Goal: Task Accomplishment & Management: Manage account settings

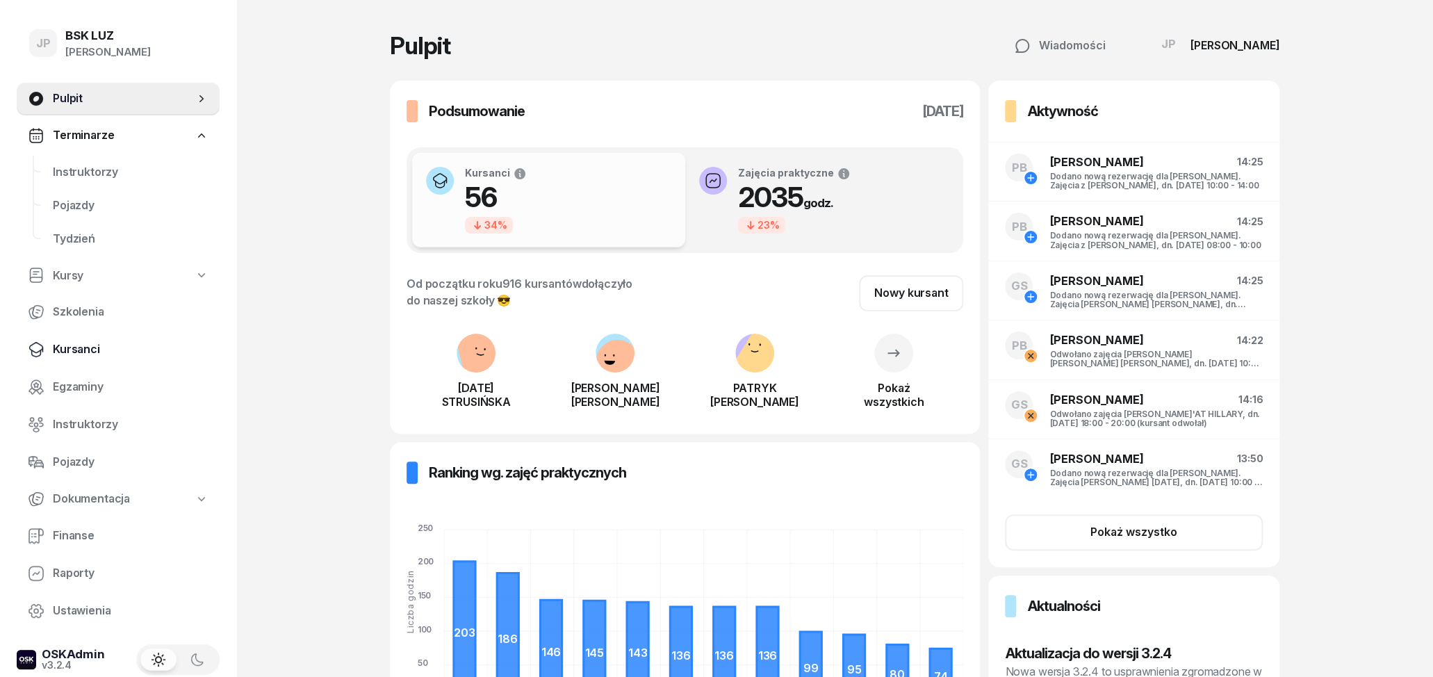
click at [91, 343] on span "Kursanci" at bounding box center [131, 350] width 156 height 18
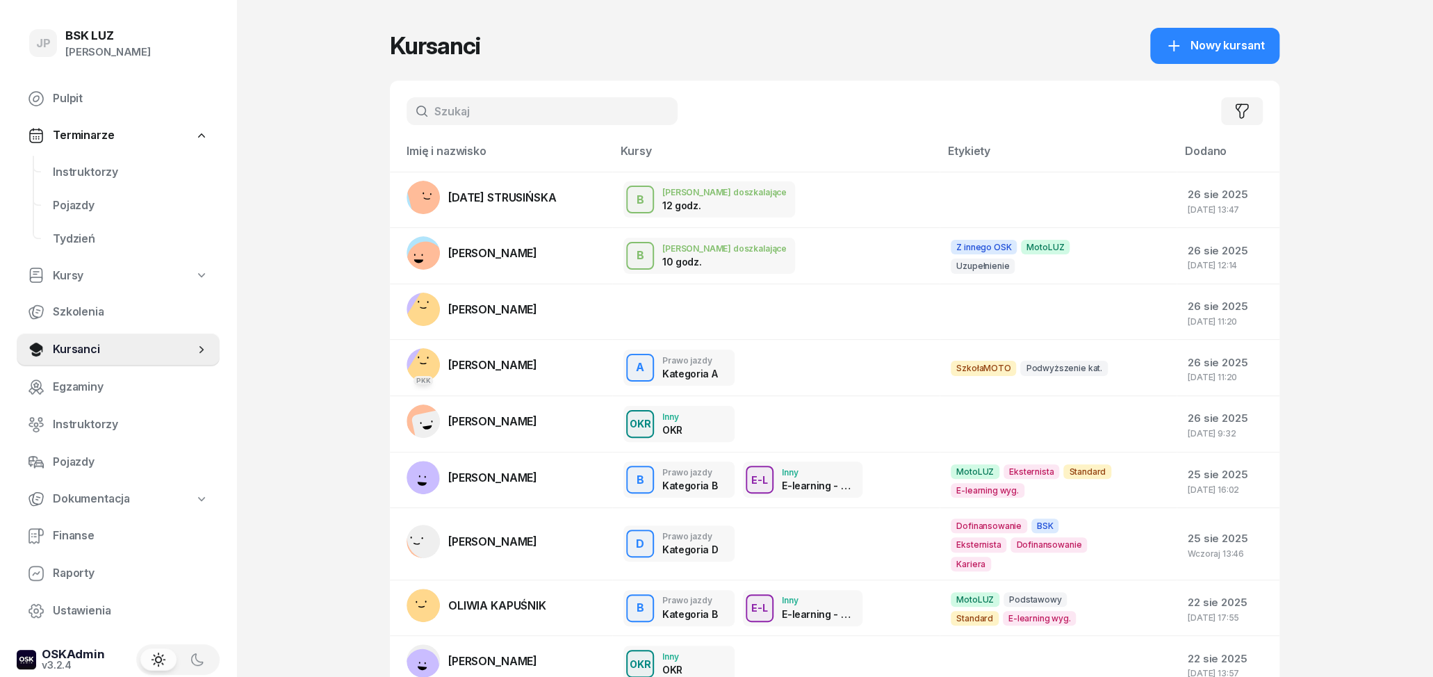
click at [477, 102] on input "text" at bounding box center [542, 111] width 271 height 28
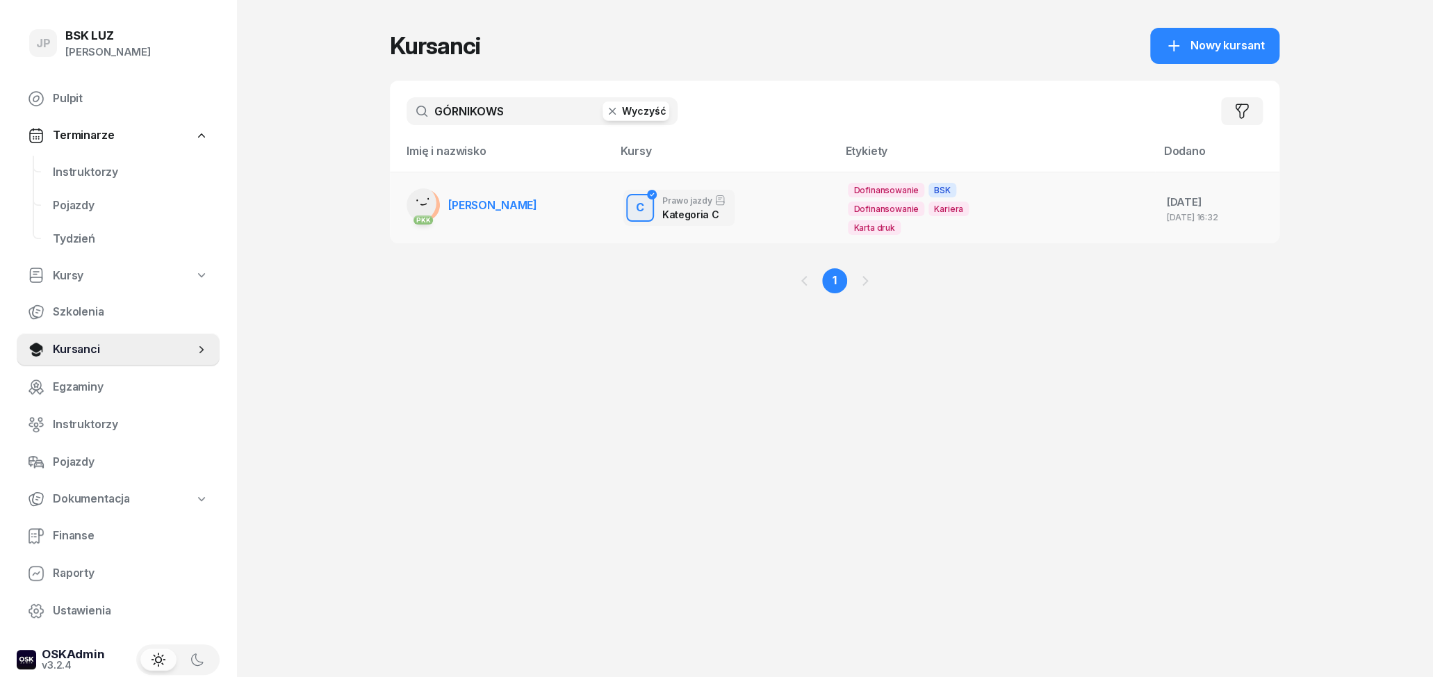
type input "GÓRNIKOWS"
click at [507, 222] on td "PKK MICHAŁ GÓRNIKOWSKI" at bounding box center [501, 208] width 222 height 72
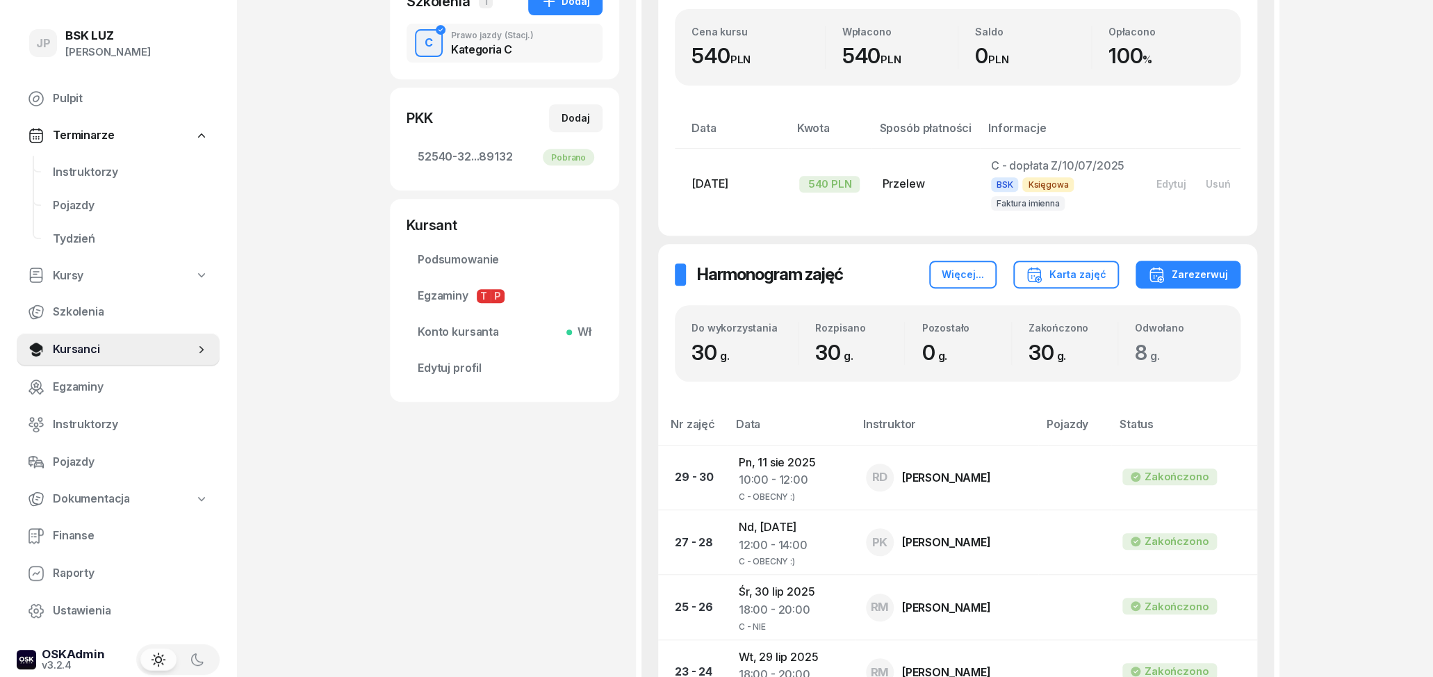
scroll to position [72, 0]
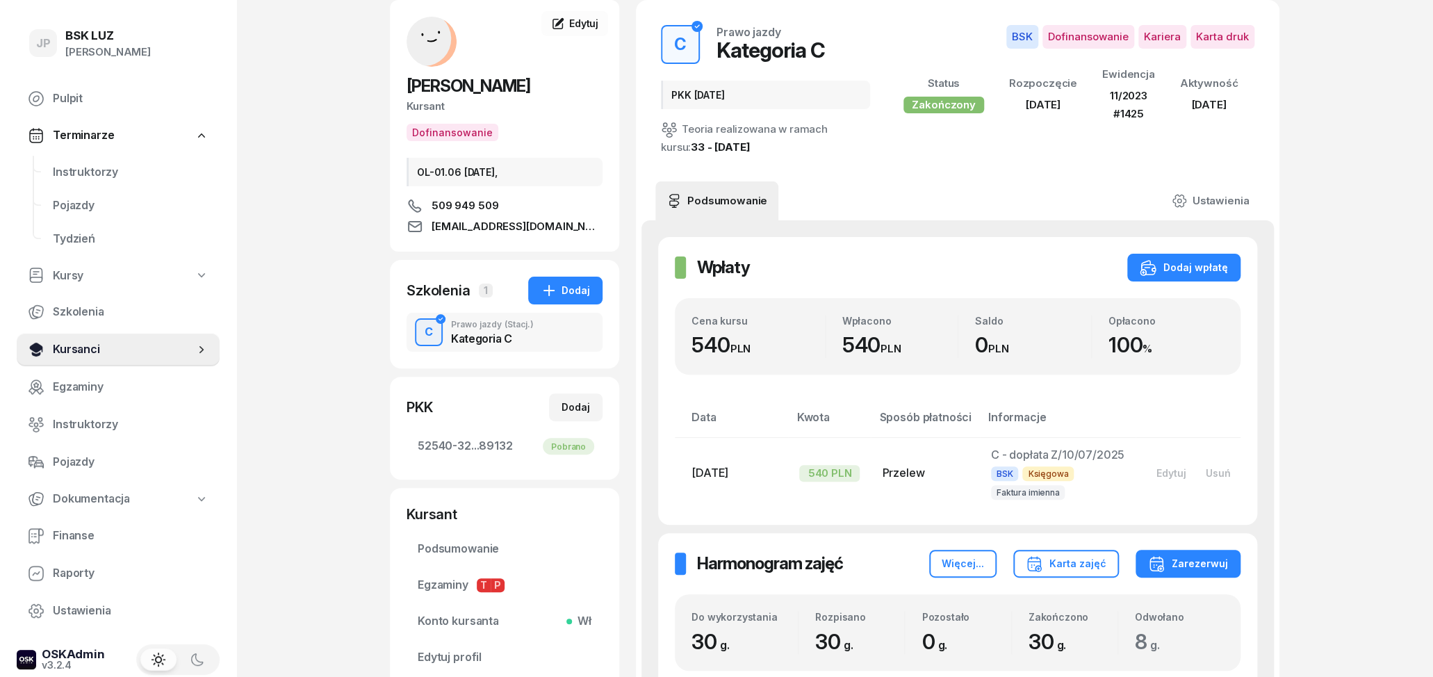
click at [89, 349] on span "Kursanci" at bounding box center [124, 350] width 142 height 18
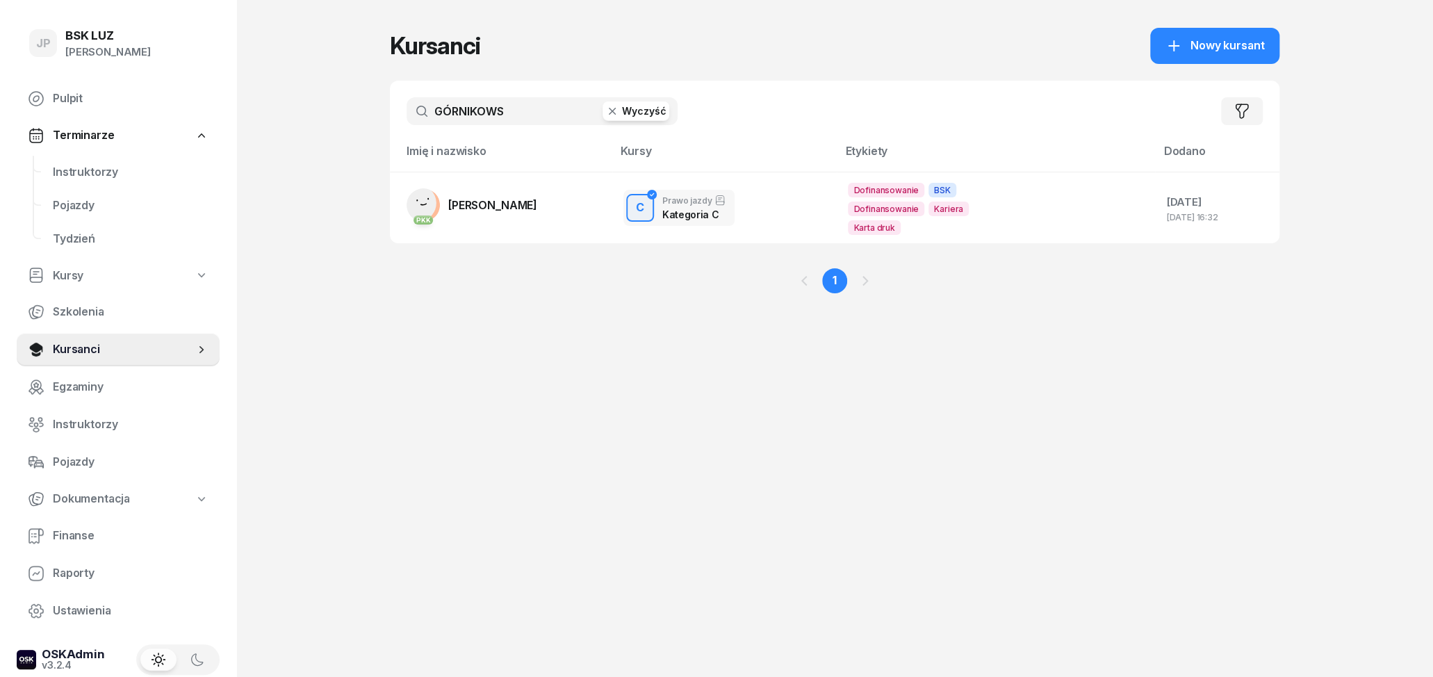
drag, startPoint x: 502, startPoint y: 116, endPoint x: 390, endPoint y: 116, distance: 111.9
click at [407, 116] on input "GÓRNIKOWS" at bounding box center [542, 111] width 271 height 28
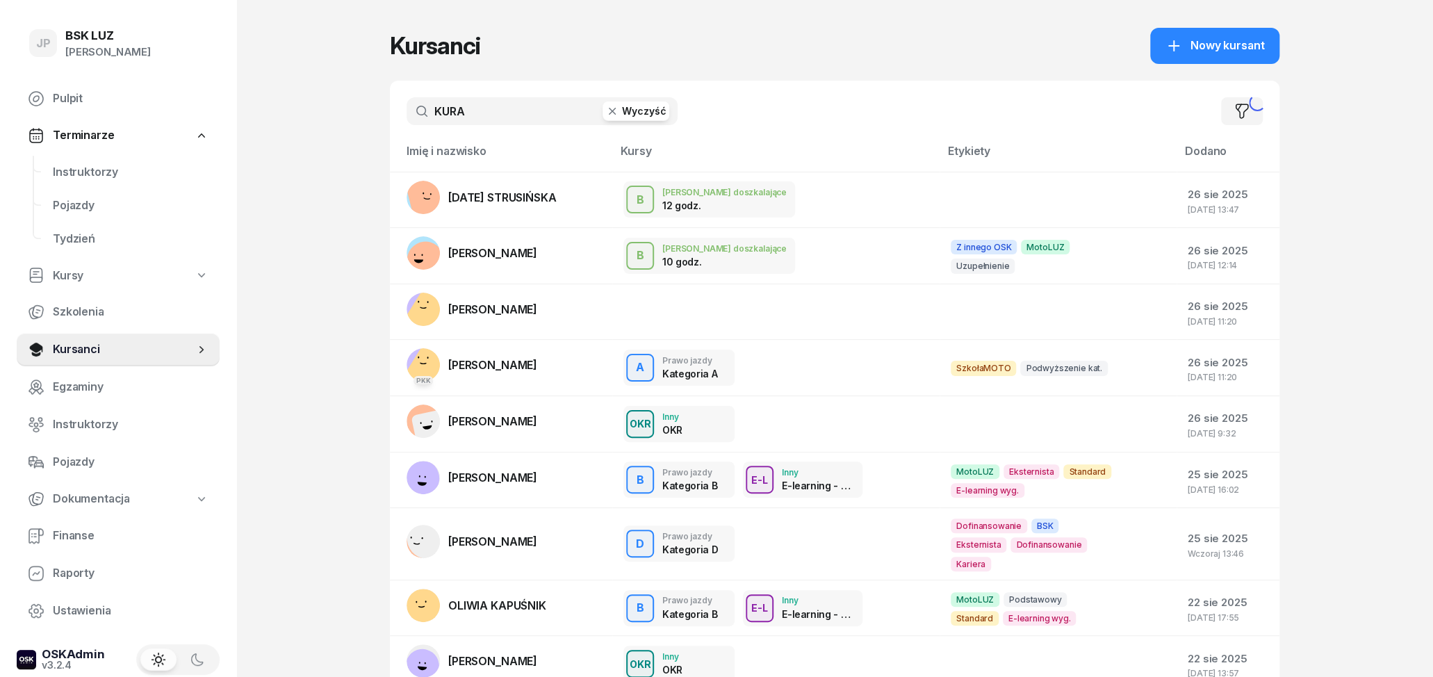
type input "KURA"
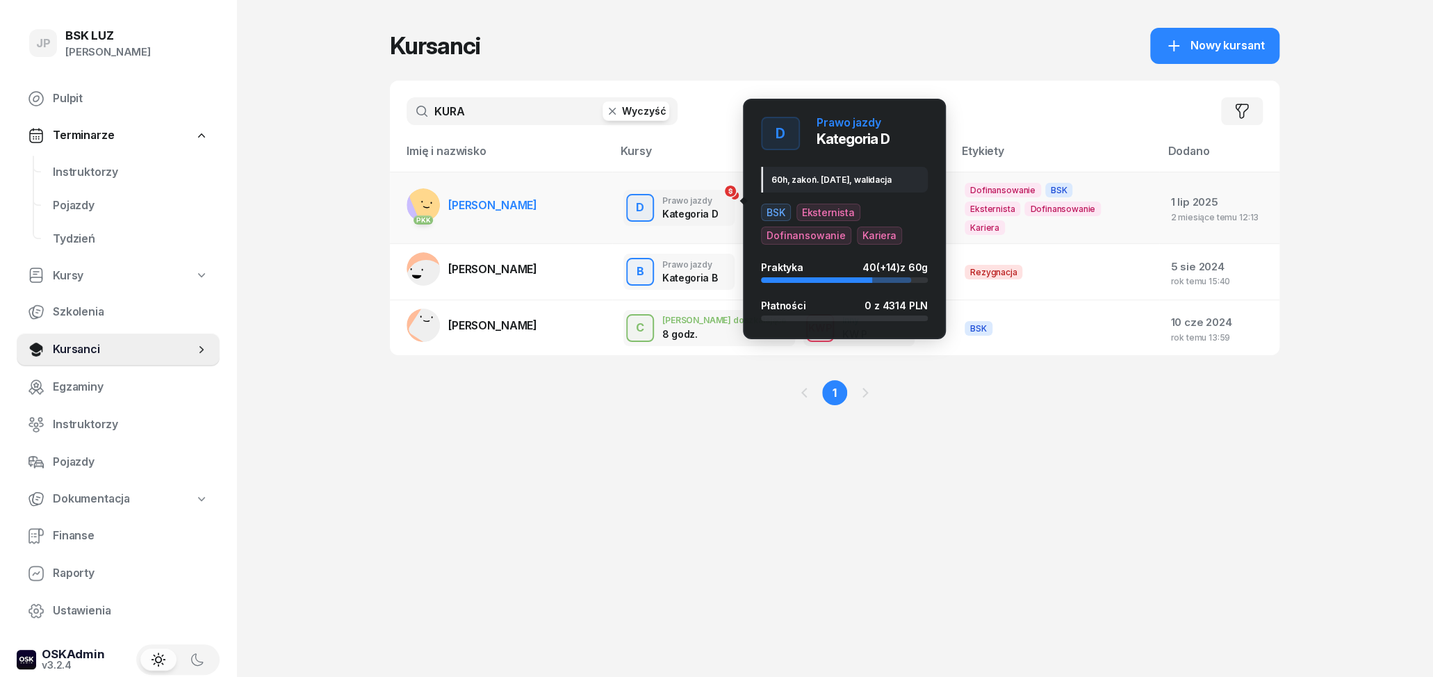
click at [615, 196] on div "D Prawo jazdy Kategoria D D Prawo jazdy Kategoria D 60h, zakoń. 31-08-2025, wal…" at bounding box center [679, 207] width 128 height 53
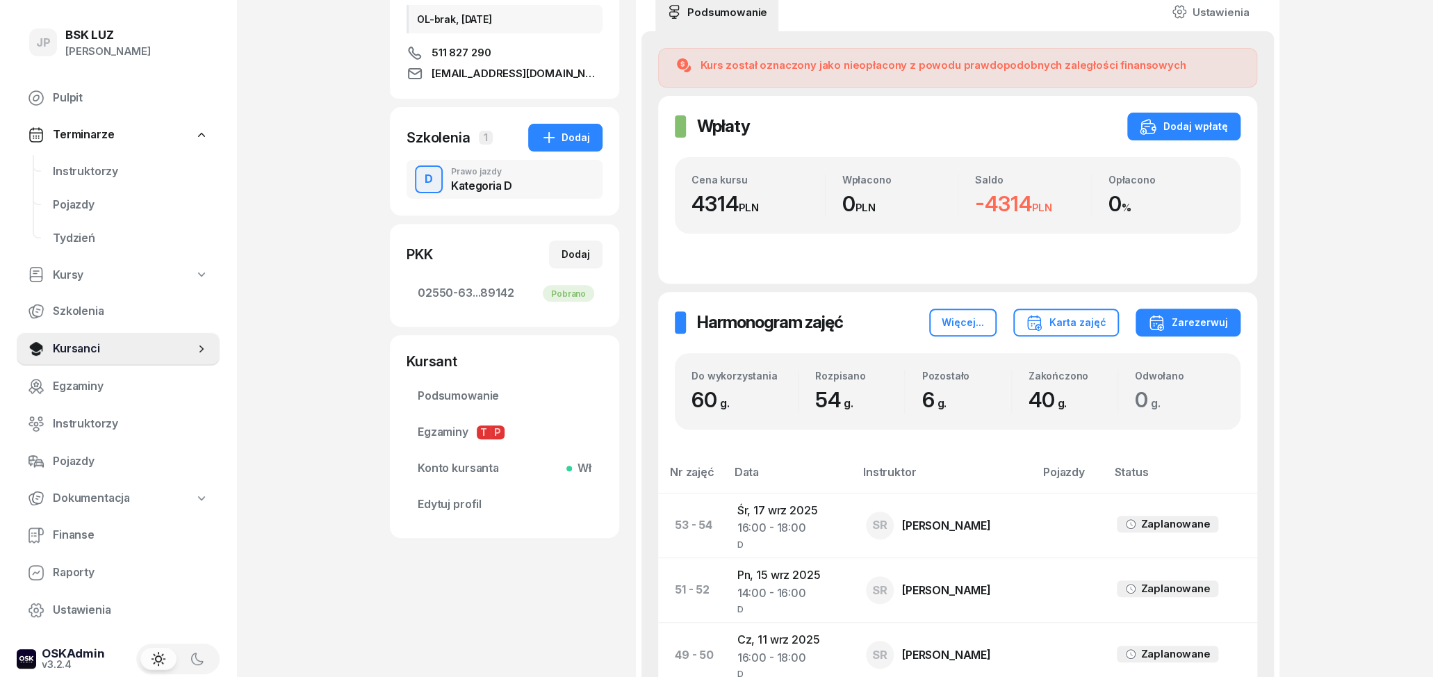
scroll to position [289, 0]
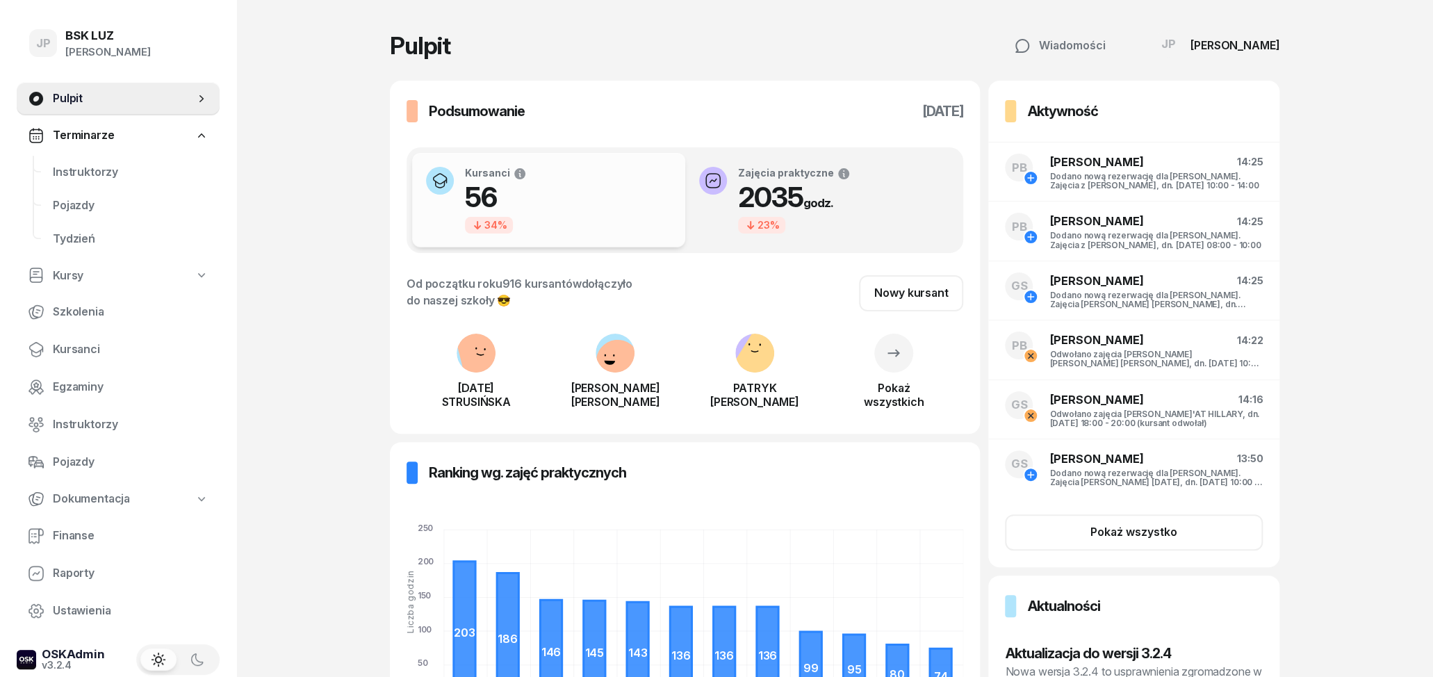
click at [87, 276] on link "Kursy" at bounding box center [118, 276] width 203 height 32
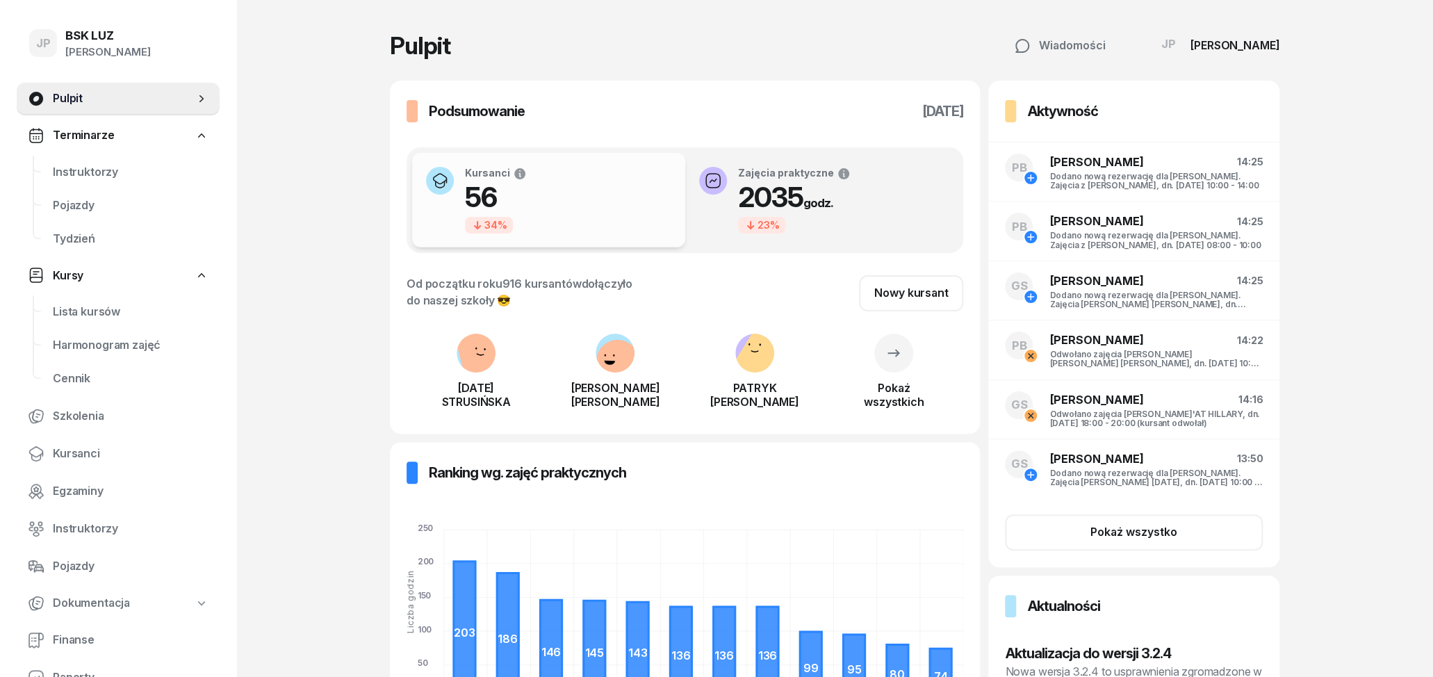
select select
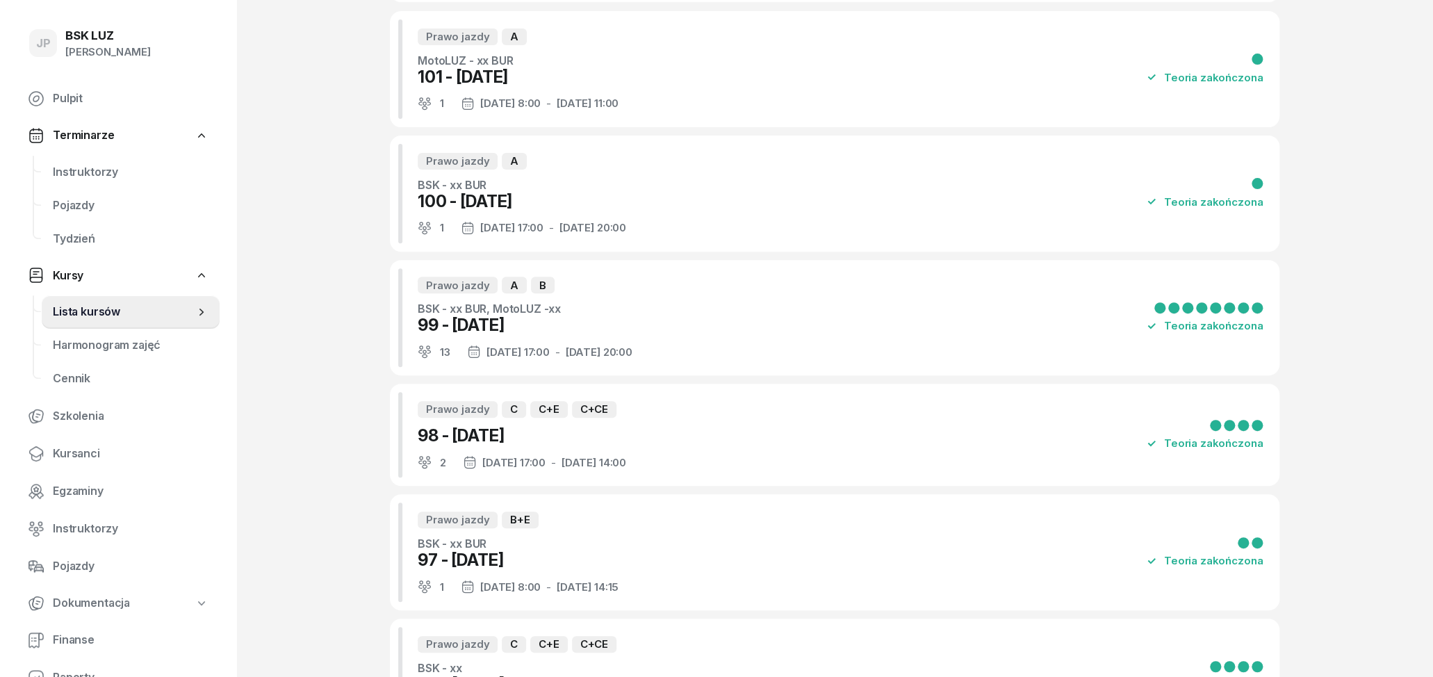
scroll to position [217, 0]
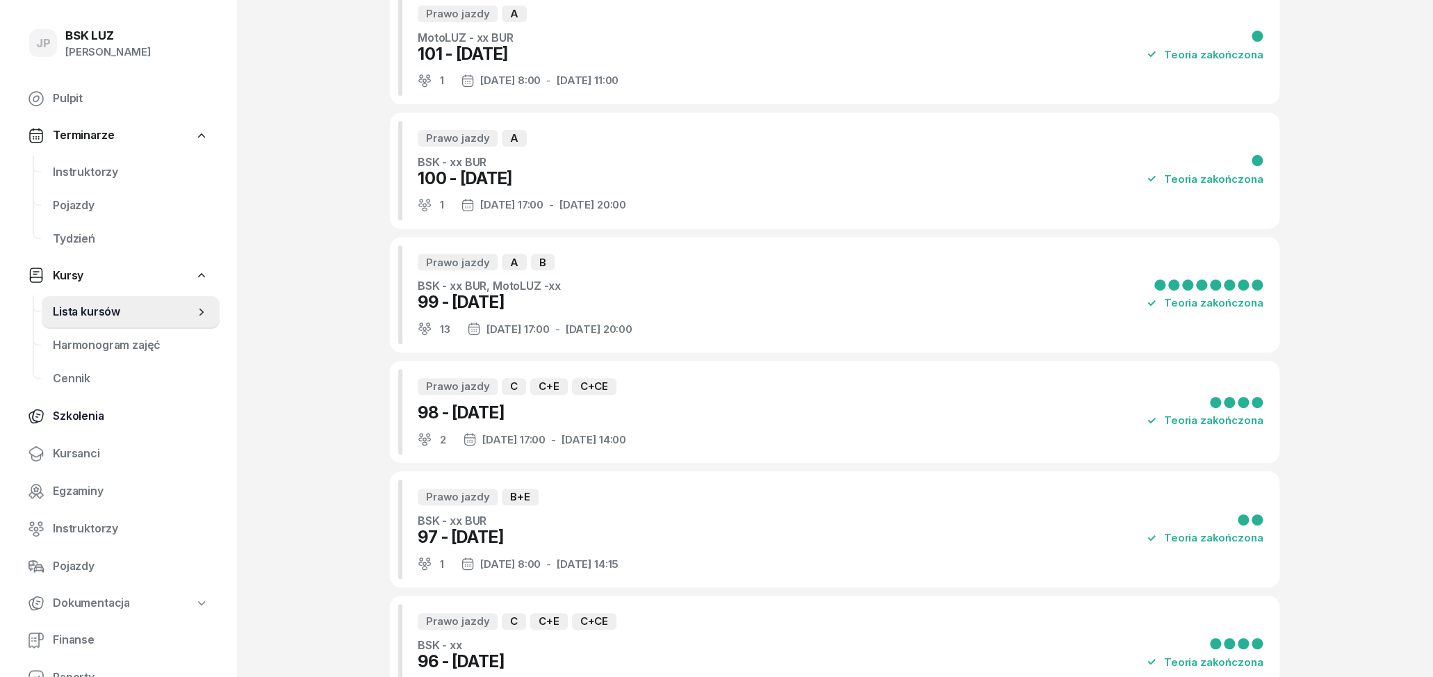
click at [63, 421] on span "Szkolenia" at bounding box center [131, 416] width 156 height 18
select select "createdAt-desc"
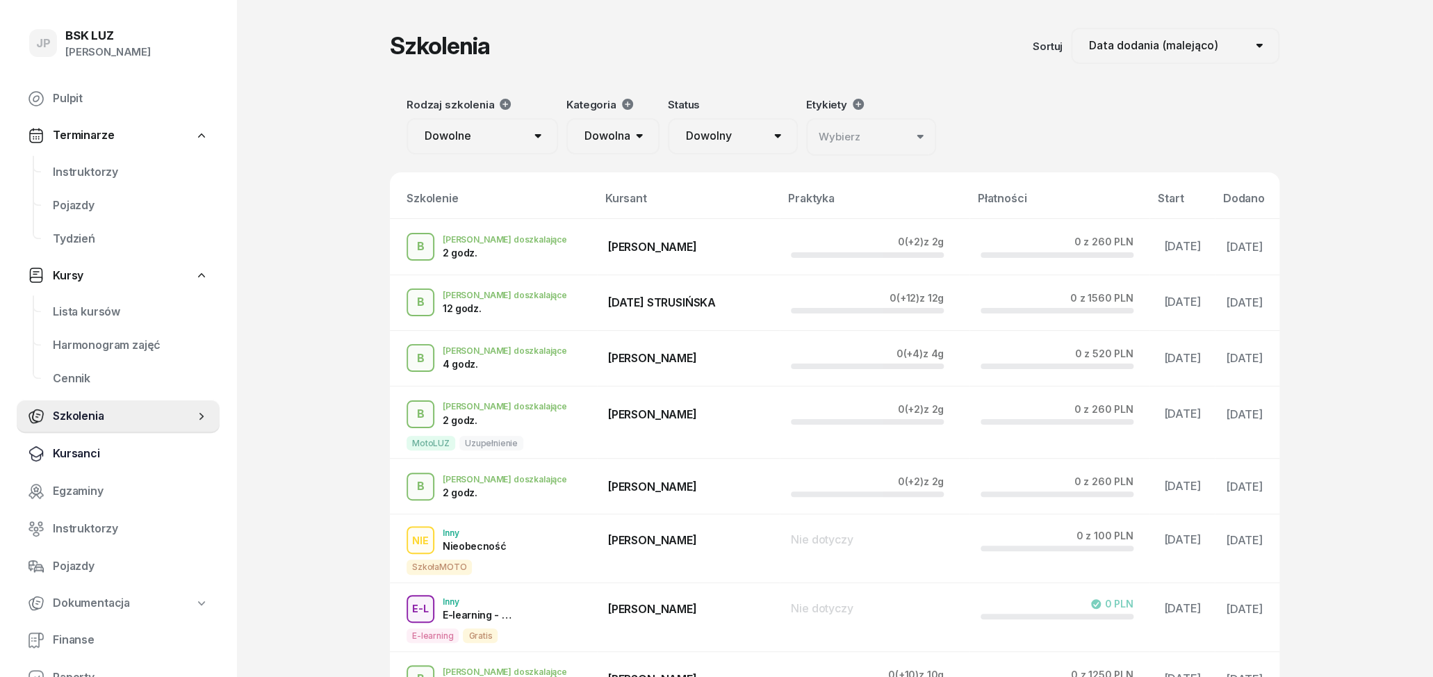
click at [72, 450] on span "Kursanci" at bounding box center [131, 454] width 156 height 18
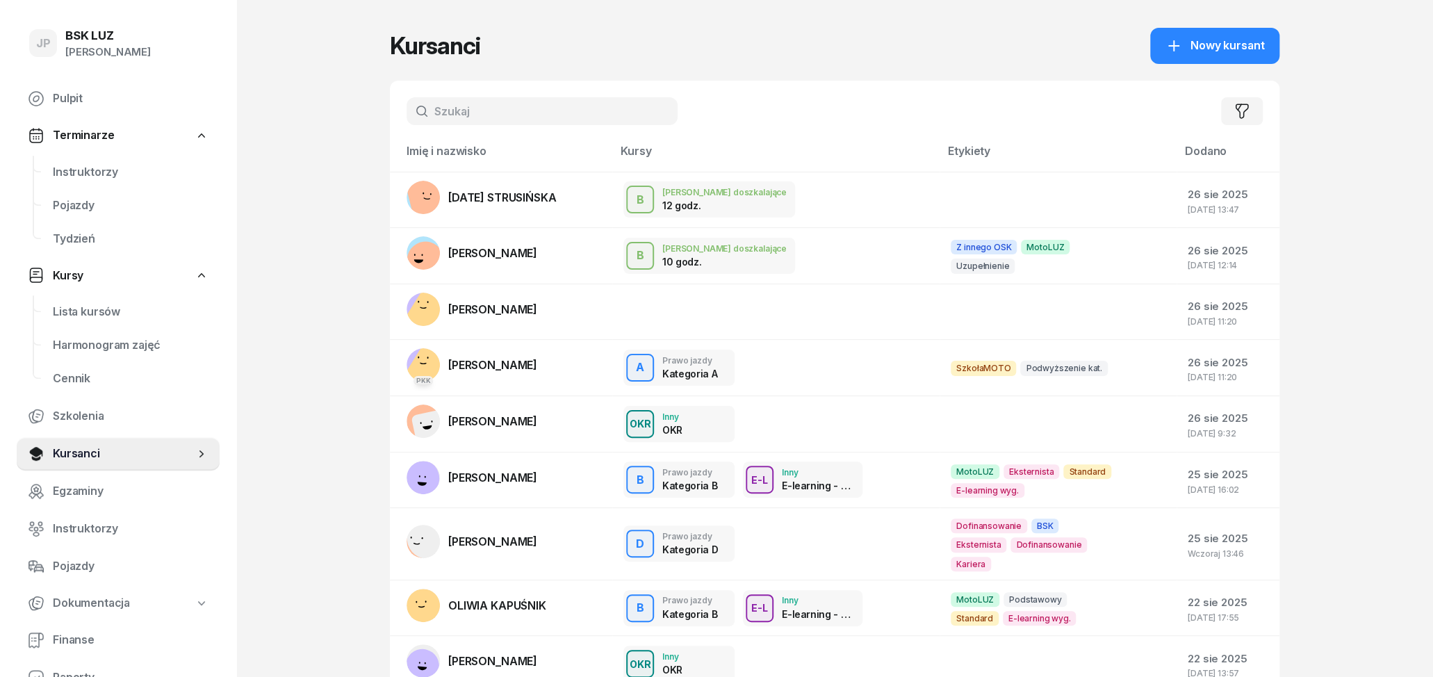
click at [466, 117] on input "text" at bounding box center [542, 111] width 271 height 28
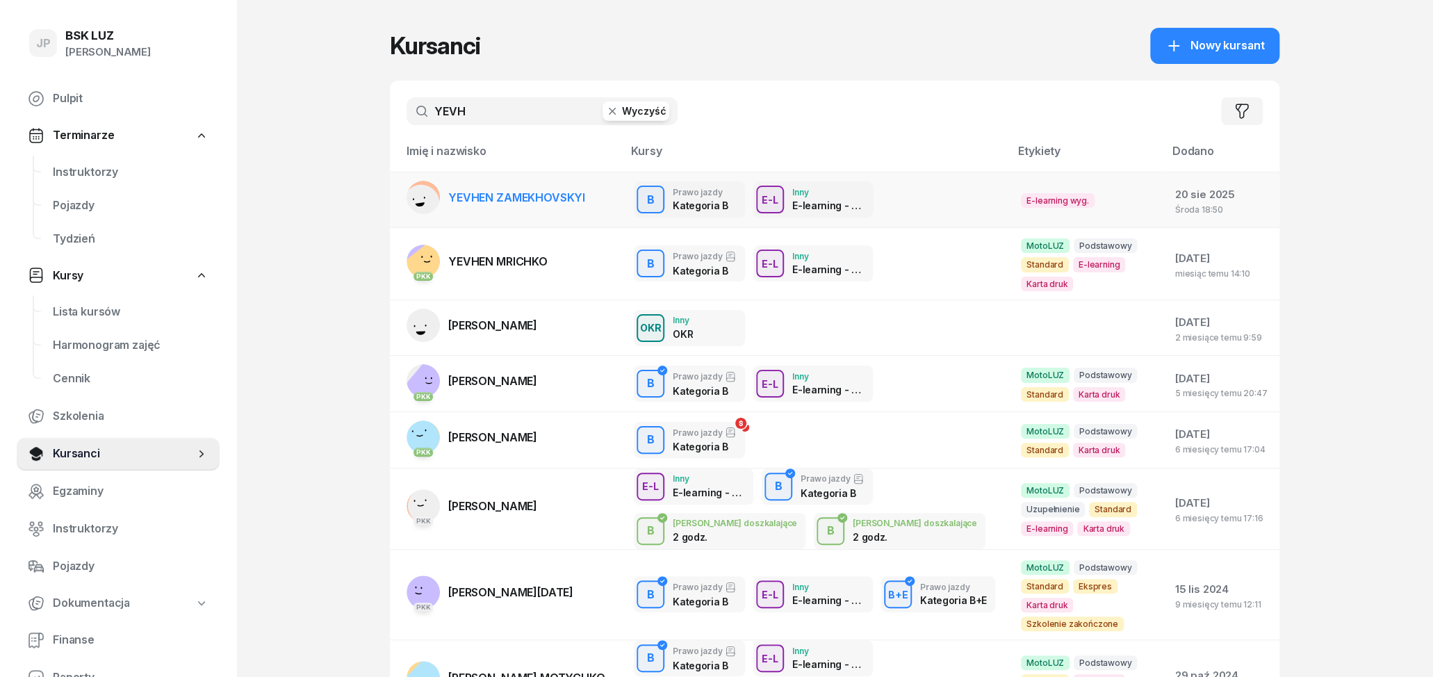
type input "YEVH"
click at [550, 201] on span "YEVHEN ZAMEKHOVSKYI" at bounding box center [516, 197] width 137 height 14
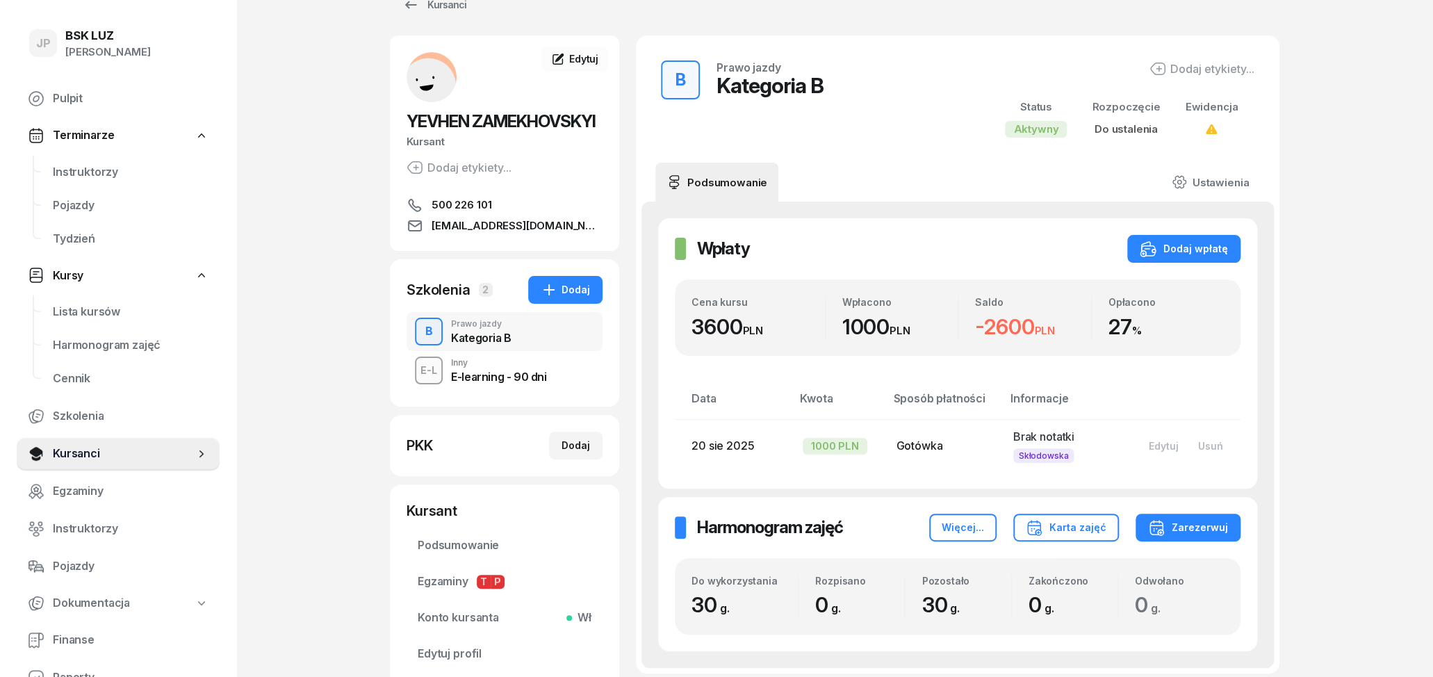
scroll to position [72, 0]
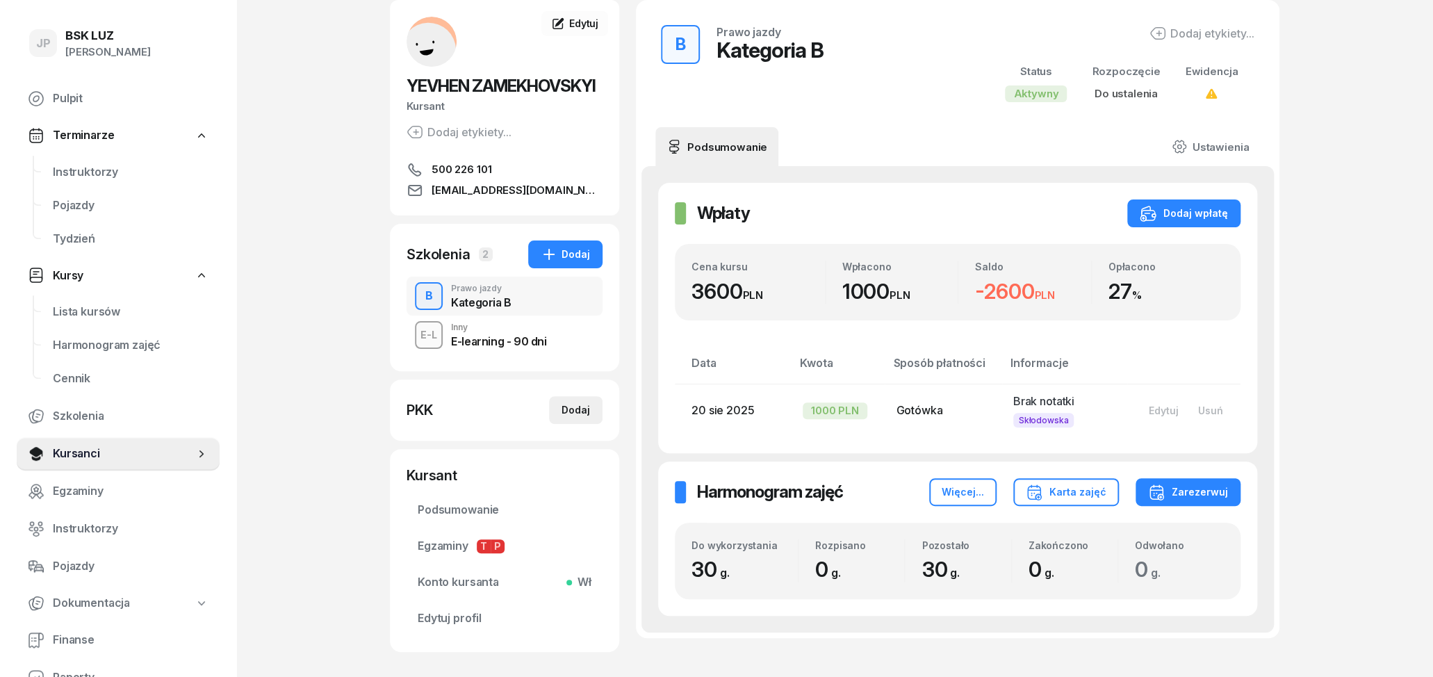
click at [568, 412] on div "Dodaj" at bounding box center [576, 410] width 28 height 17
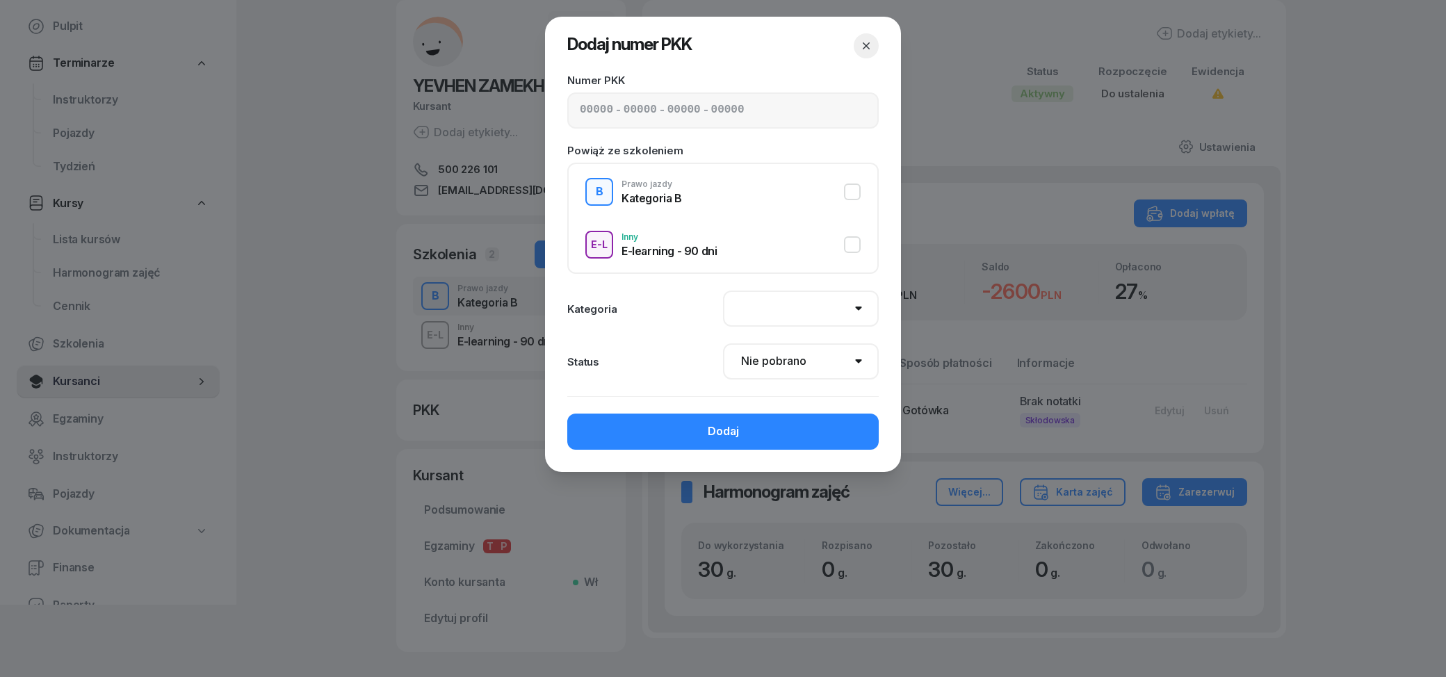
click at [851, 190] on button "B Prawo jazdy Kategoria B" at bounding box center [722, 192] width 275 height 28
select select "B"
click at [623, 113] on input at bounding box center [639, 110] width 33 height 18
type input "32500"
type input "85265"
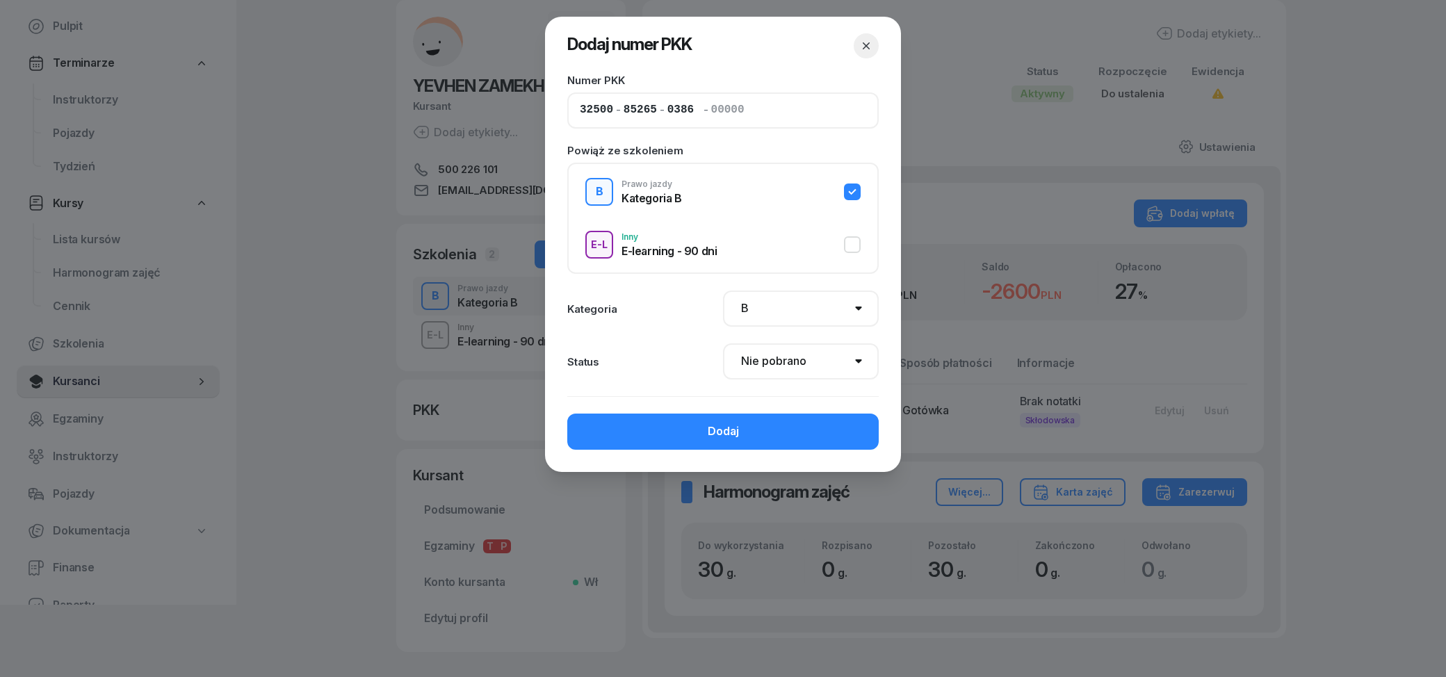
type input "03863"
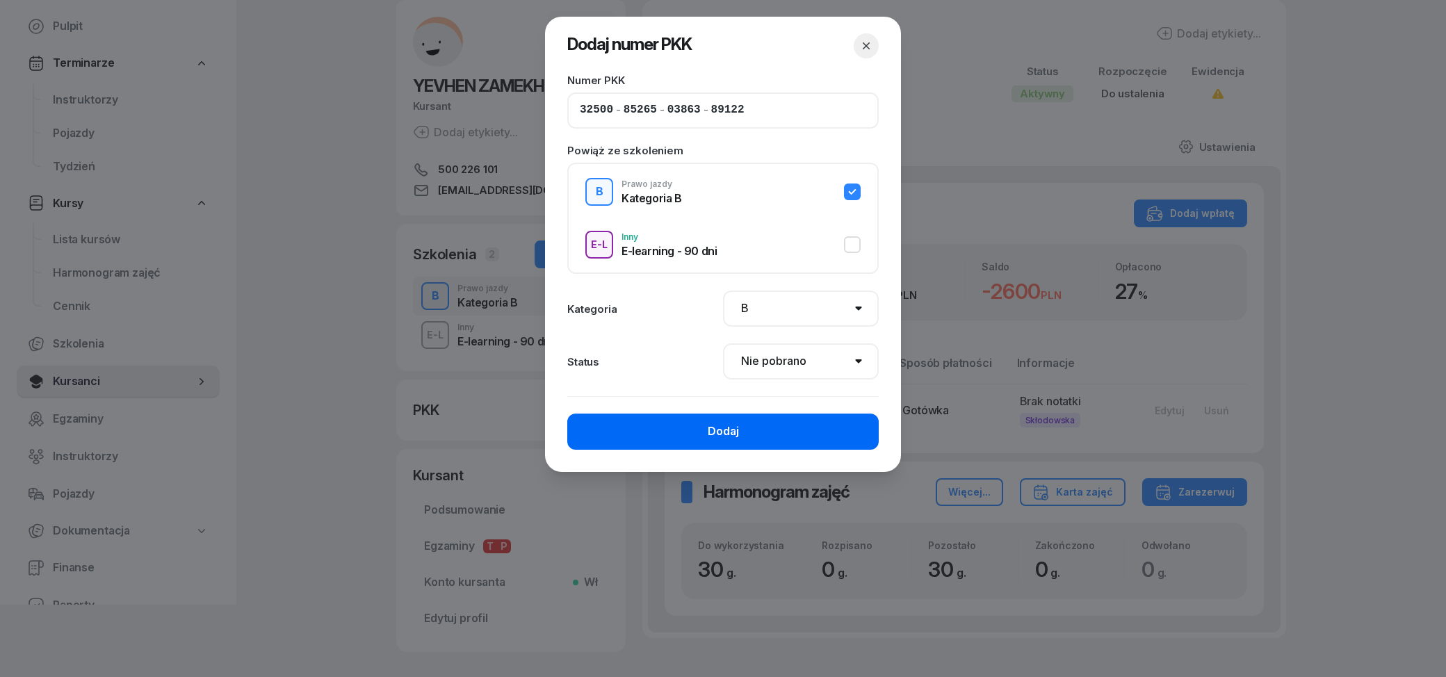
type input "89122"
click at [667, 425] on button "Dodaj" at bounding box center [722, 432] width 311 height 36
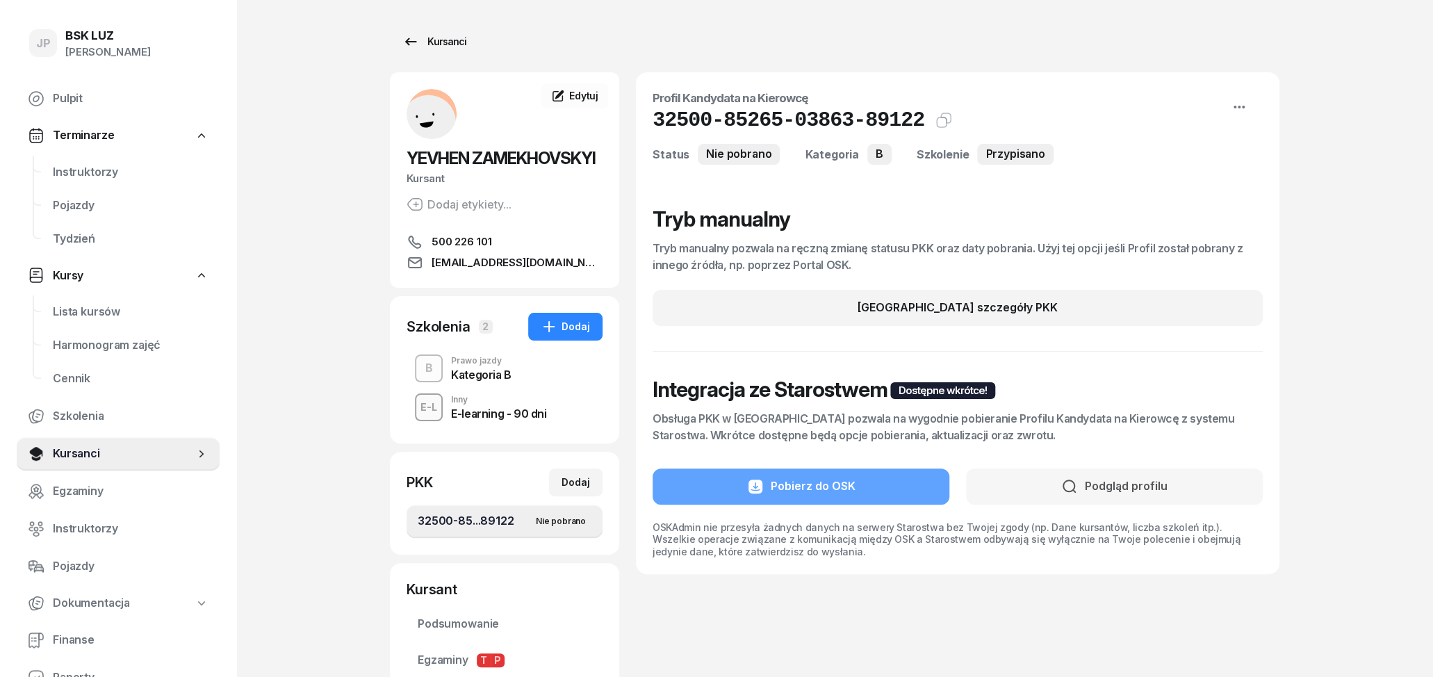
click at [409, 39] on icon at bounding box center [410, 41] width 17 height 17
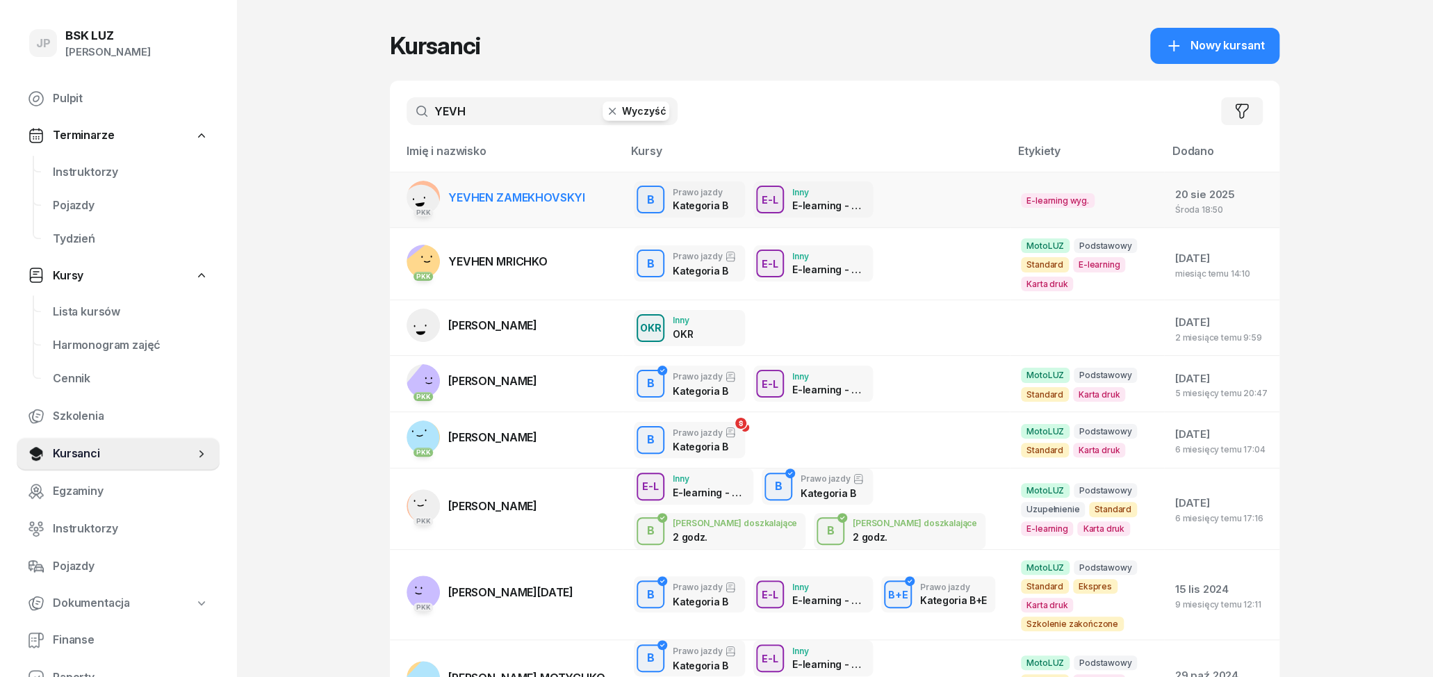
click at [502, 196] on span "YEVHEN ZAMEKHOVSKYI" at bounding box center [516, 197] width 137 height 14
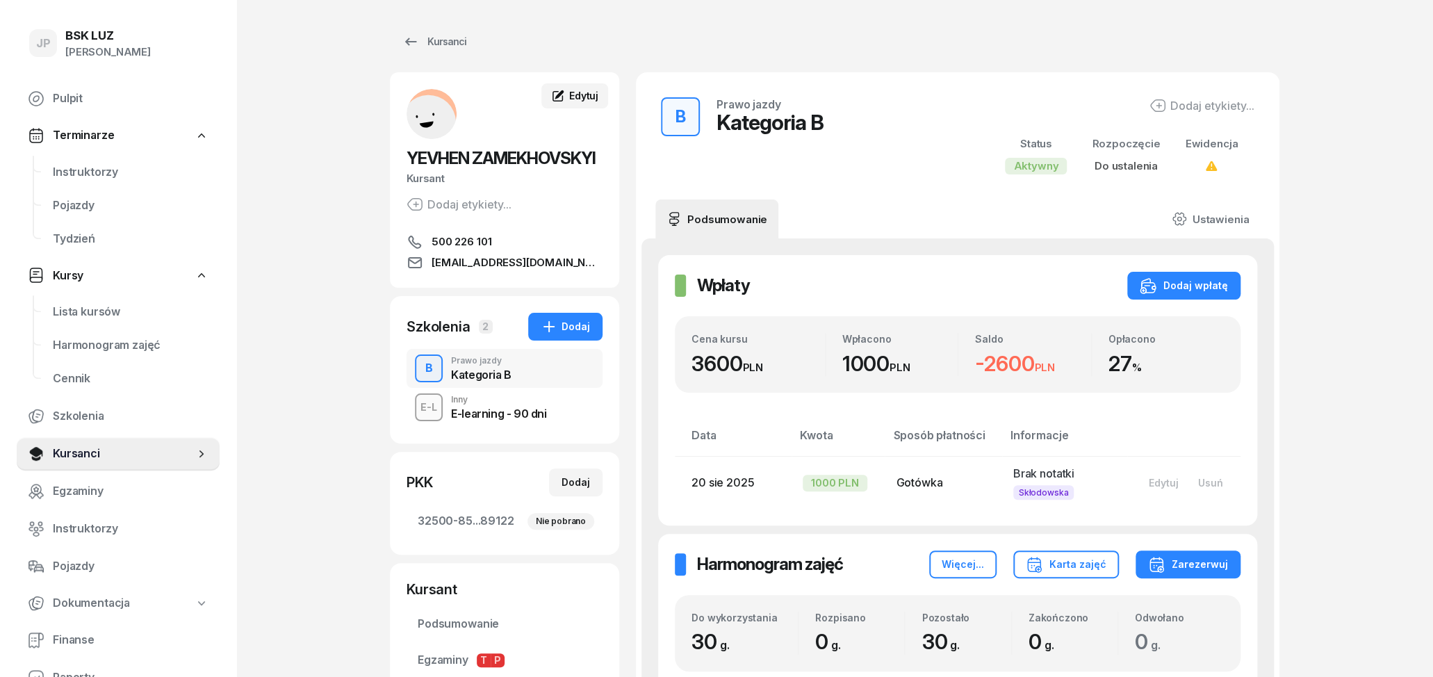
click at [584, 92] on span "Edytuj" at bounding box center [583, 96] width 29 height 12
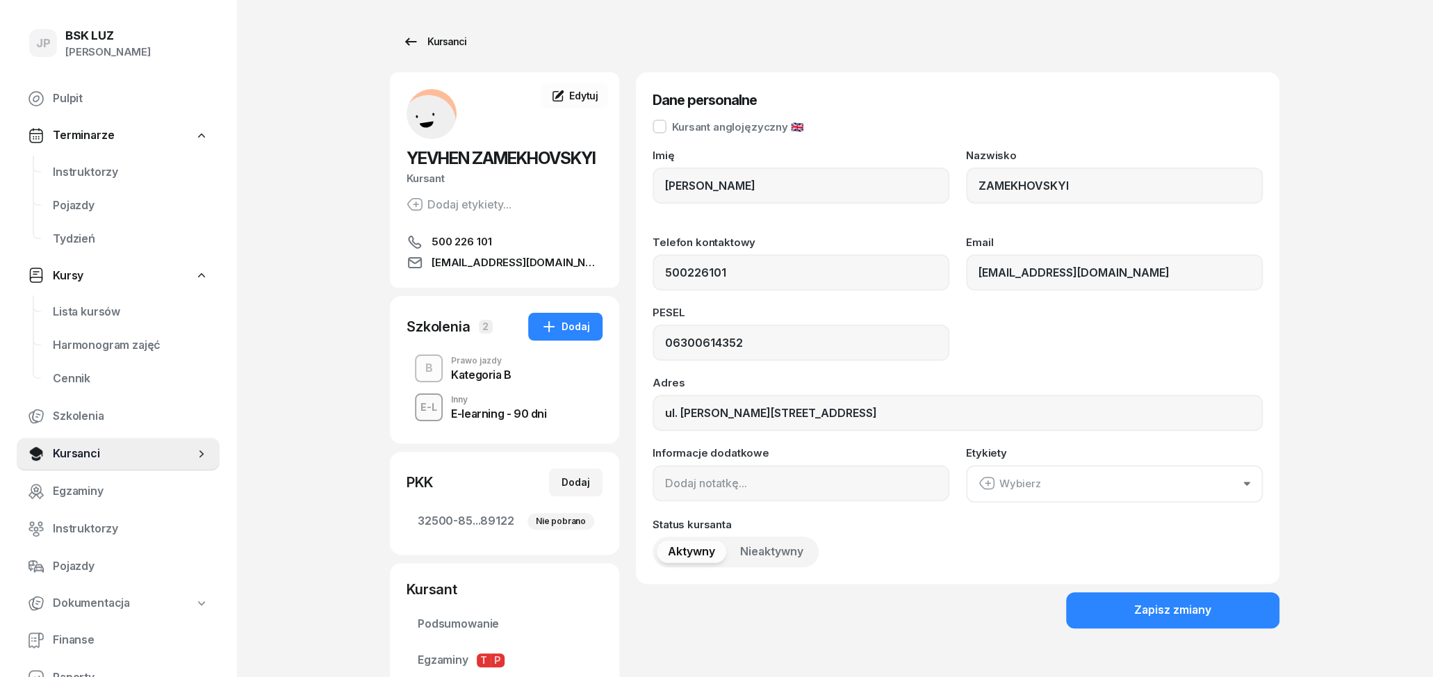
click at [407, 44] on icon at bounding box center [411, 42] width 12 height 8
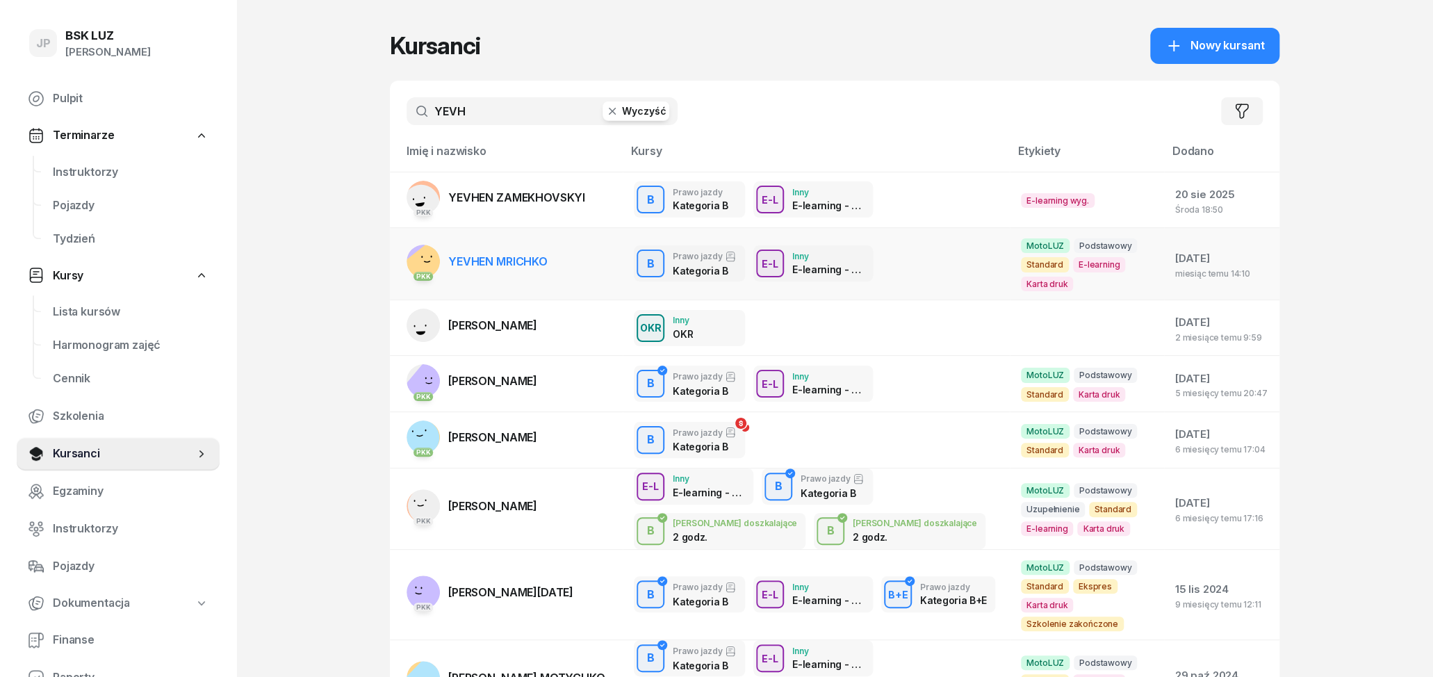
click at [464, 258] on span "YEVHEN MRICHKO" at bounding box center [497, 261] width 99 height 14
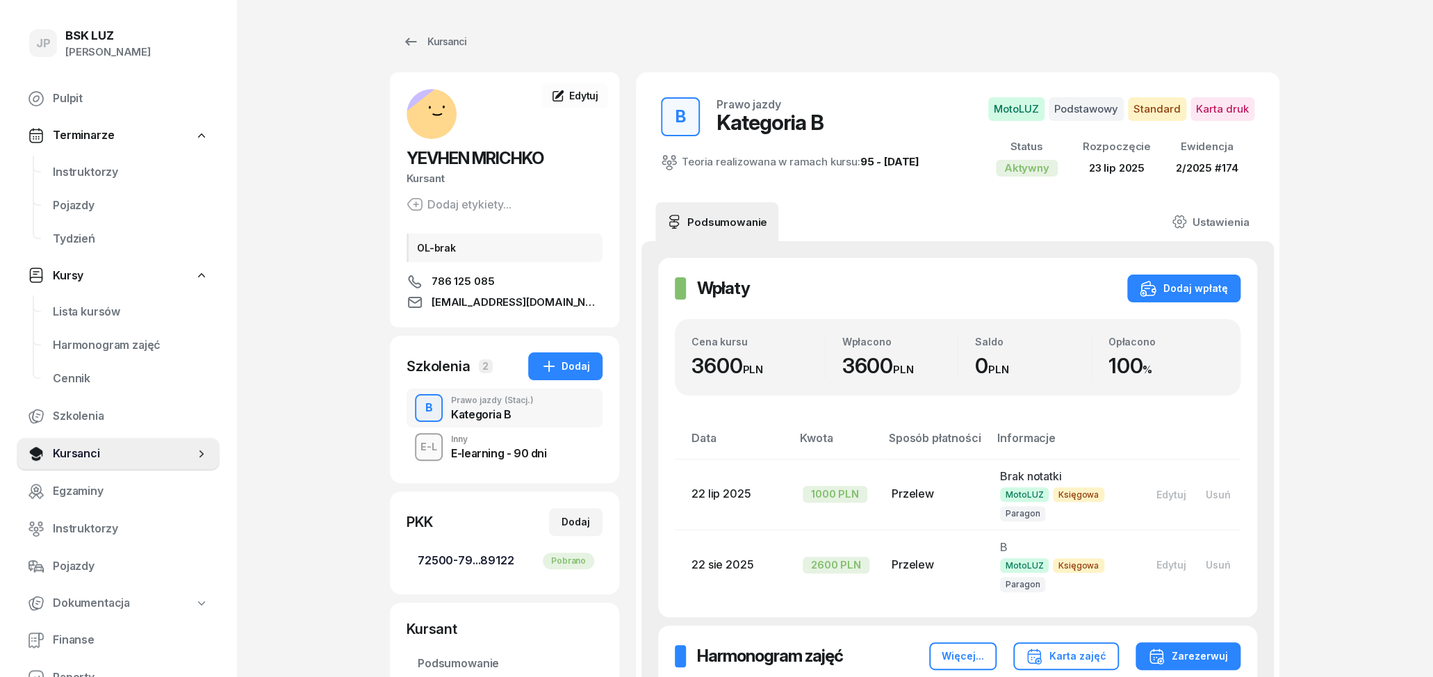
click at [462, 559] on span "72500-79...89122 Pobrano" at bounding box center [505, 561] width 174 height 18
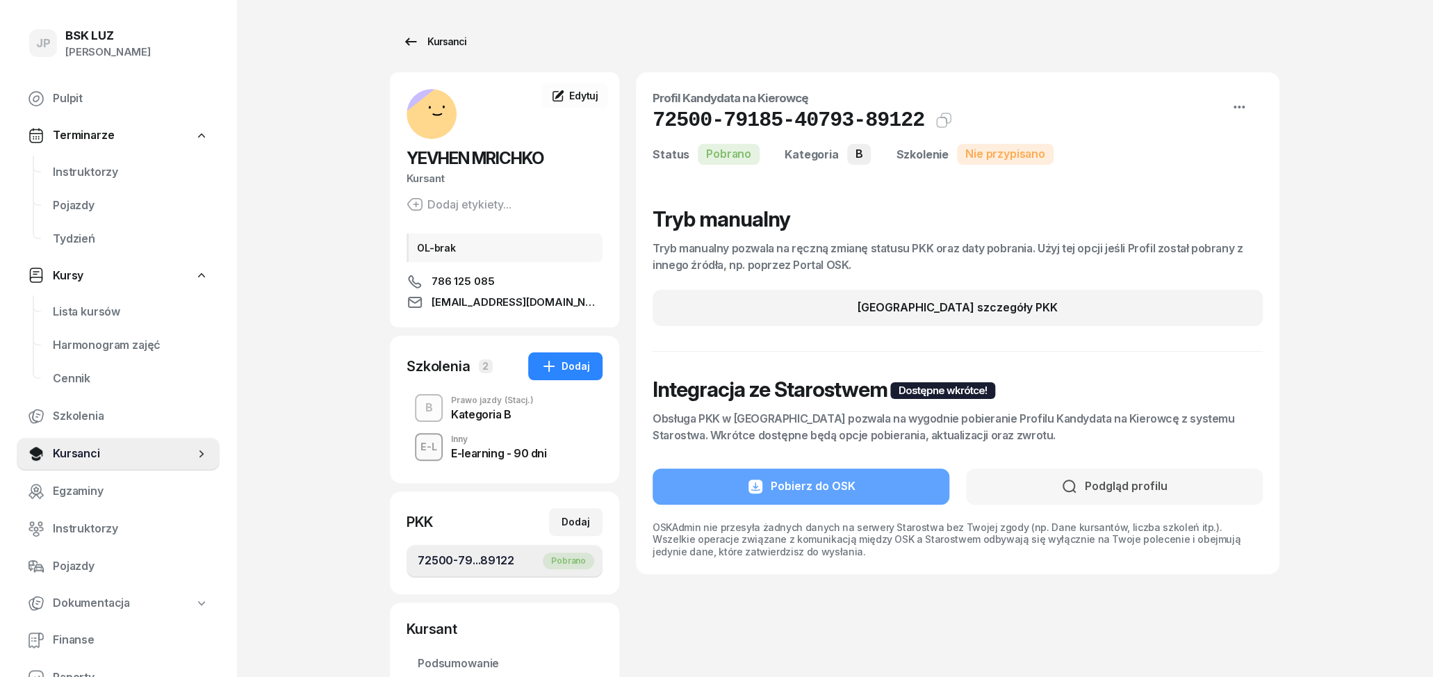
click at [409, 46] on icon at bounding box center [410, 41] width 17 height 17
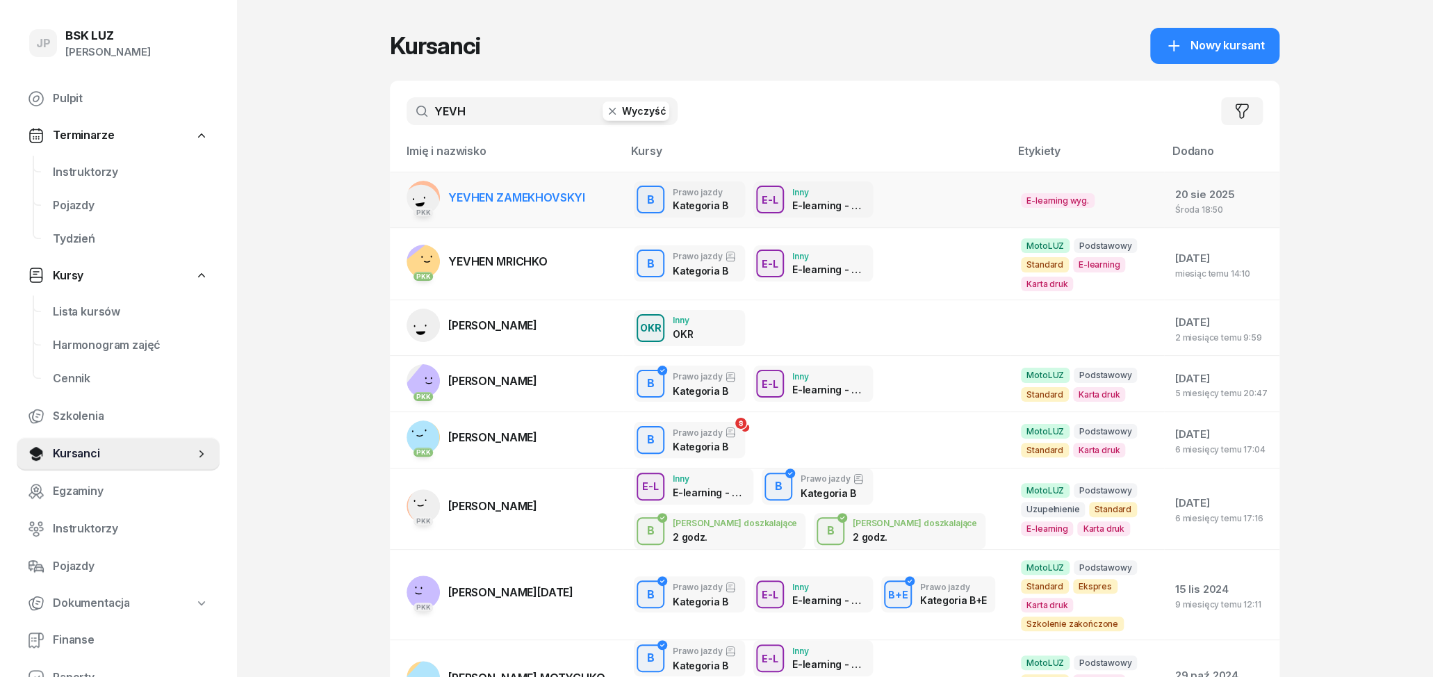
click at [551, 206] on link "PKK [PERSON_NAME] ZAMEKHOVSKYI" at bounding box center [496, 197] width 179 height 33
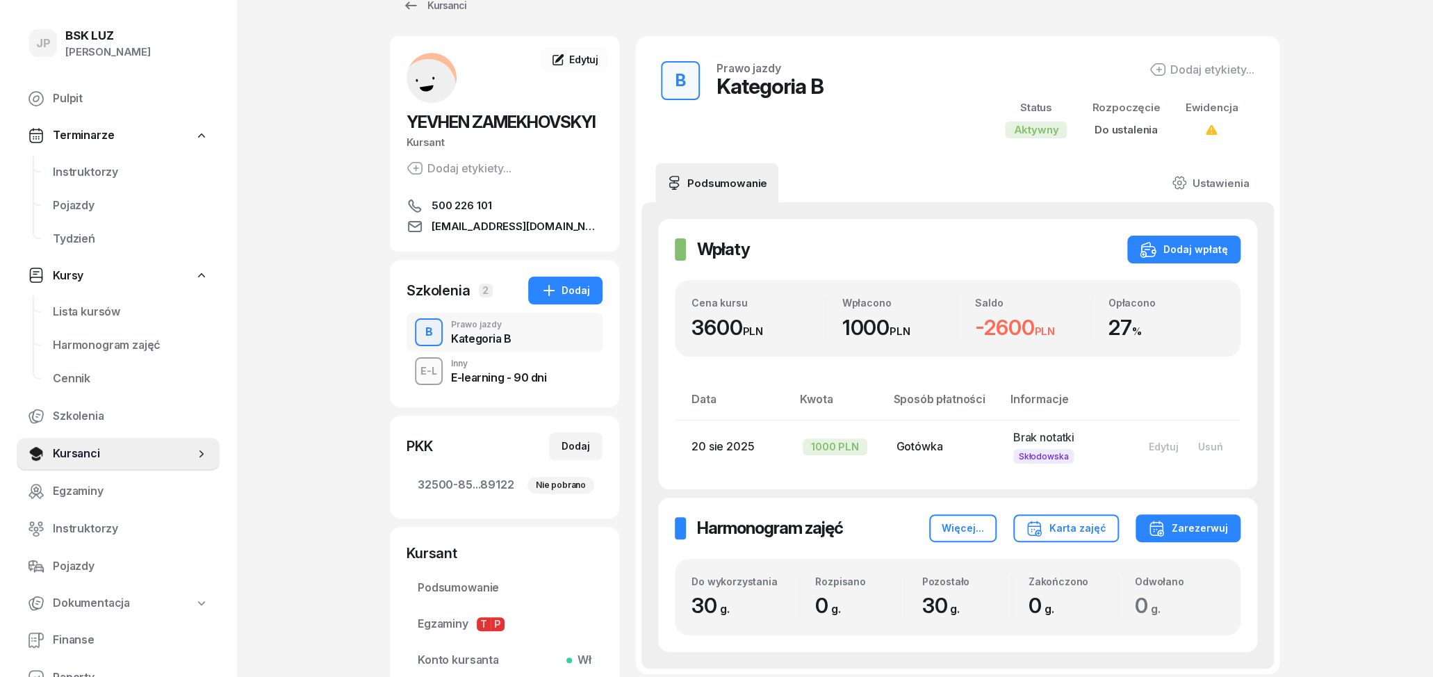
scroll to position [72, 0]
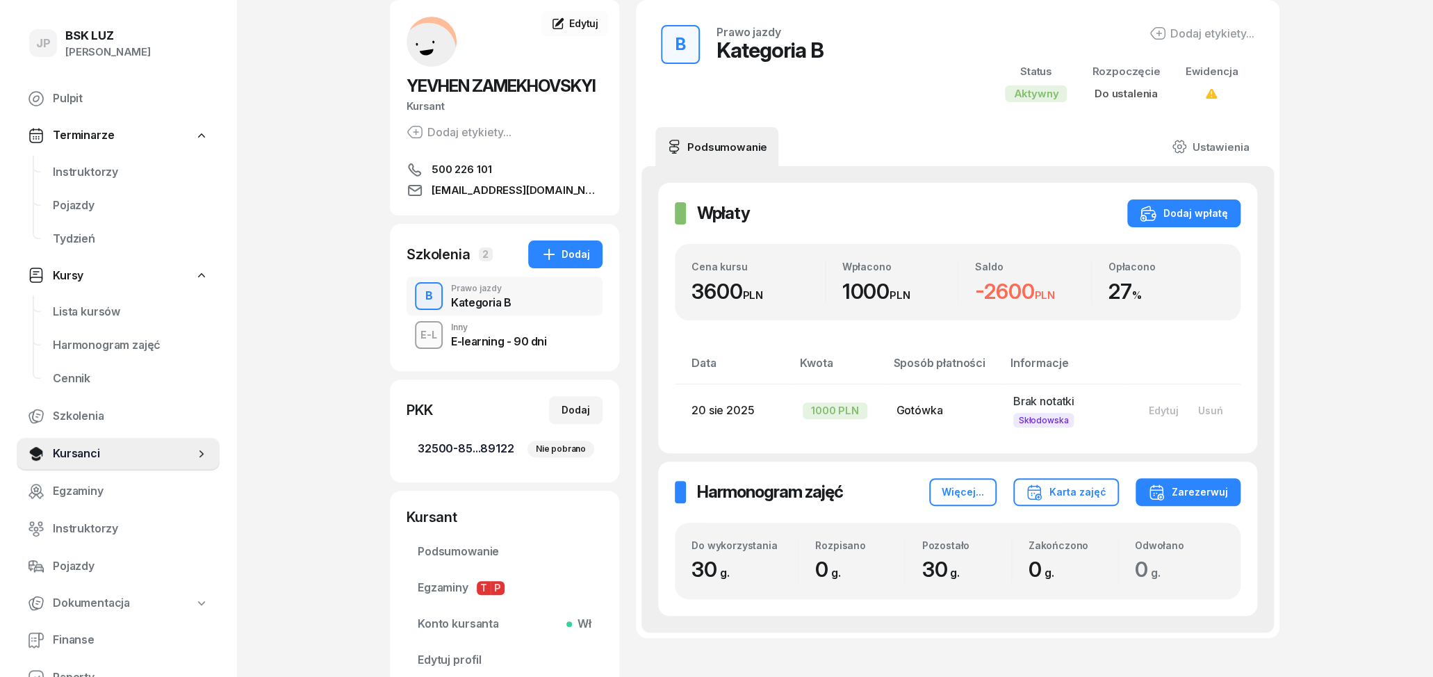
click at [473, 448] on span "32500-85...89122 Nie pobrano" at bounding box center [505, 449] width 174 height 18
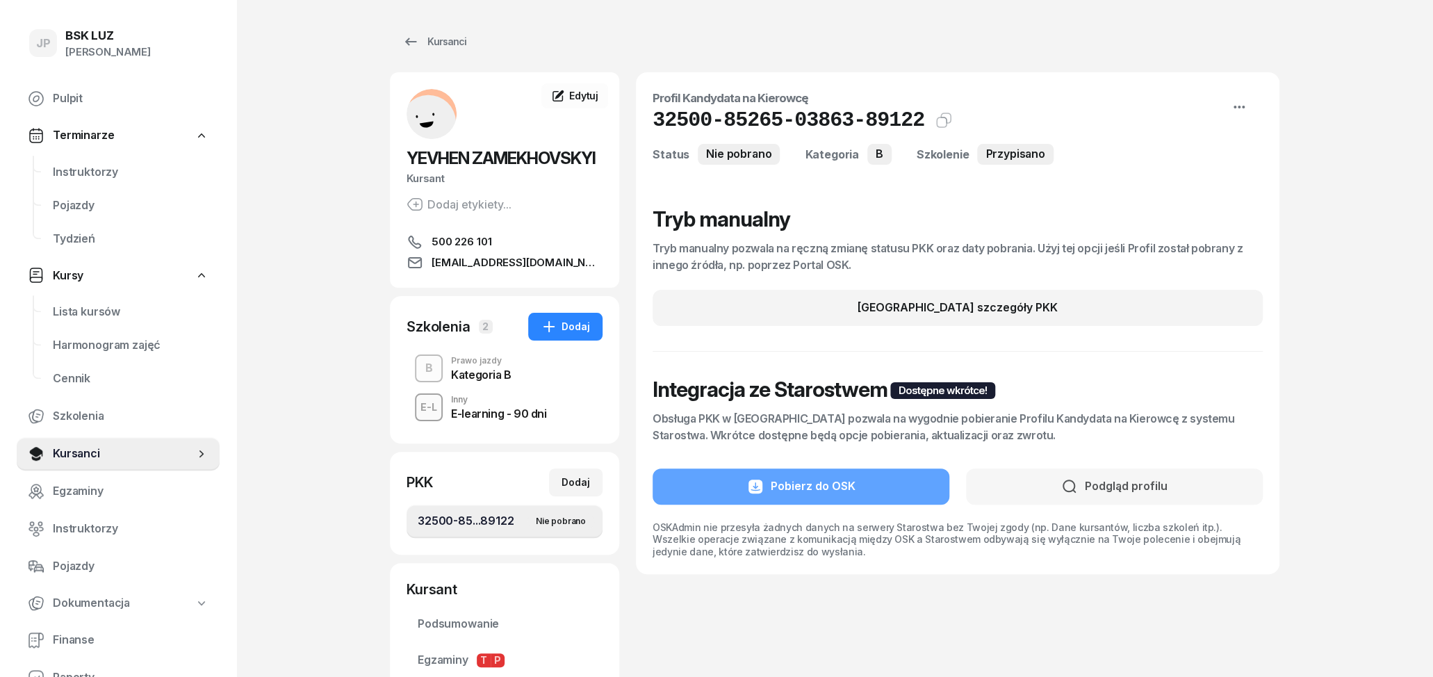
click at [453, 512] on link "32500-85...89122 Nie pobrano" at bounding box center [505, 521] width 196 height 33
click at [360, 496] on div "JP BSK [PERSON_NAME] Pulpit Terminarze Instruktorzy Pojazdy Tydzień Kursy Lista…" at bounding box center [716, 430] width 1433 height 860
click at [413, 44] on icon at bounding box center [410, 41] width 17 height 17
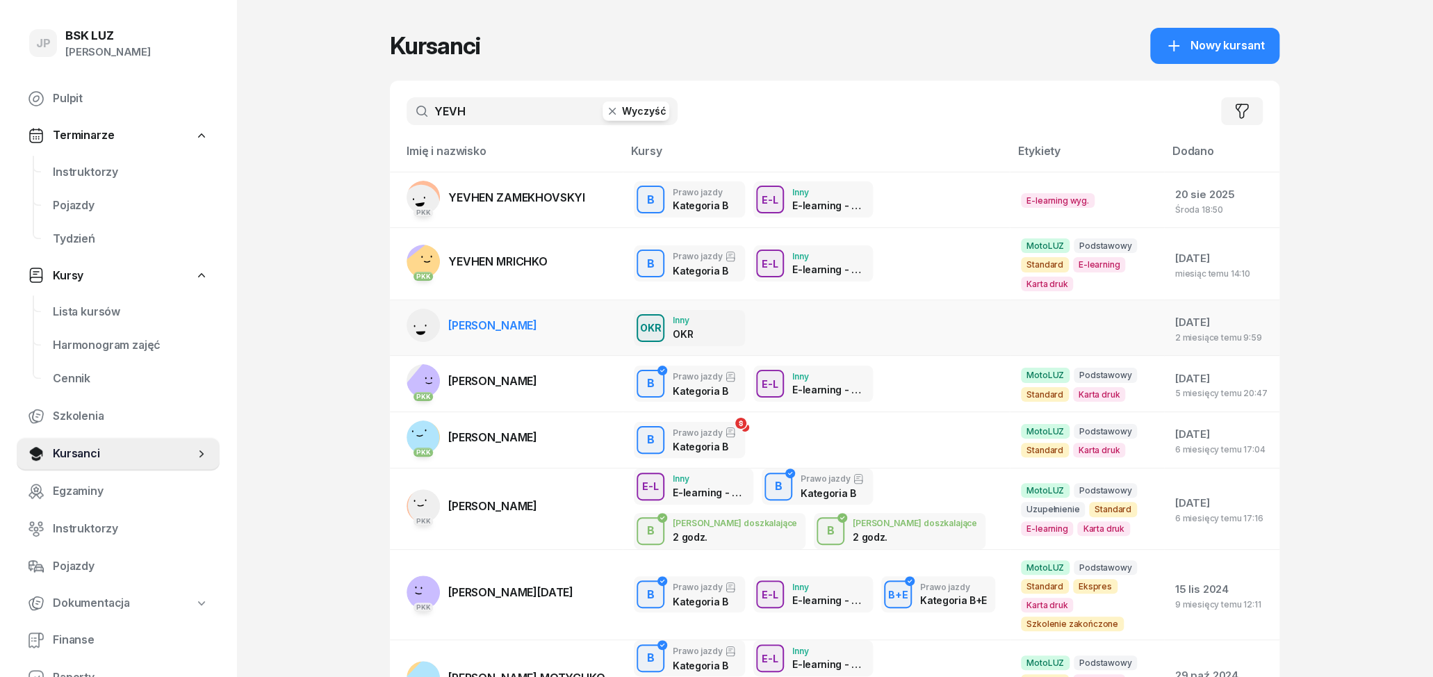
click at [493, 313] on link "[PERSON_NAME]" at bounding box center [472, 325] width 131 height 33
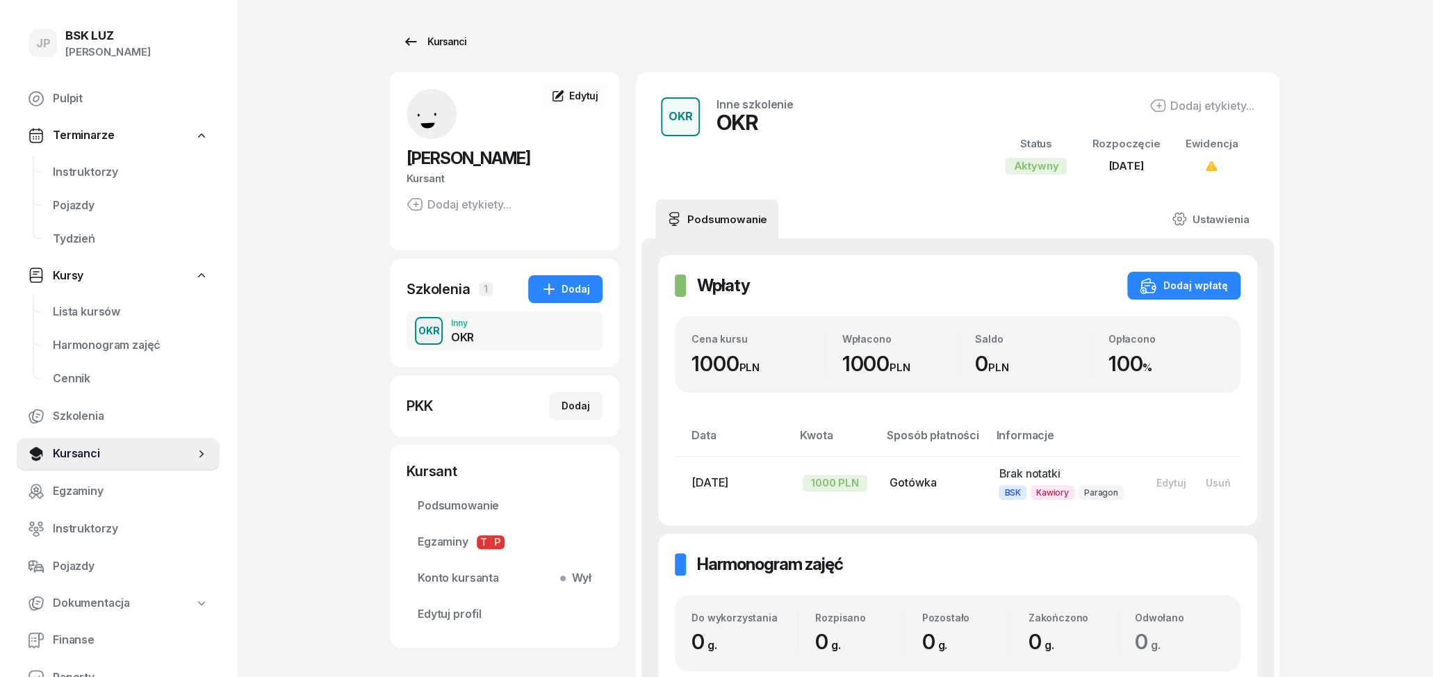
click at [421, 43] on div "Kursanci" at bounding box center [434, 41] width 64 height 17
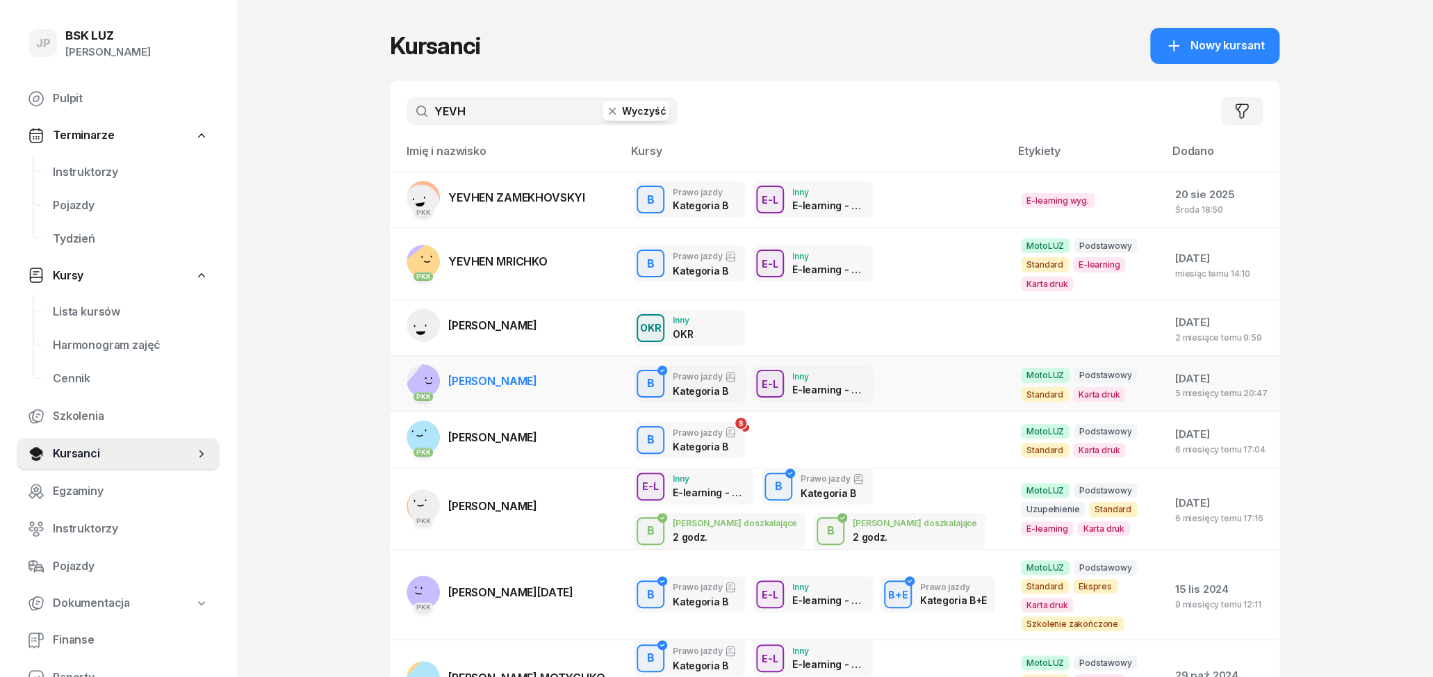
click at [466, 381] on span "[PERSON_NAME]" at bounding box center [492, 381] width 89 height 14
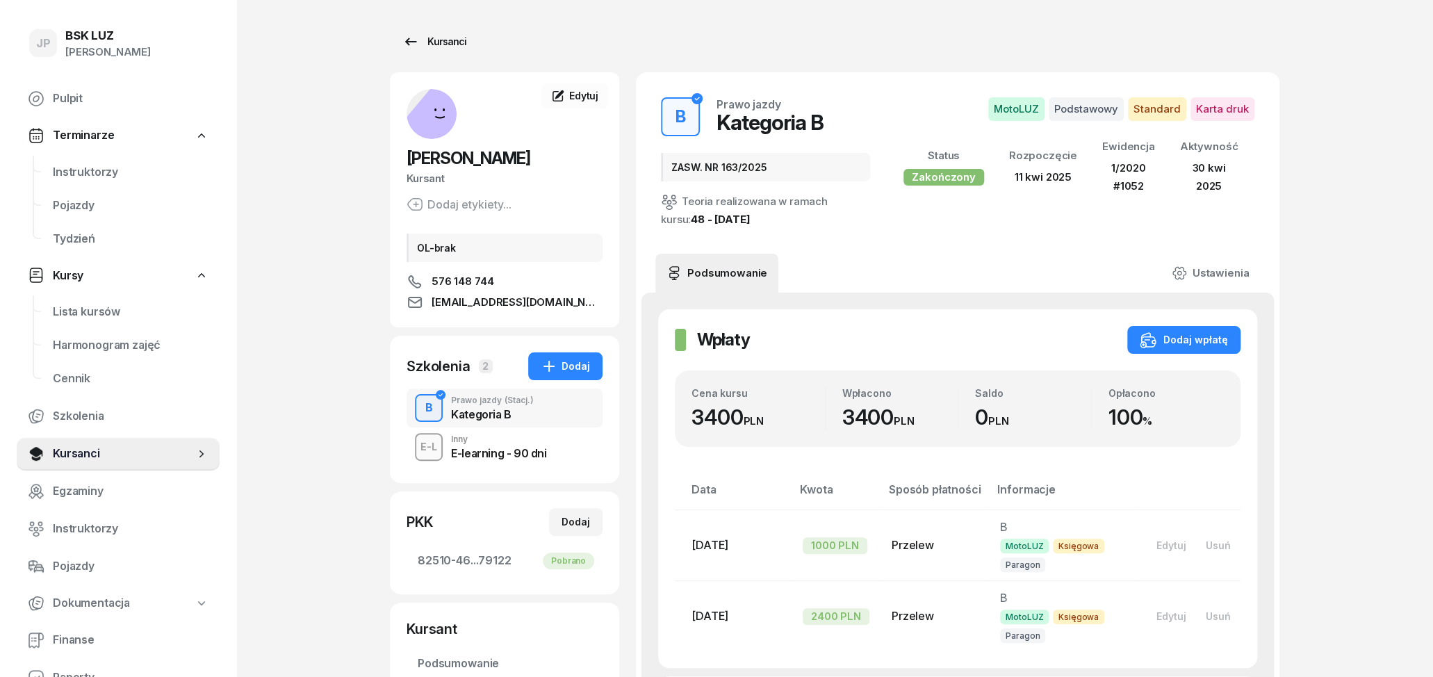
click at [401, 34] on link "Kursanci" at bounding box center [434, 42] width 89 height 28
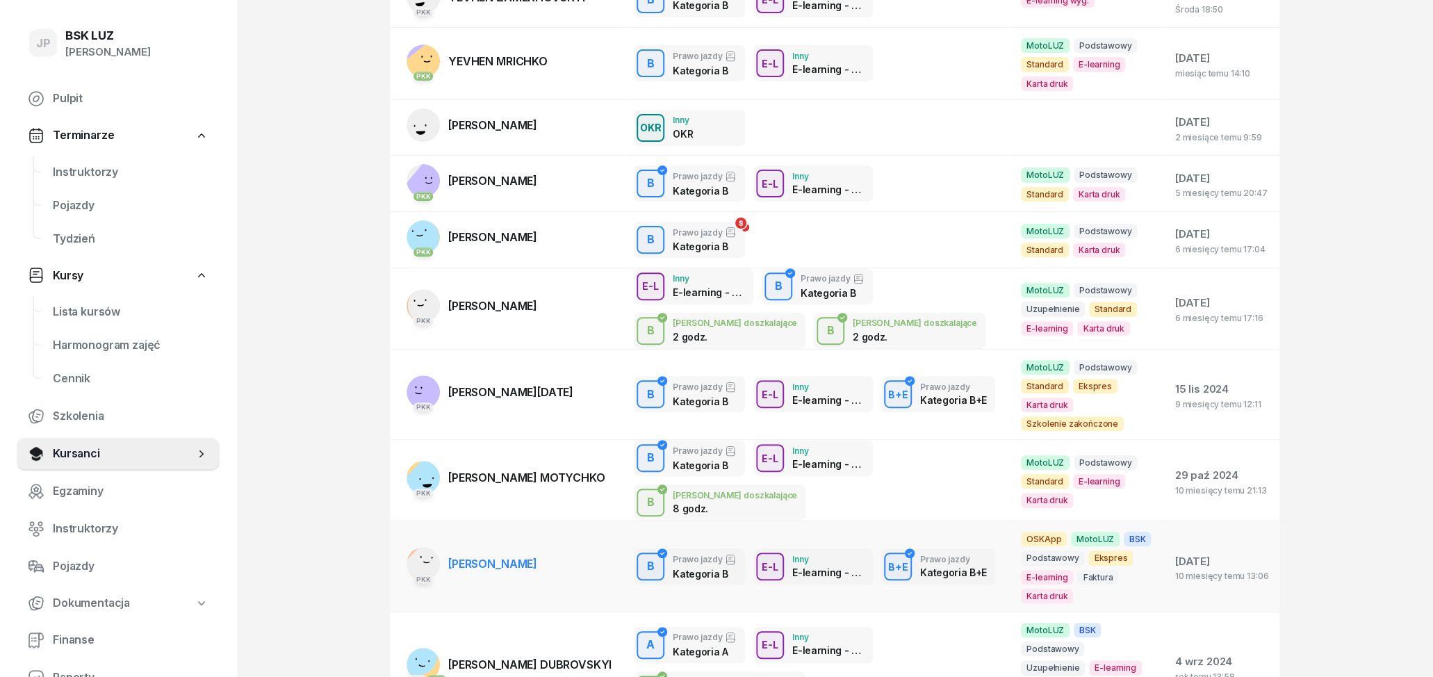
scroll to position [217, 0]
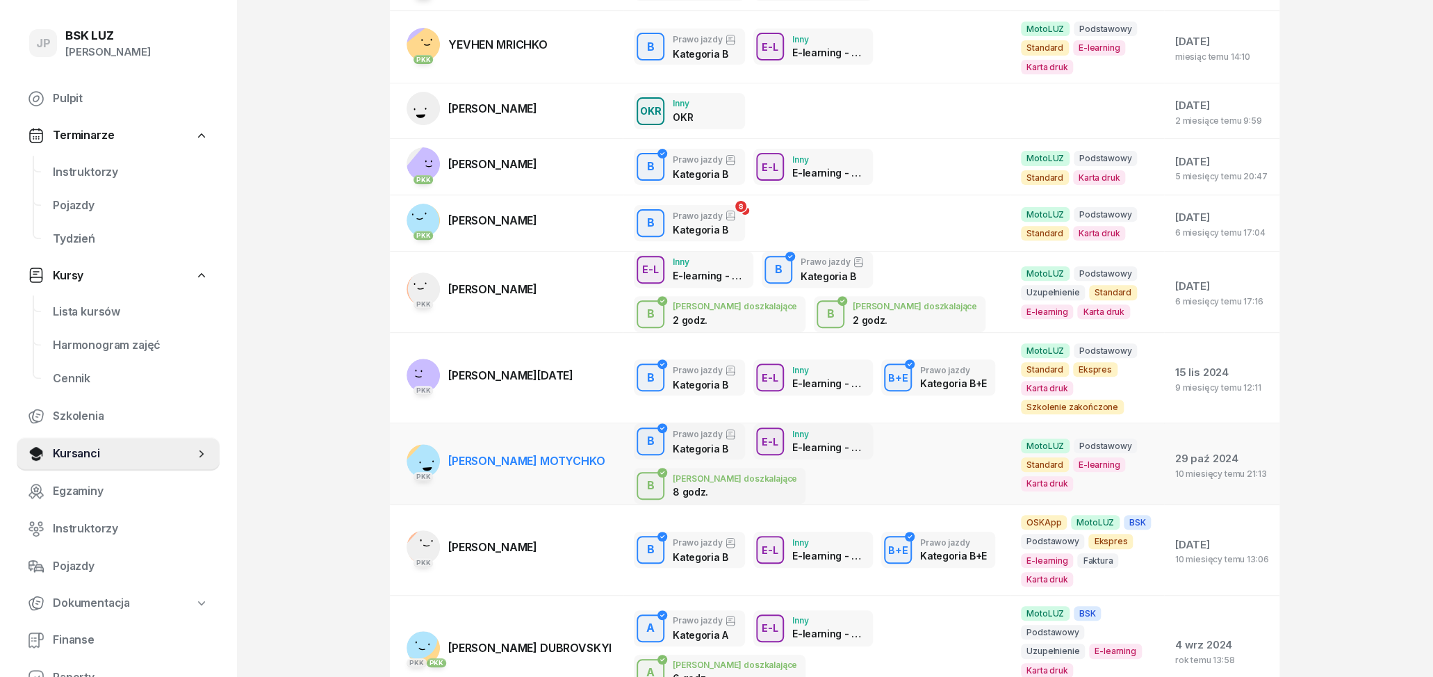
click at [486, 466] on link "PKK [PERSON_NAME] MOTYCHKO" at bounding box center [506, 460] width 198 height 33
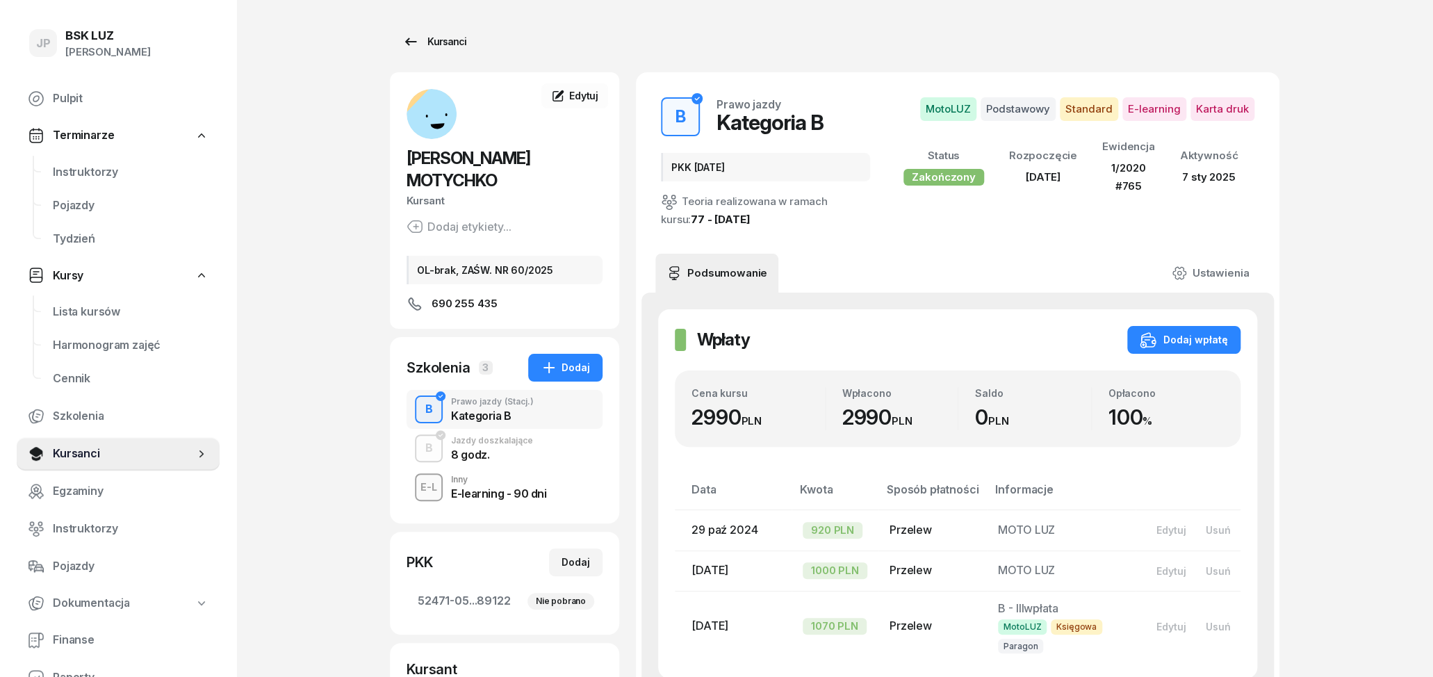
click at [407, 38] on icon at bounding box center [410, 41] width 17 height 17
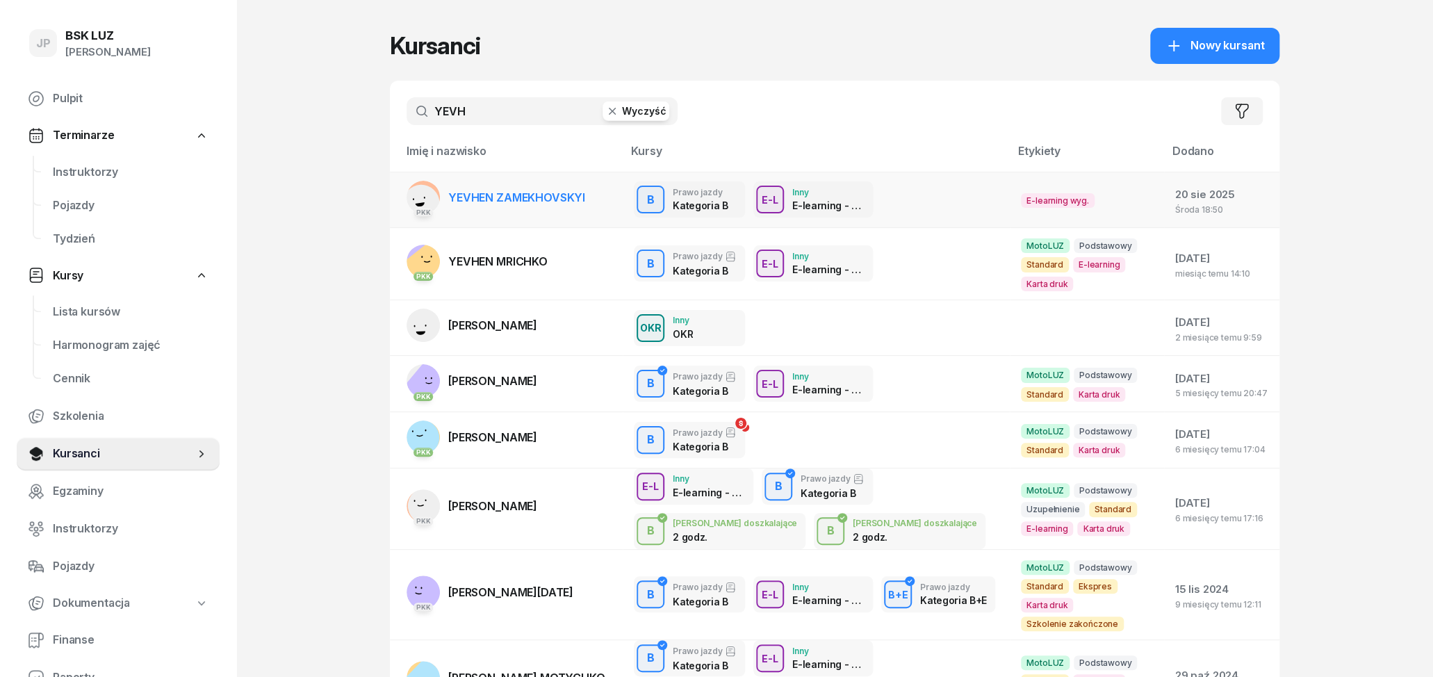
click at [512, 202] on span "YEVHEN ZAMEKHOVSKYI" at bounding box center [516, 197] width 137 height 14
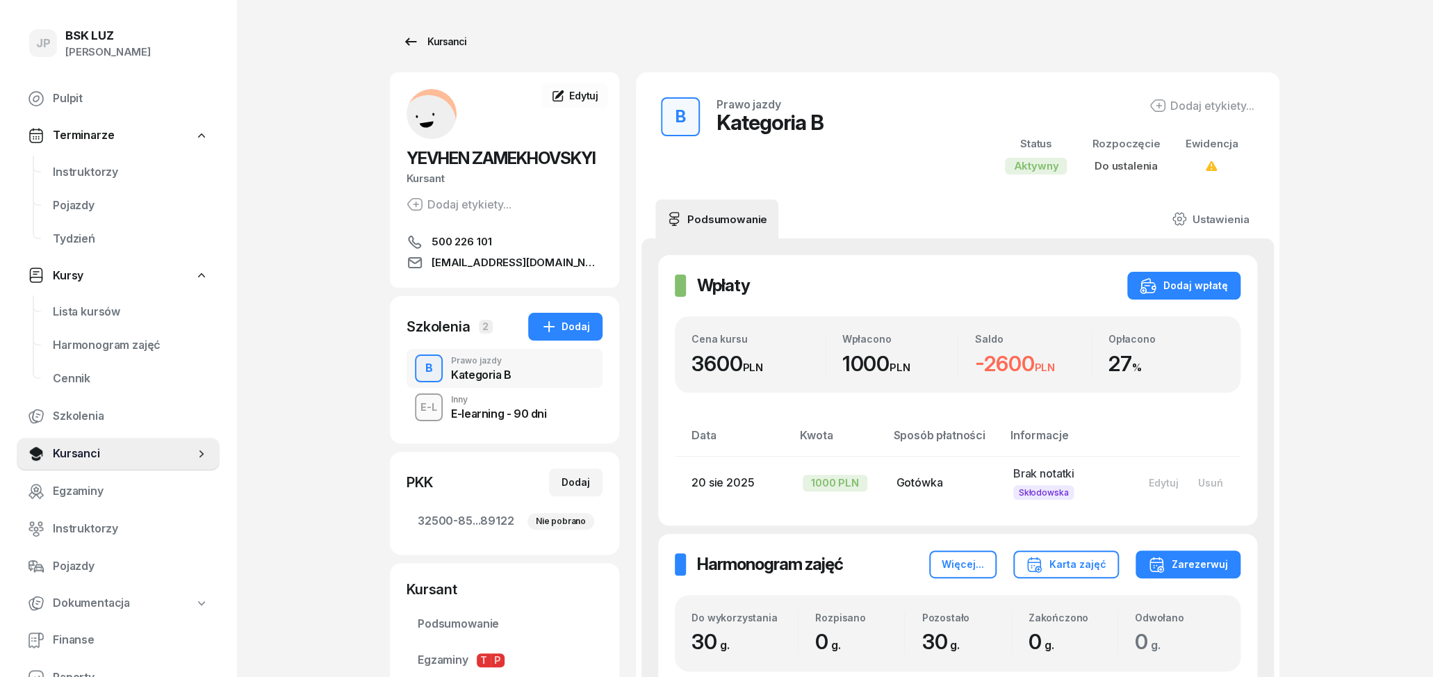
click at [409, 39] on icon at bounding box center [410, 41] width 17 height 17
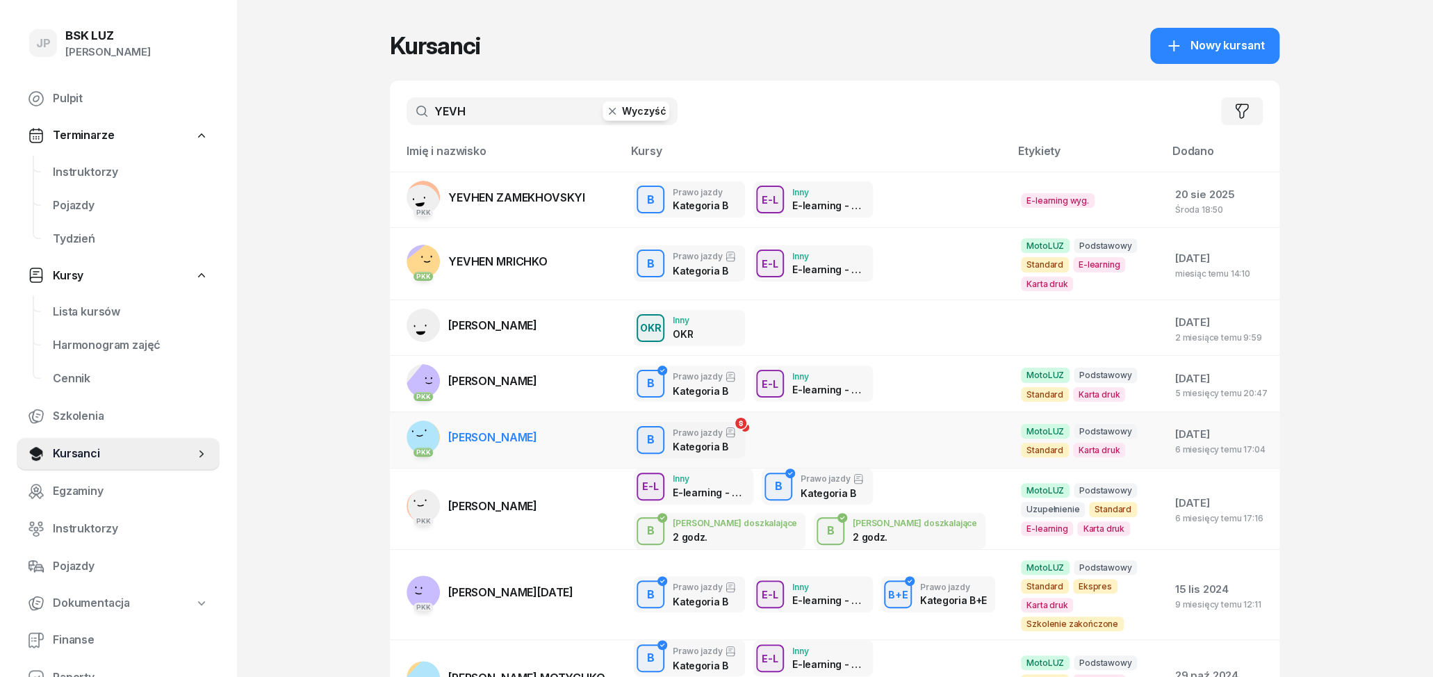
click at [516, 446] on link "PKK [PERSON_NAME]" at bounding box center [472, 436] width 131 height 33
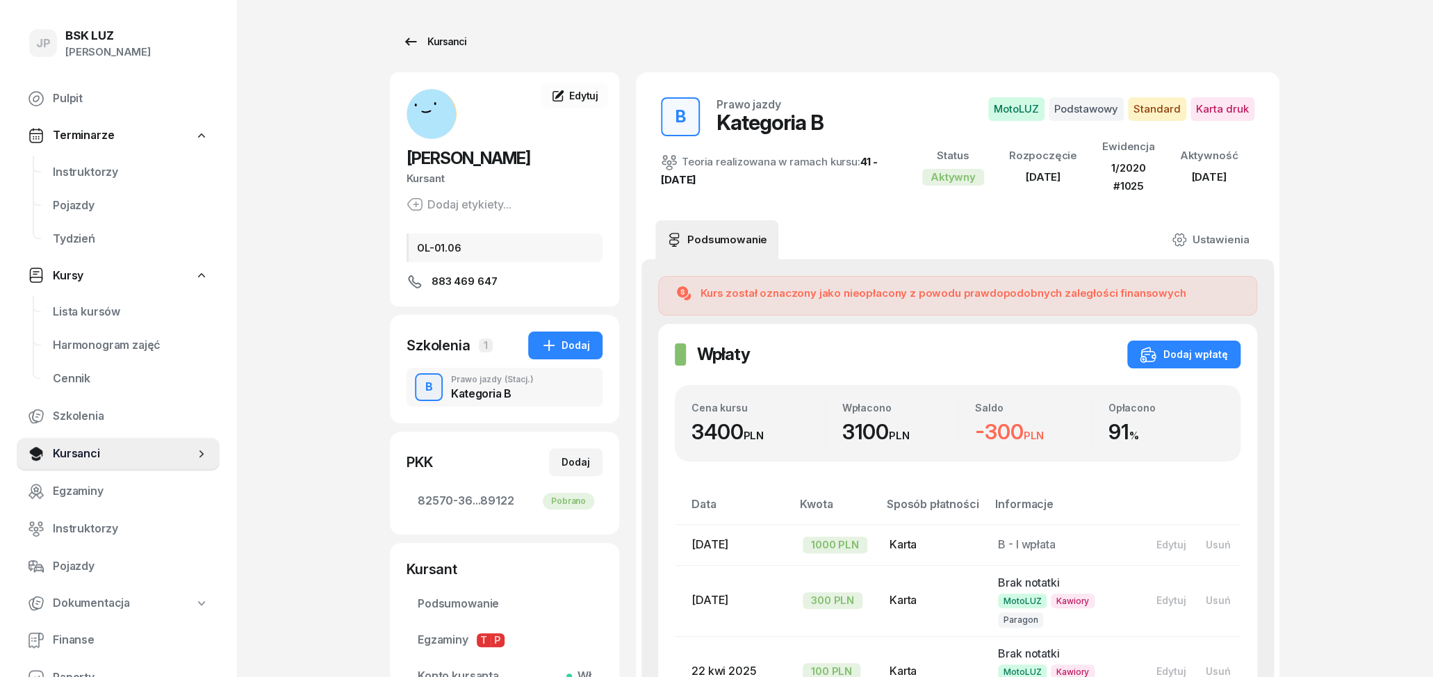
click at [417, 47] on icon at bounding box center [410, 41] width 17 height 17
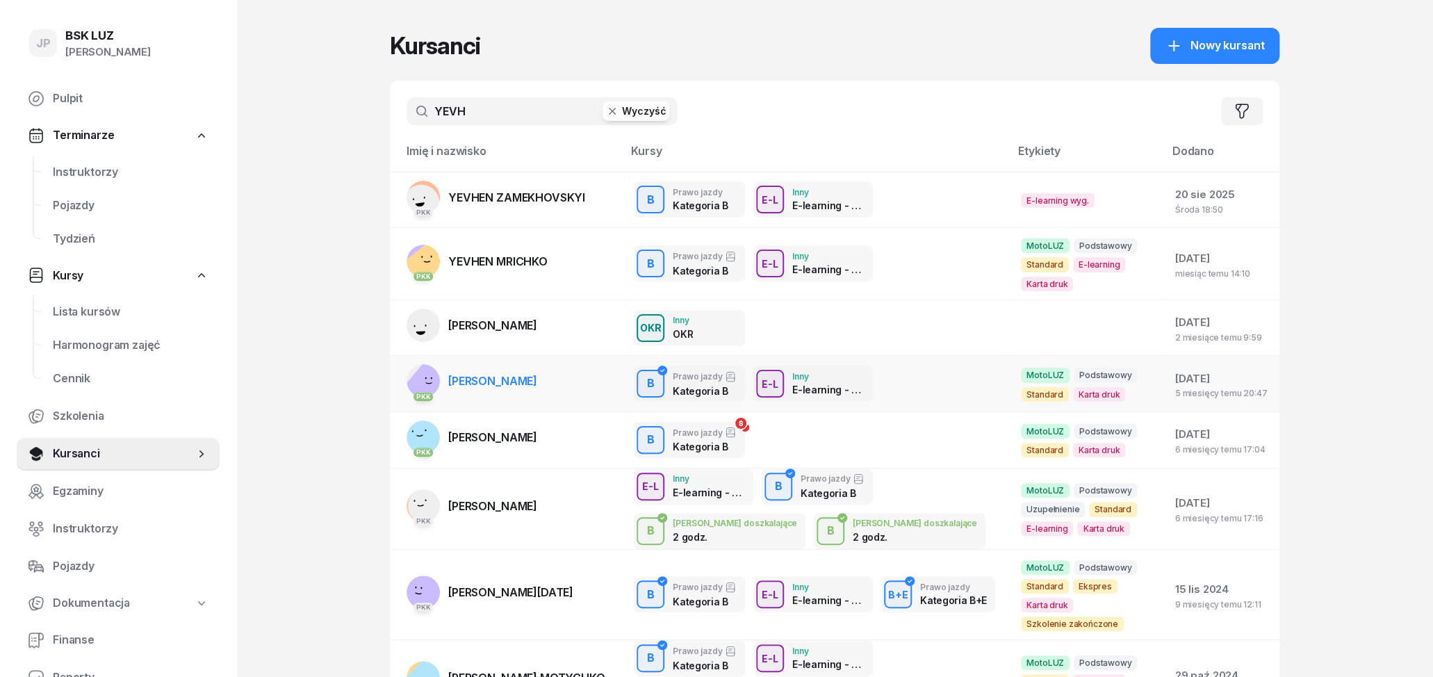
click at [486, 390] on link "PKK [PERSON_NAME]" at bounding box center [472, 380] width 131 height 33
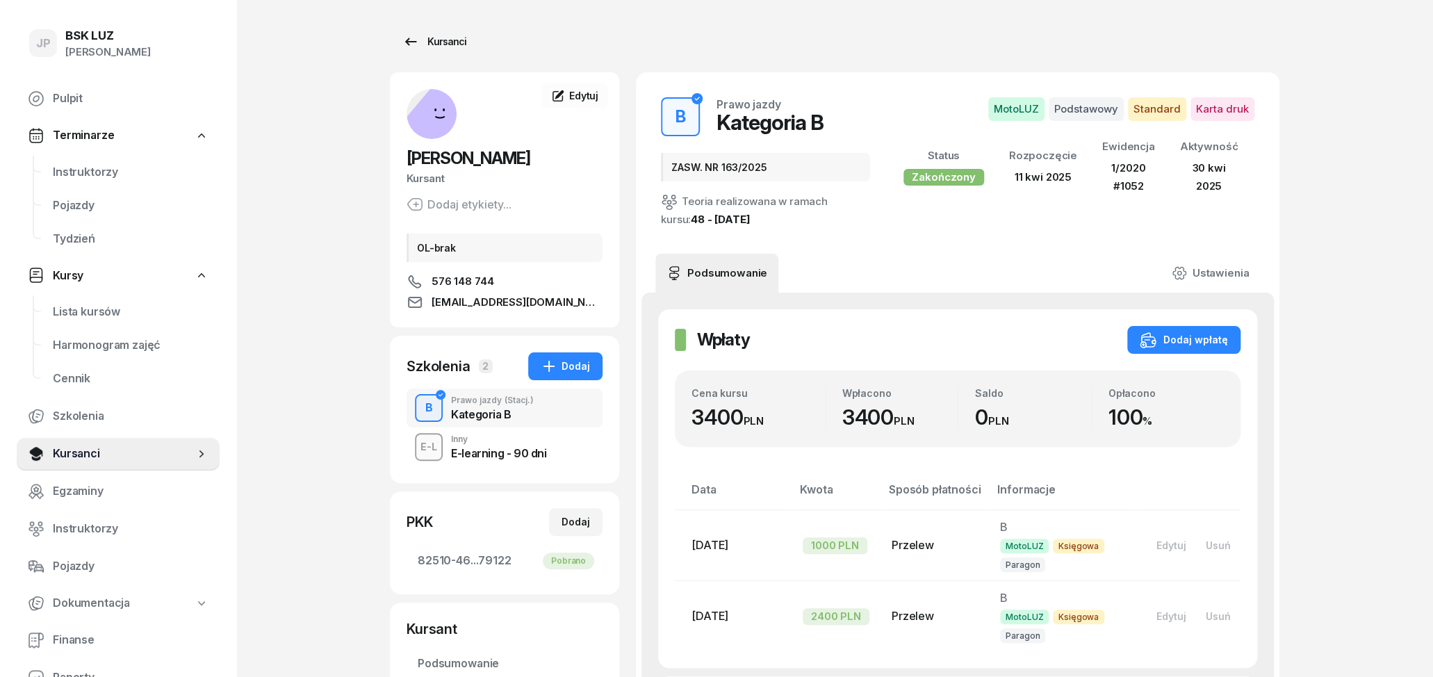
click at [403, 42] on icon at bounding box center [410, 41] width 17 height 17
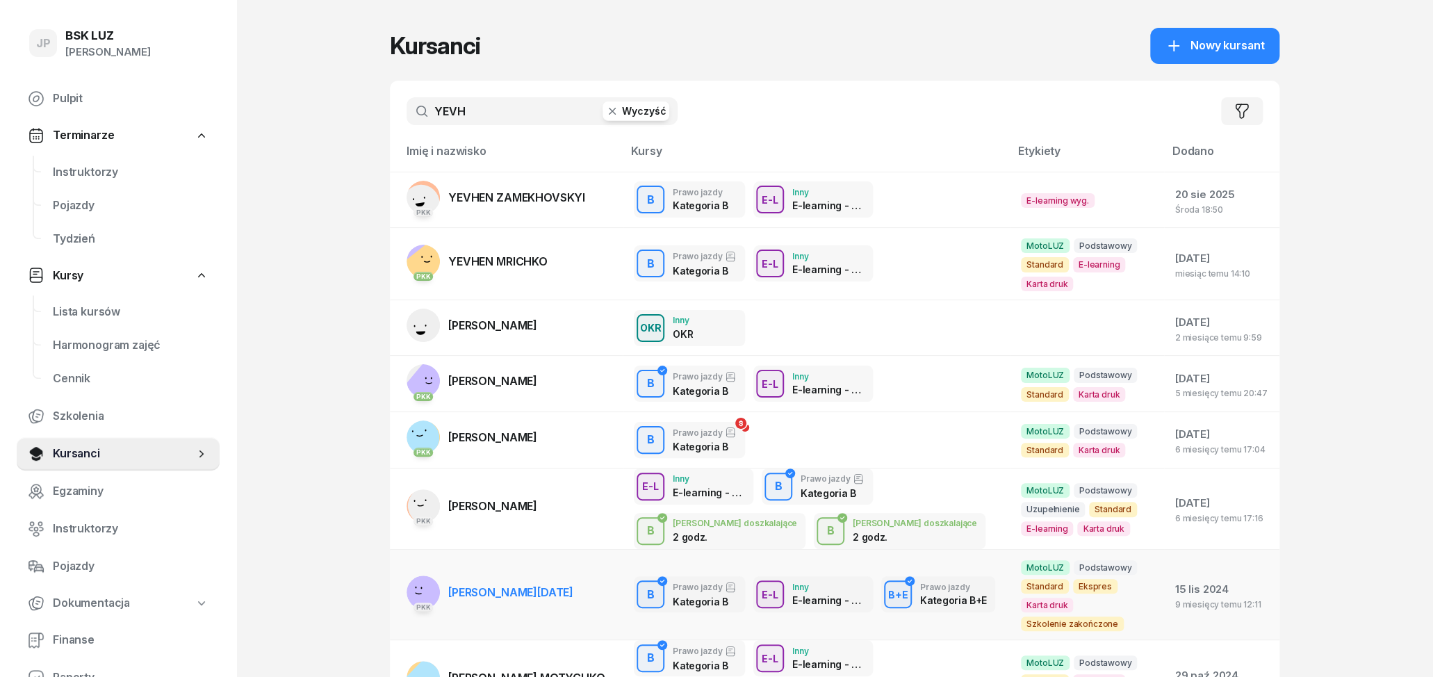
click at [503, 589] on span "[PERSON_NAME][DATE]" at bounding box center [510, 592] width 125 height 14
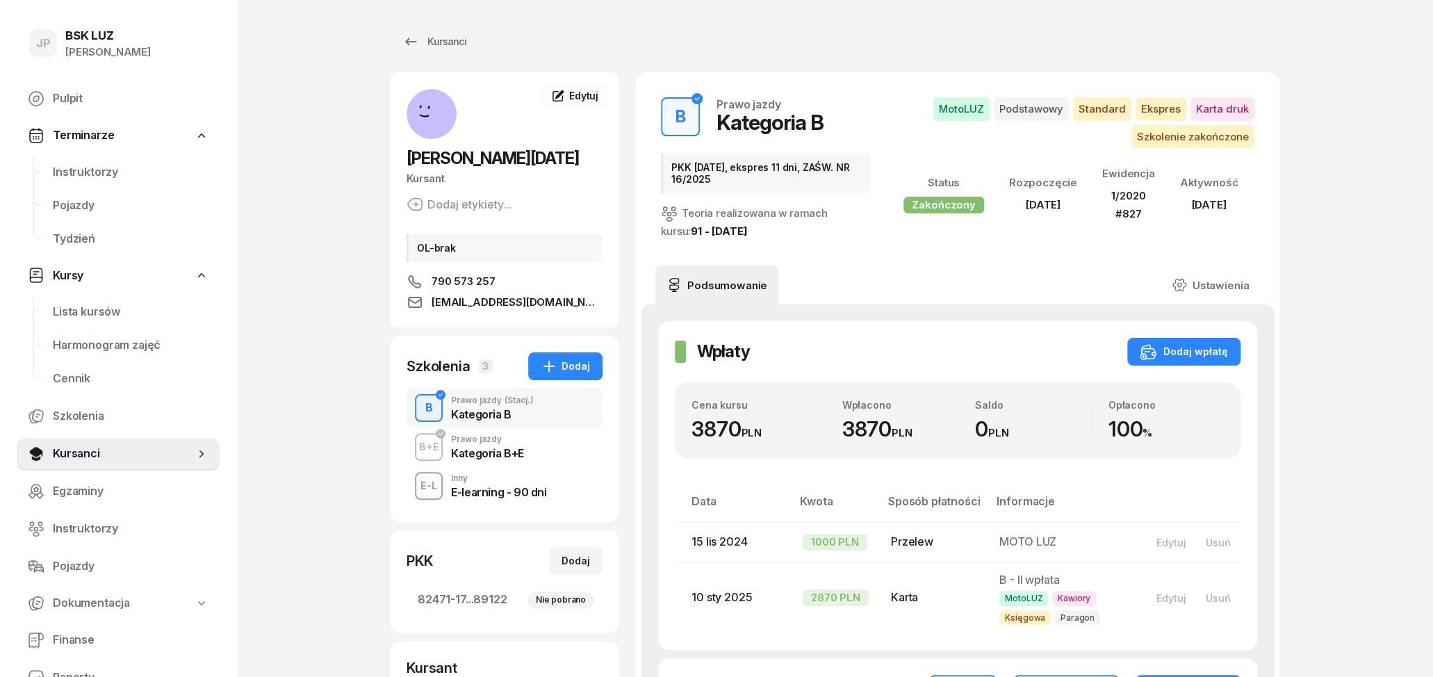
scroll to position [72, 0]
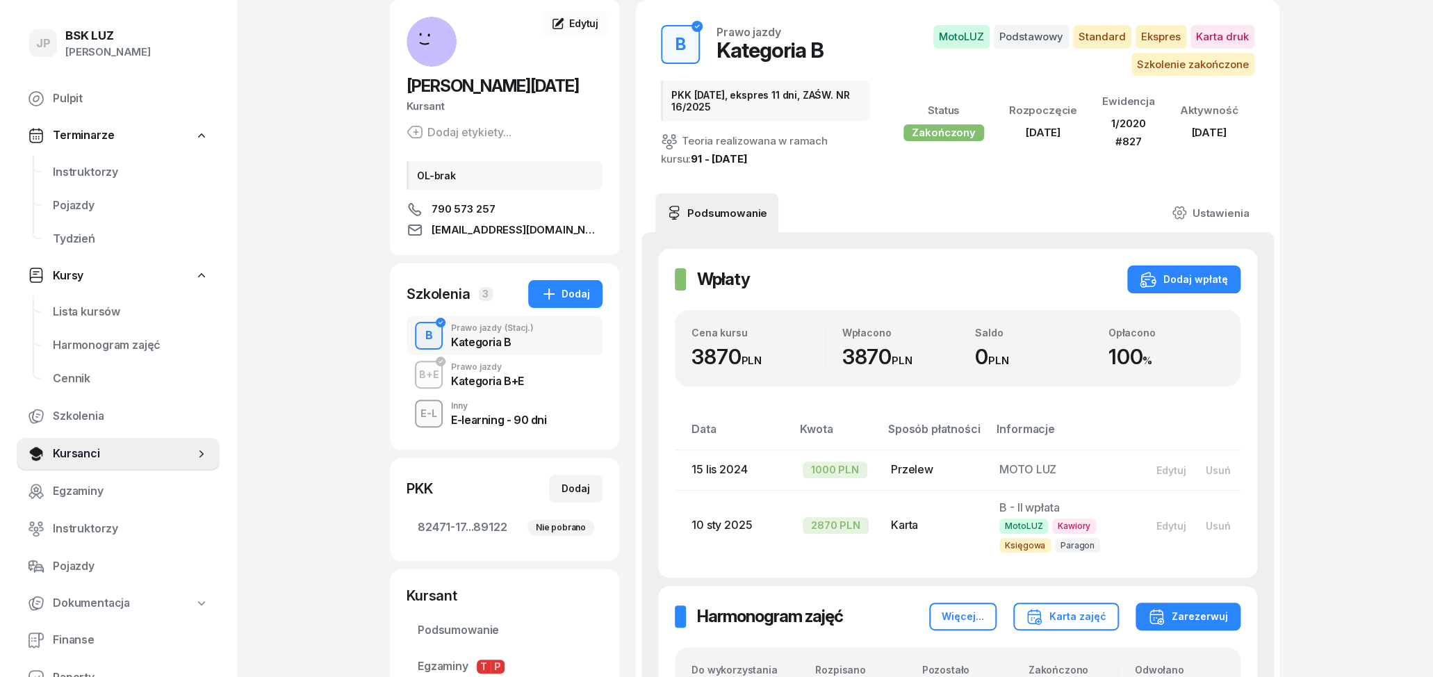
click at [537, 367] on div "B+E Prawo jazdy Kategoria B+E" at bounding box center [505, 374] width 196 height 39
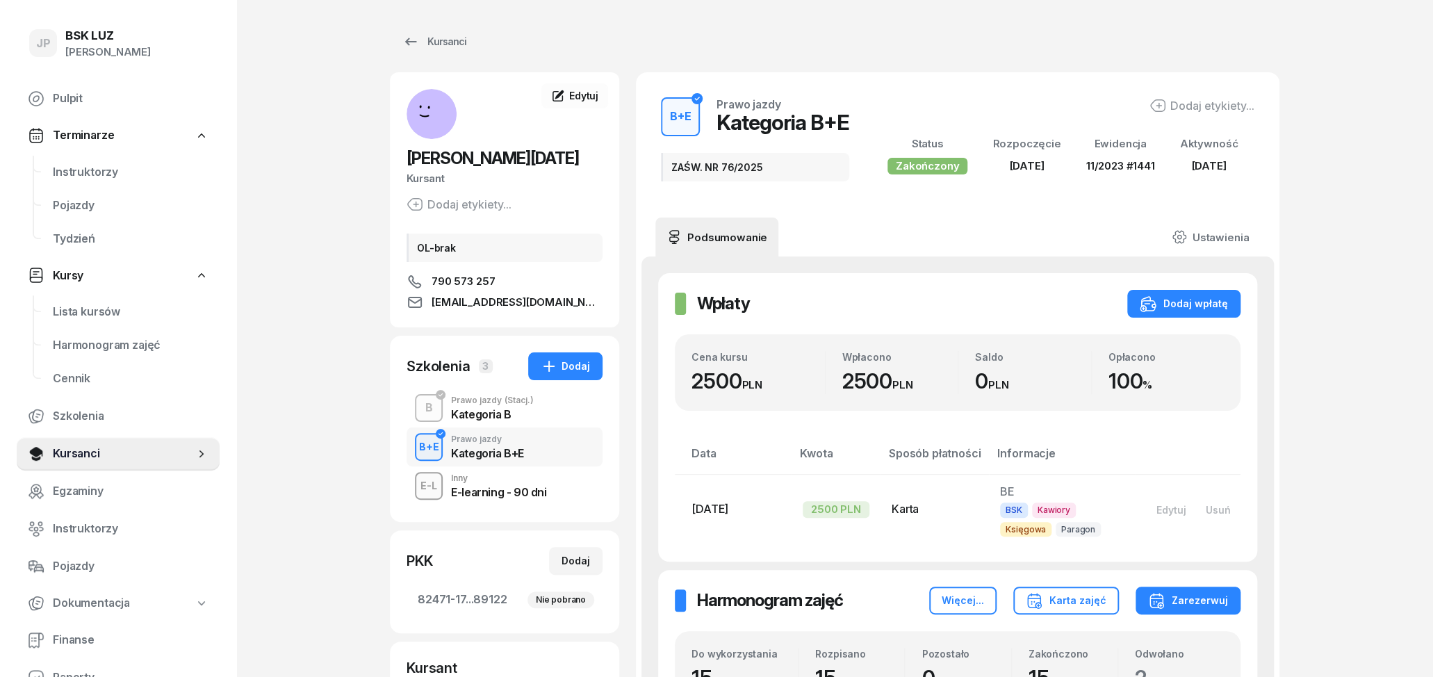
click at [462, 410] on div "Kategoria B" at bounding box center [492, 414] width 83 height 11
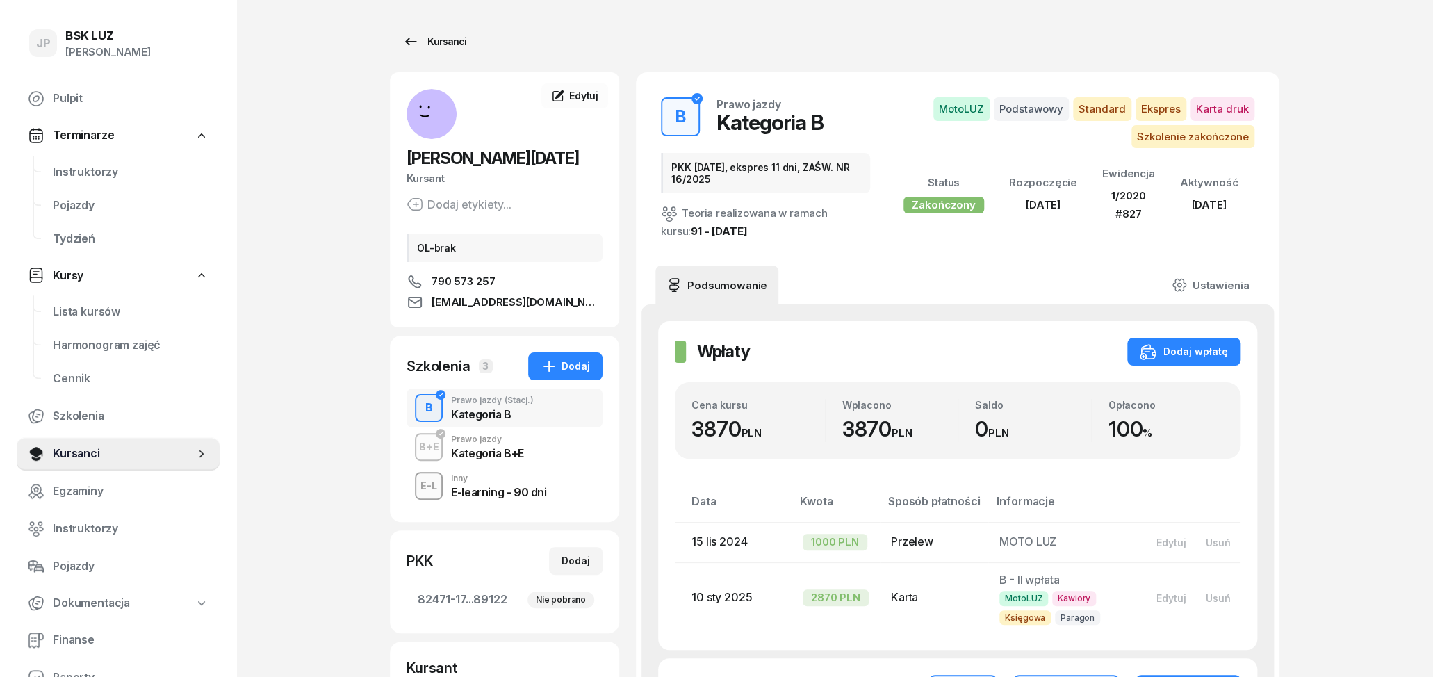
click at [401, 39] on link "Kursanci" at bounding box center [434, 42] width 89 height 28
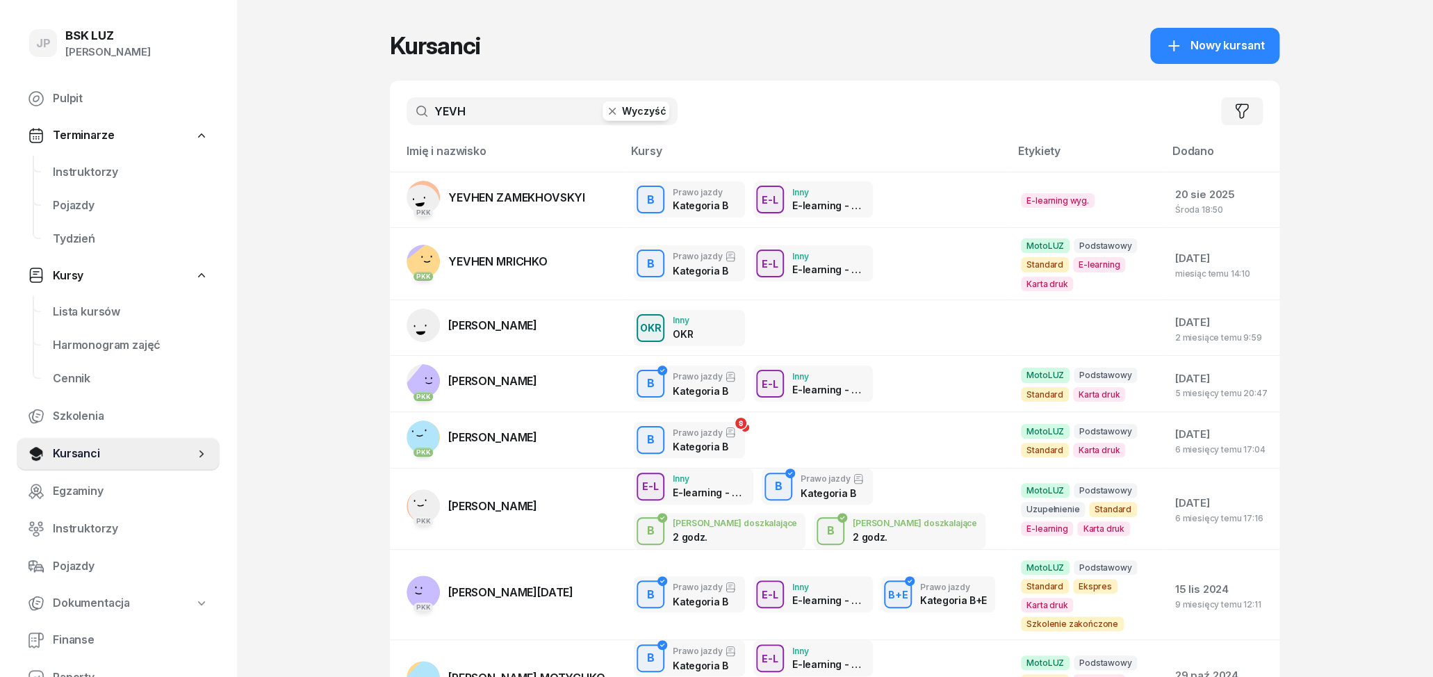
click at [639, 107] on button "Wyczyść" at bounding box center [636, 110] width 67 height 19
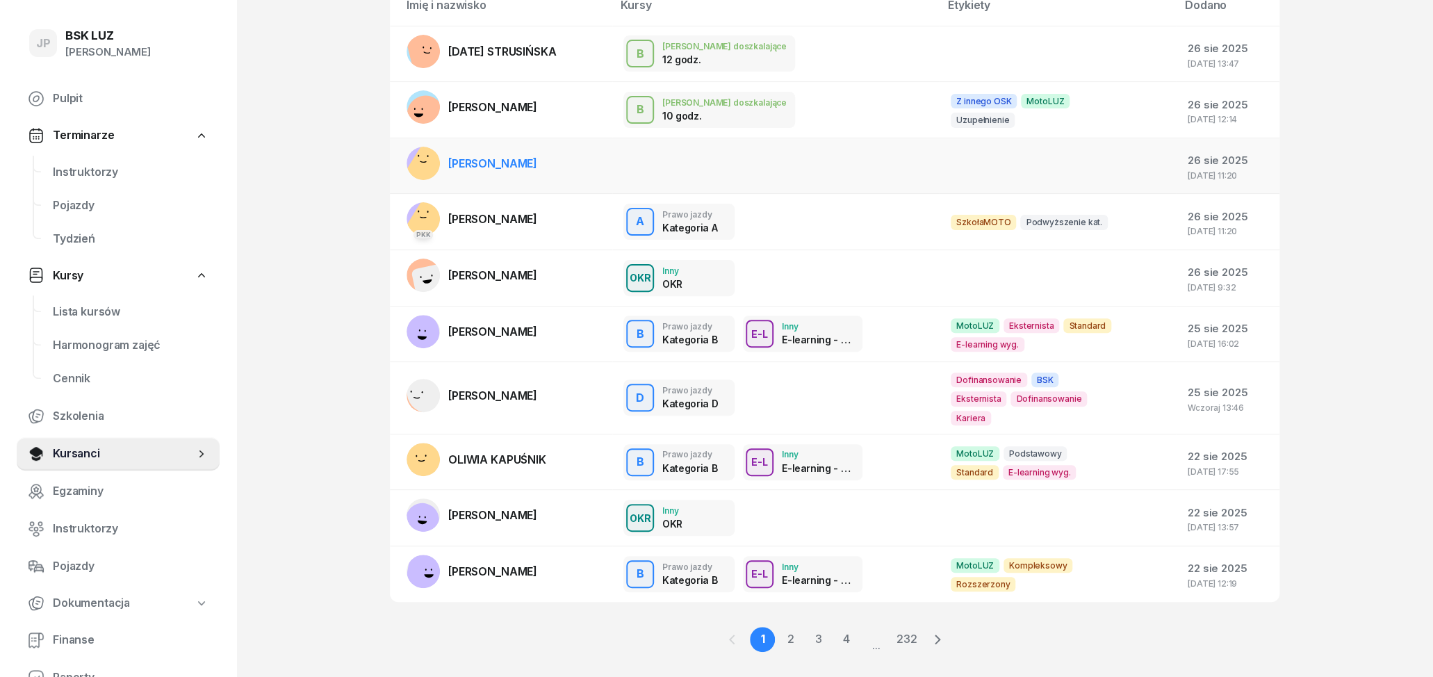
scroll to position [157, 0]
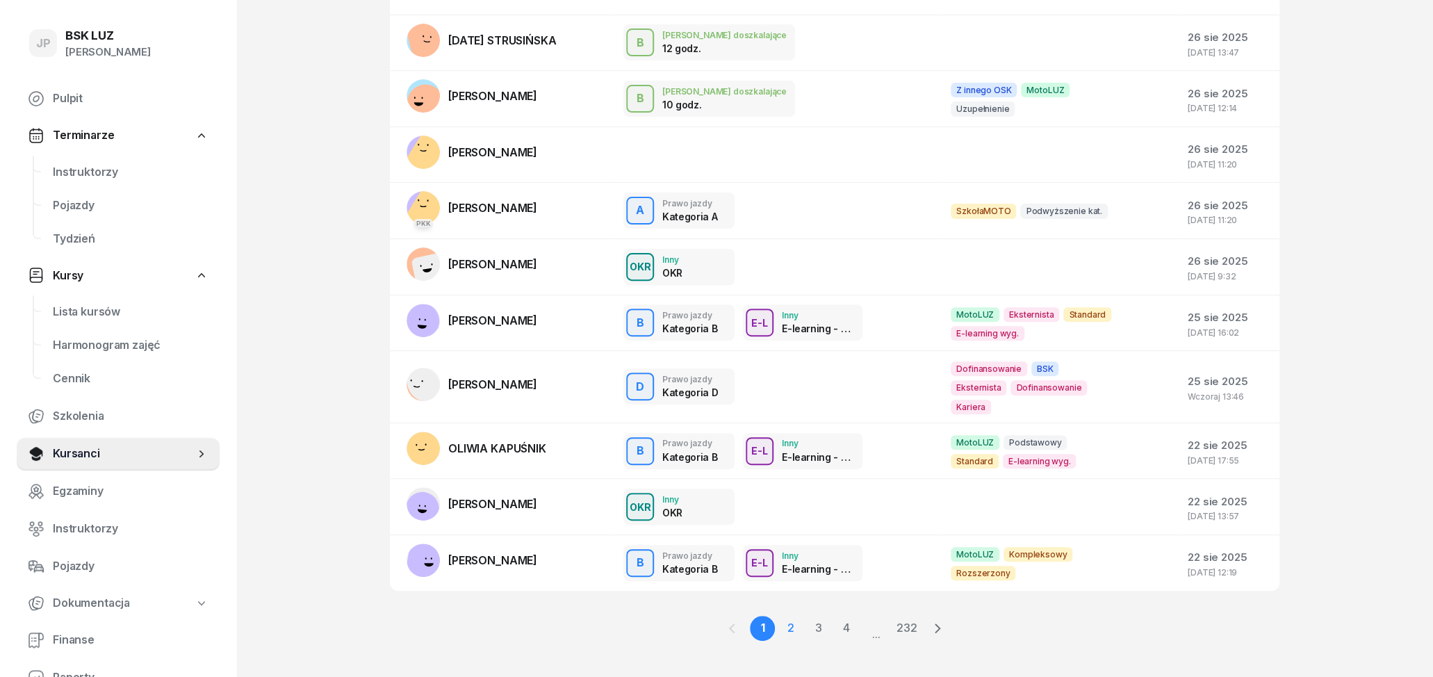
click at [806, 616] on link "2" at bounding box center [818, 628] width 25 height 25
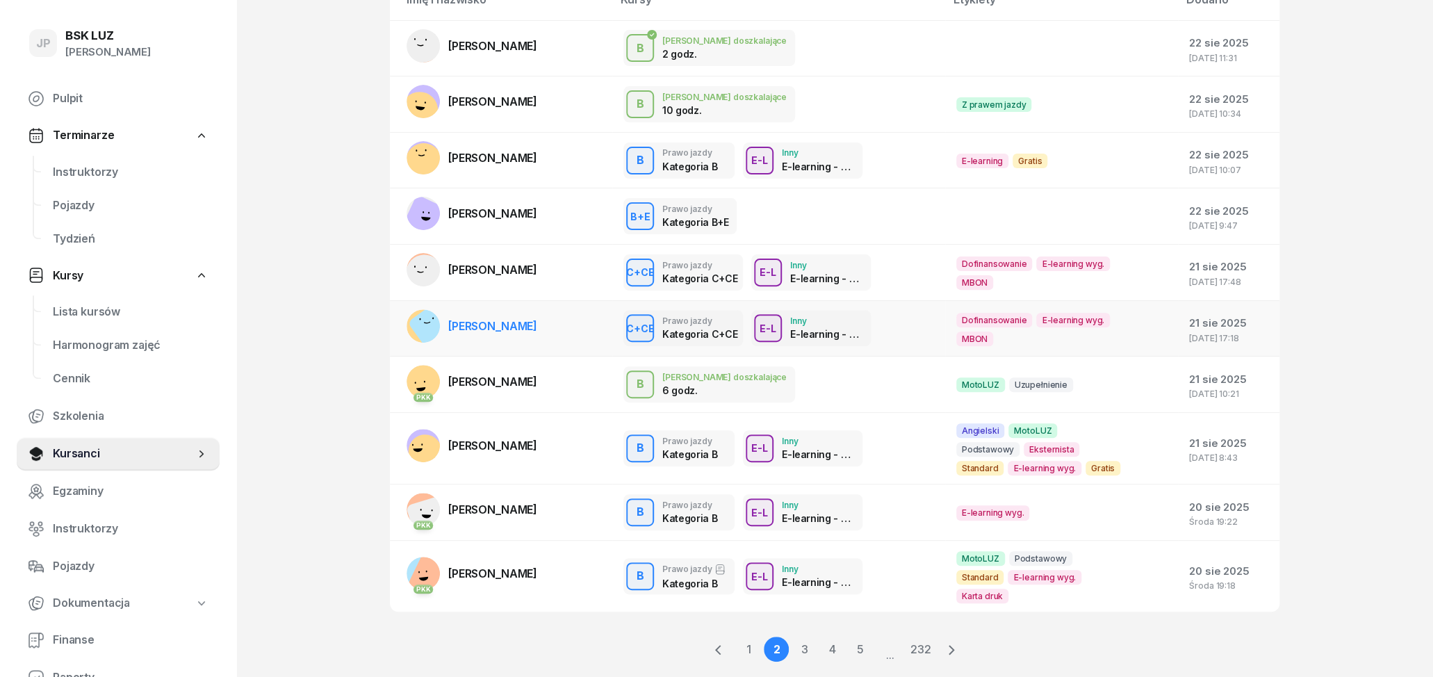
scroll to position [13, 0]
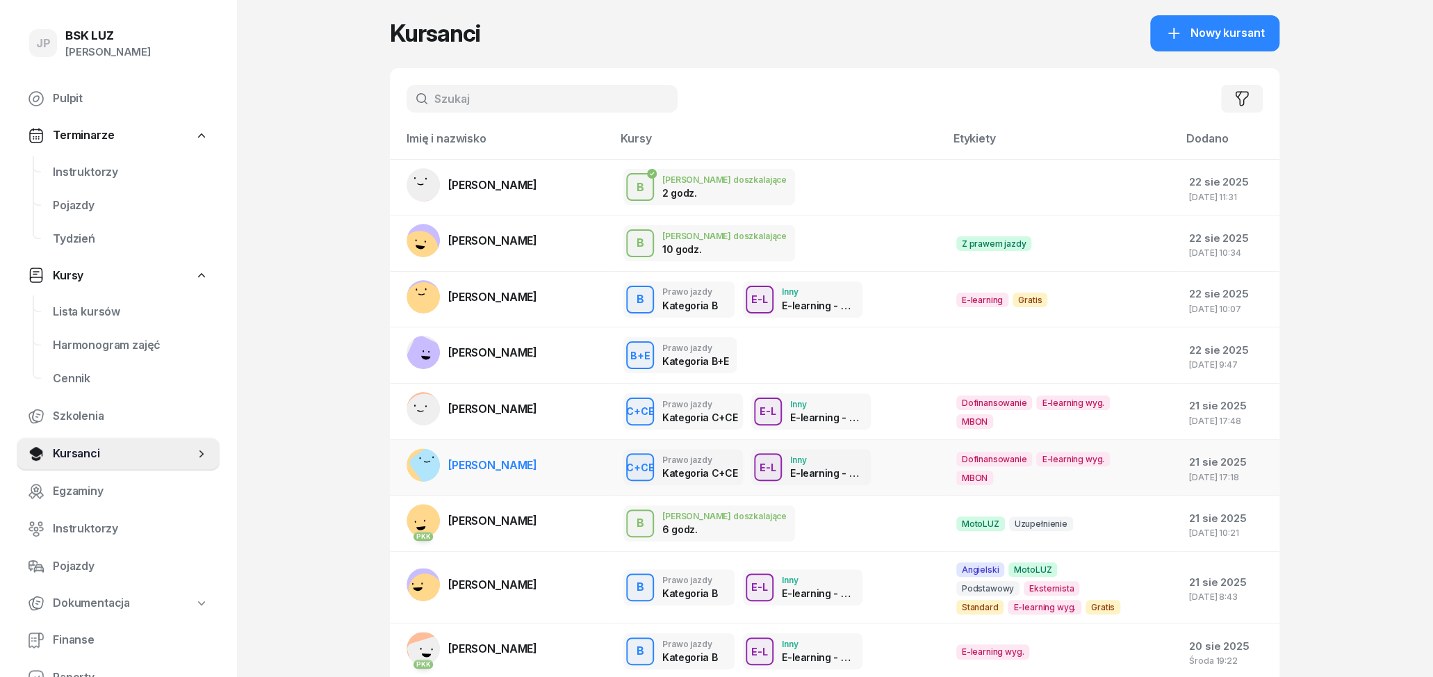
click at [493, 464] on span "[PERSON_NAME]" at bounding box center [492, 465] width 89 height 14
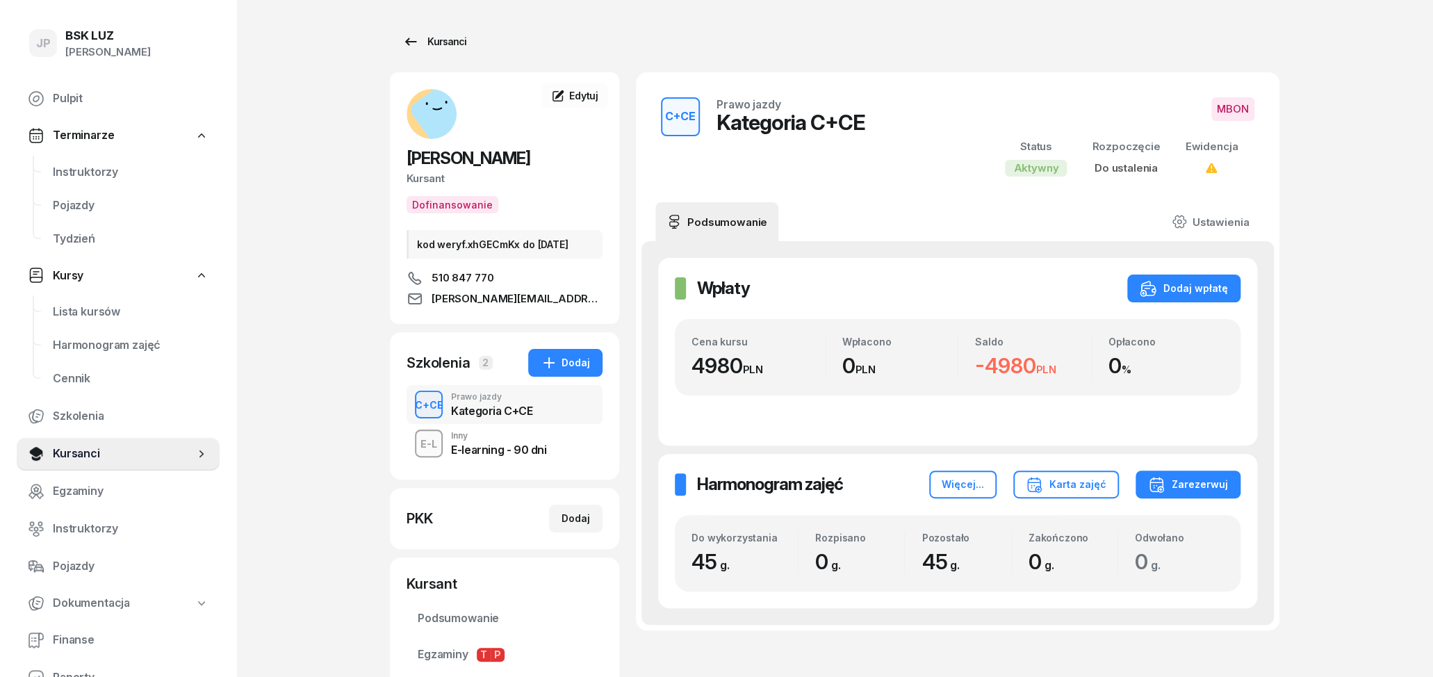
click at [417, 38] on icon at bounding box center [410, 41] width 17 height 17
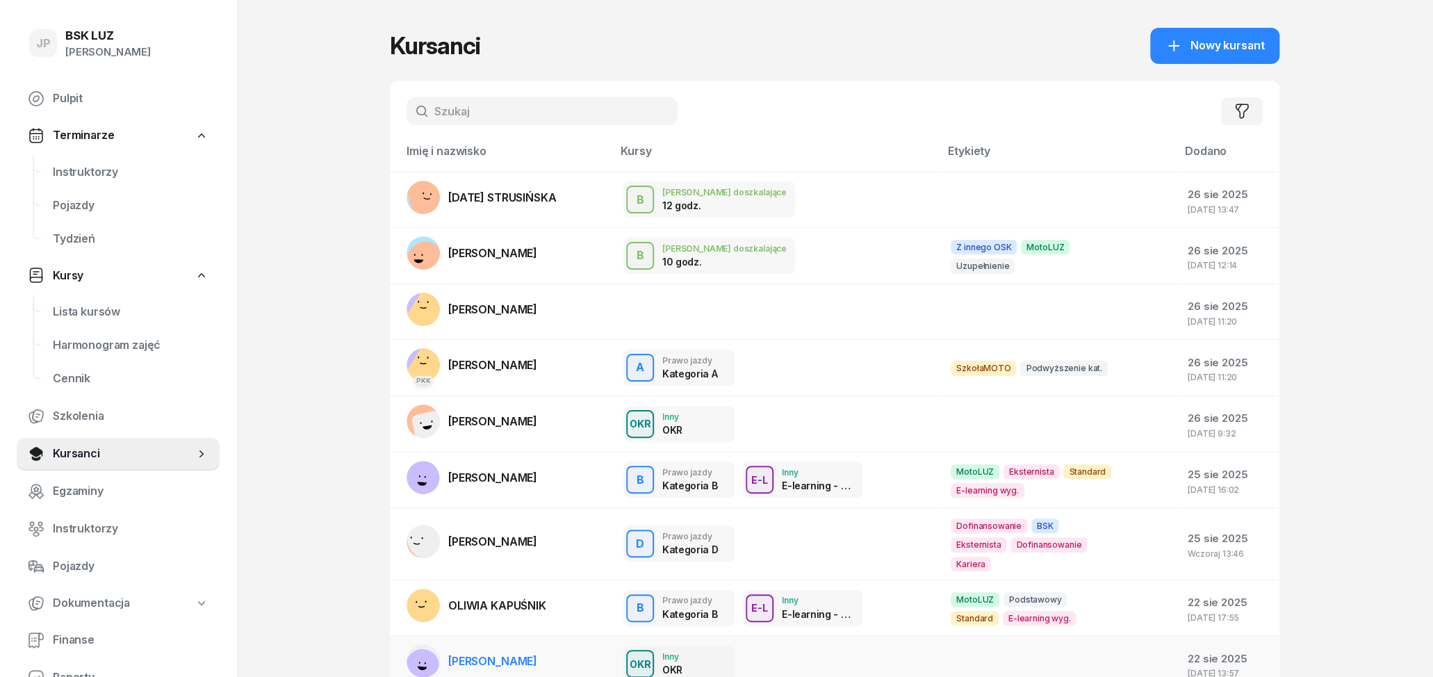
scroll to position [157, 0]
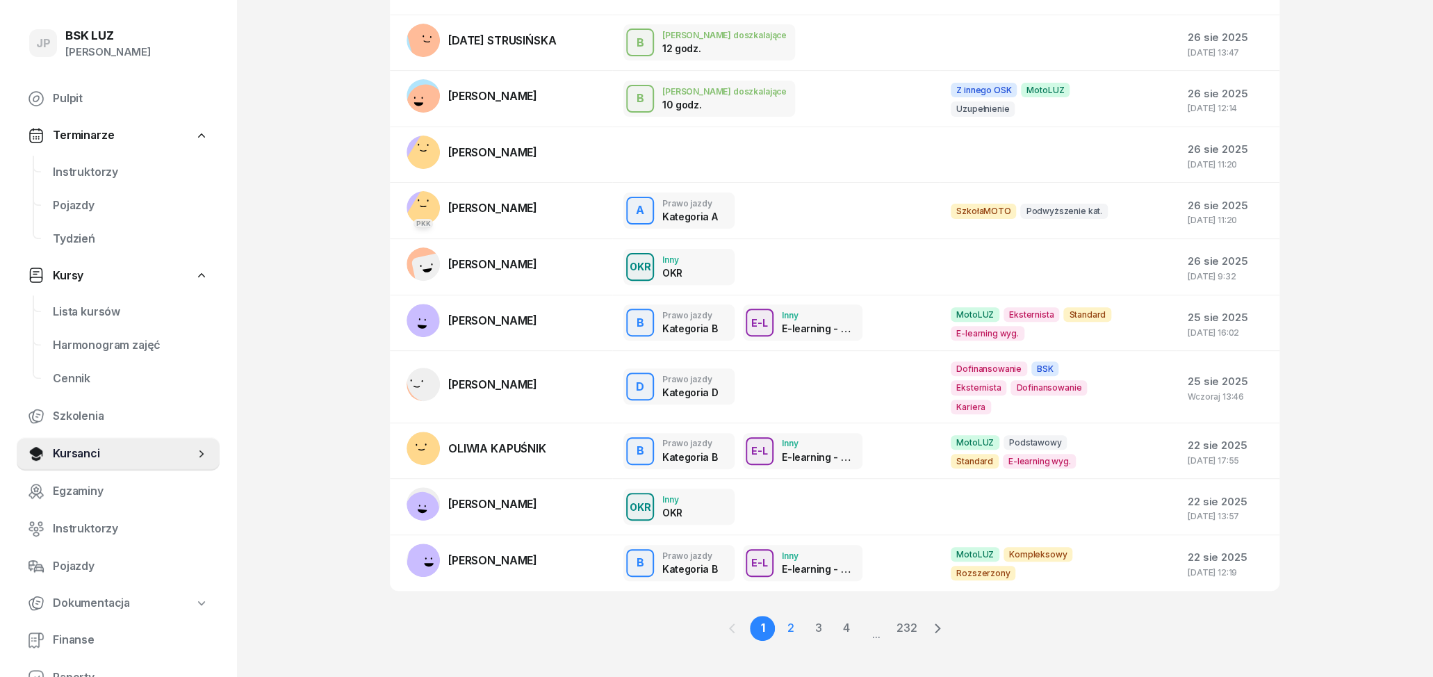
click at [806, 616] on link "2" at bounding box center [818, 628] width 25 height 25
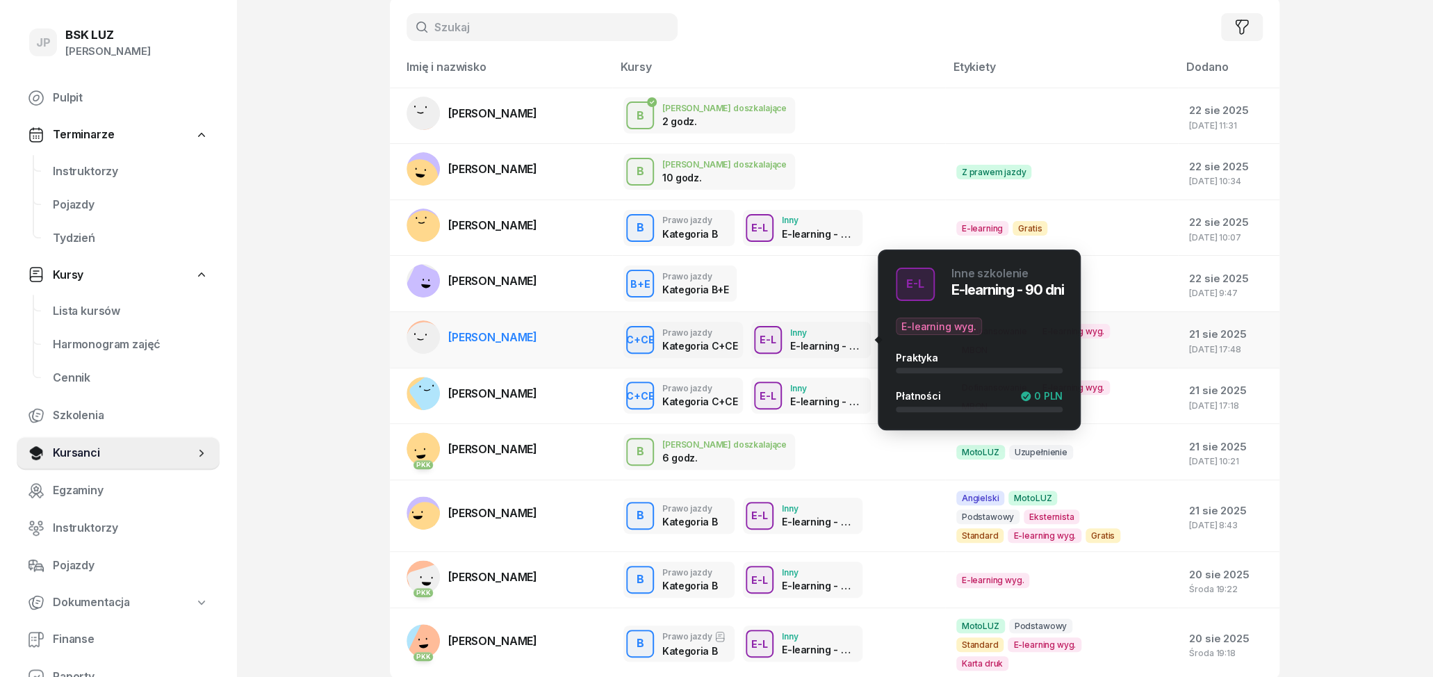
scroll to position [13, 0]
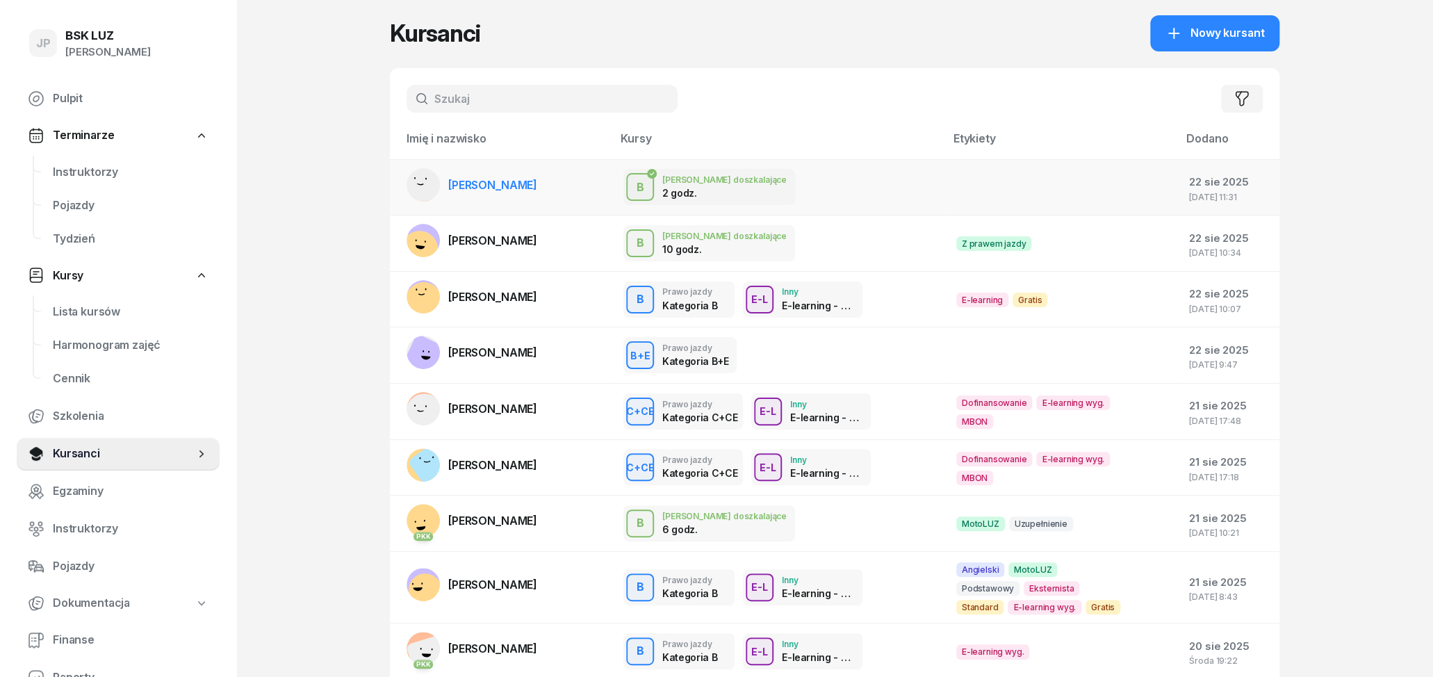
click at [522, 195] on link "[PERSON_NAME]" at bounding box center [472, 184] width 131 height 33
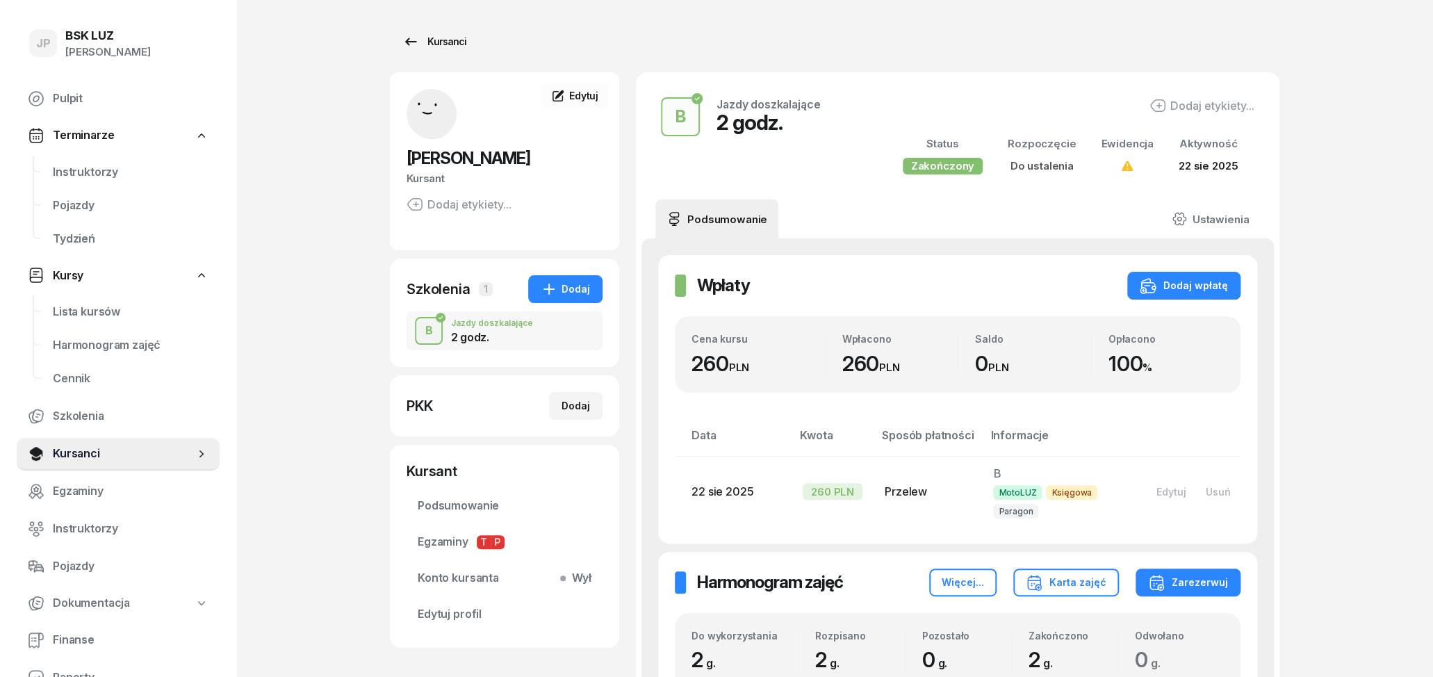
click at [414, 46] on icon at bounding box center [410, 41] width 17 height 17
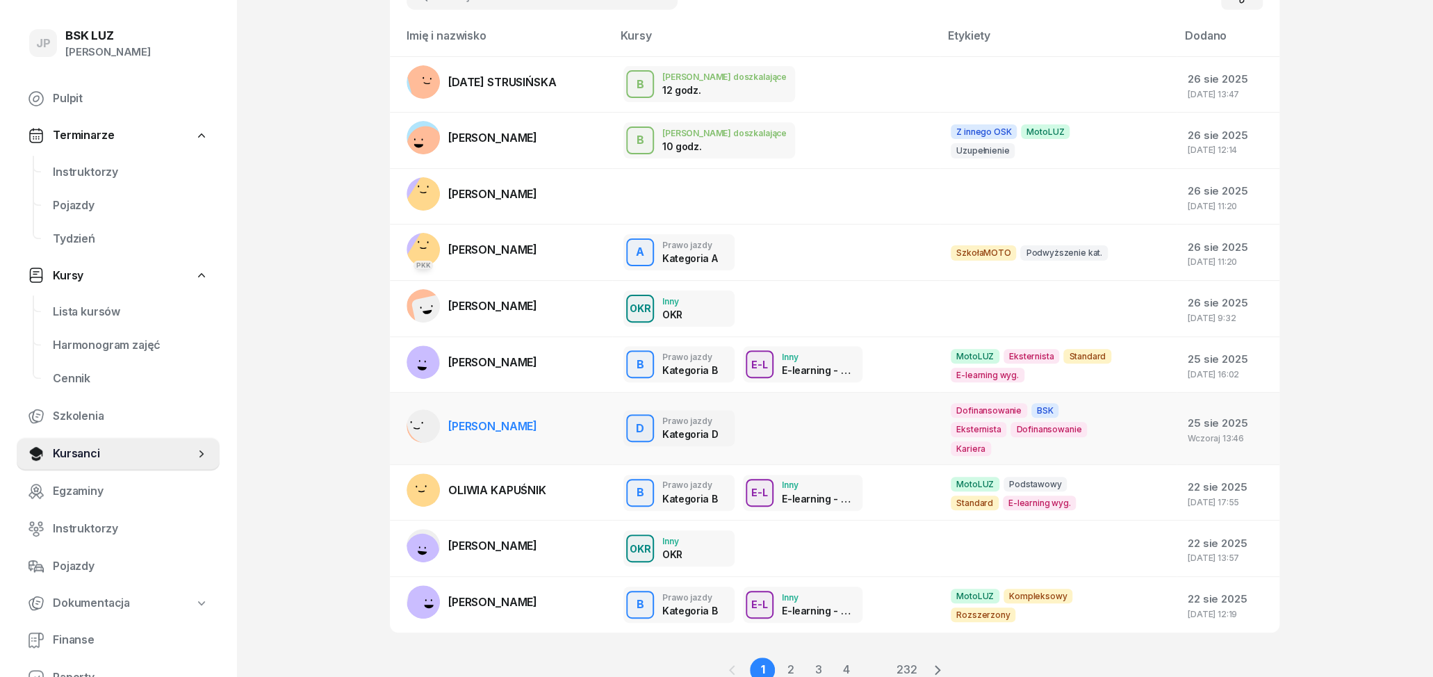
scroll to position [145, 0]
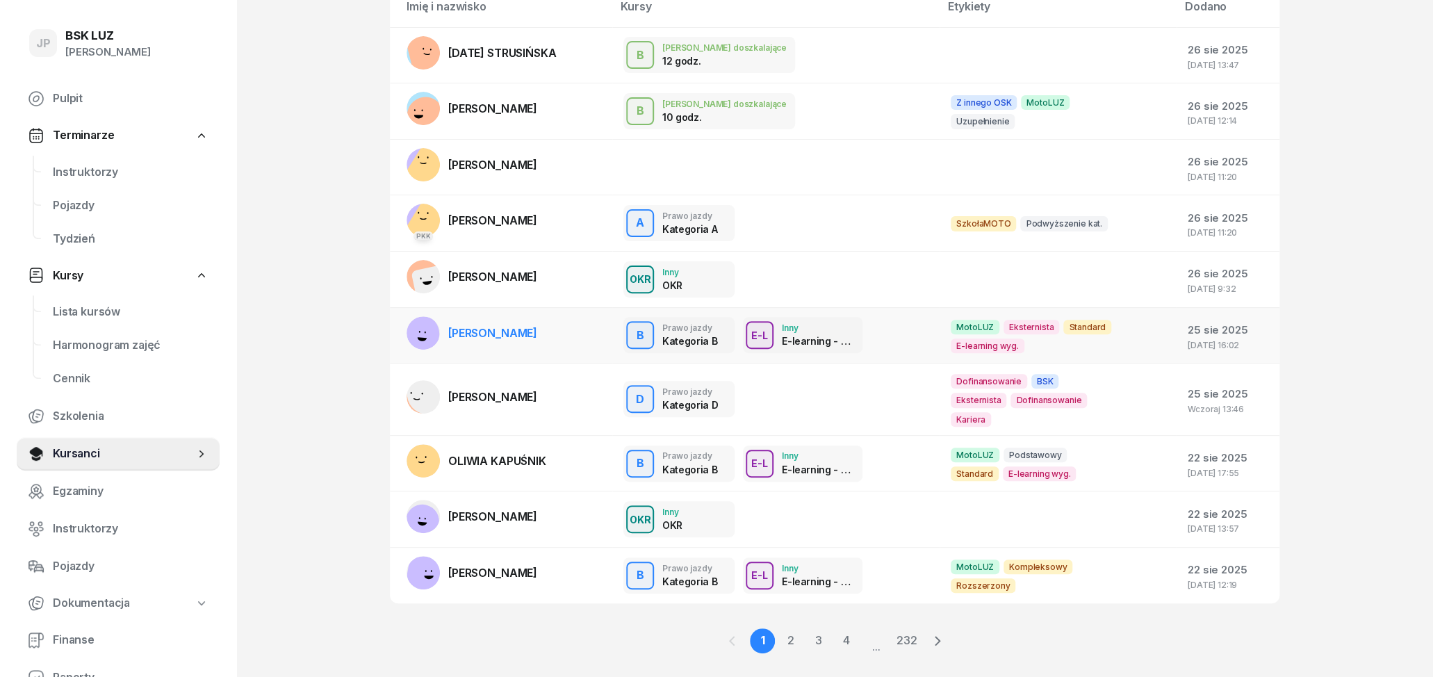
click at [525, 327] on span "[PERSON_NAME]" at bounding box center [492, 333] width 89 height 14
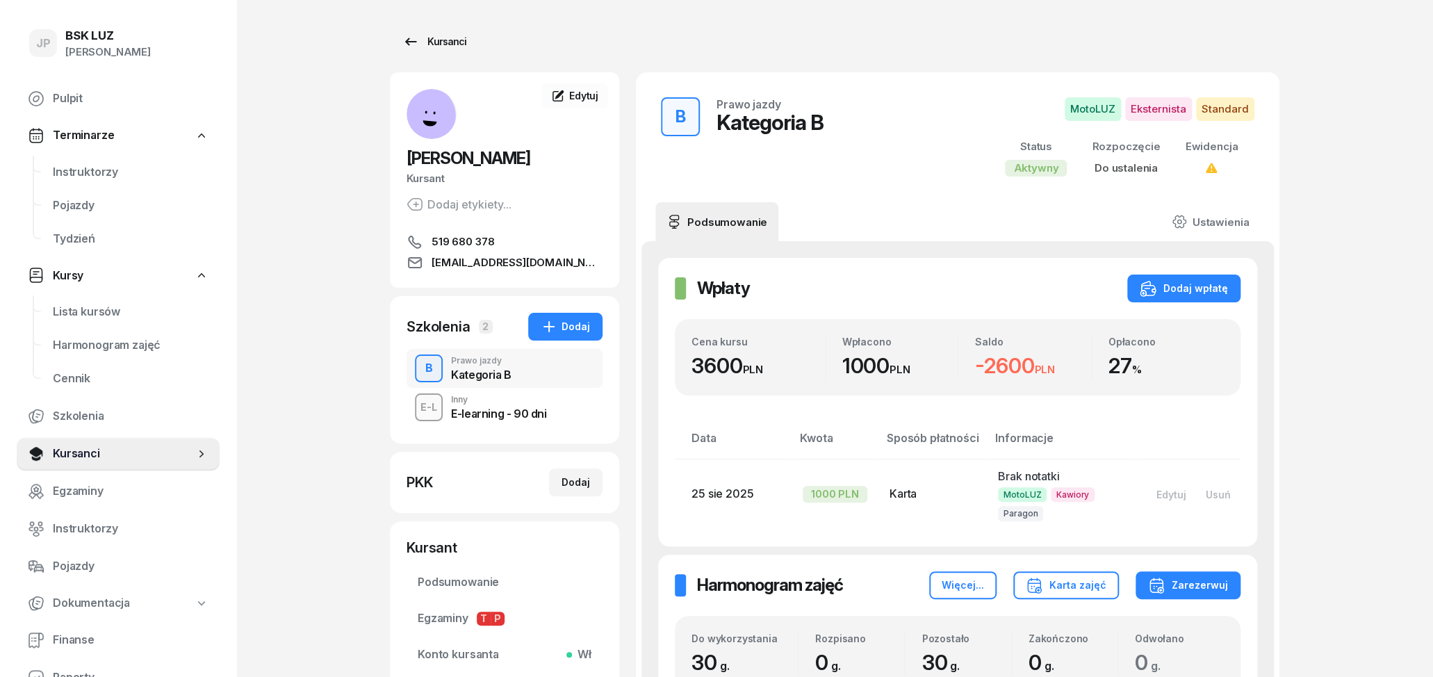
click at [412, 35] on icon at bounding box center [410, 41] width 17 height 17
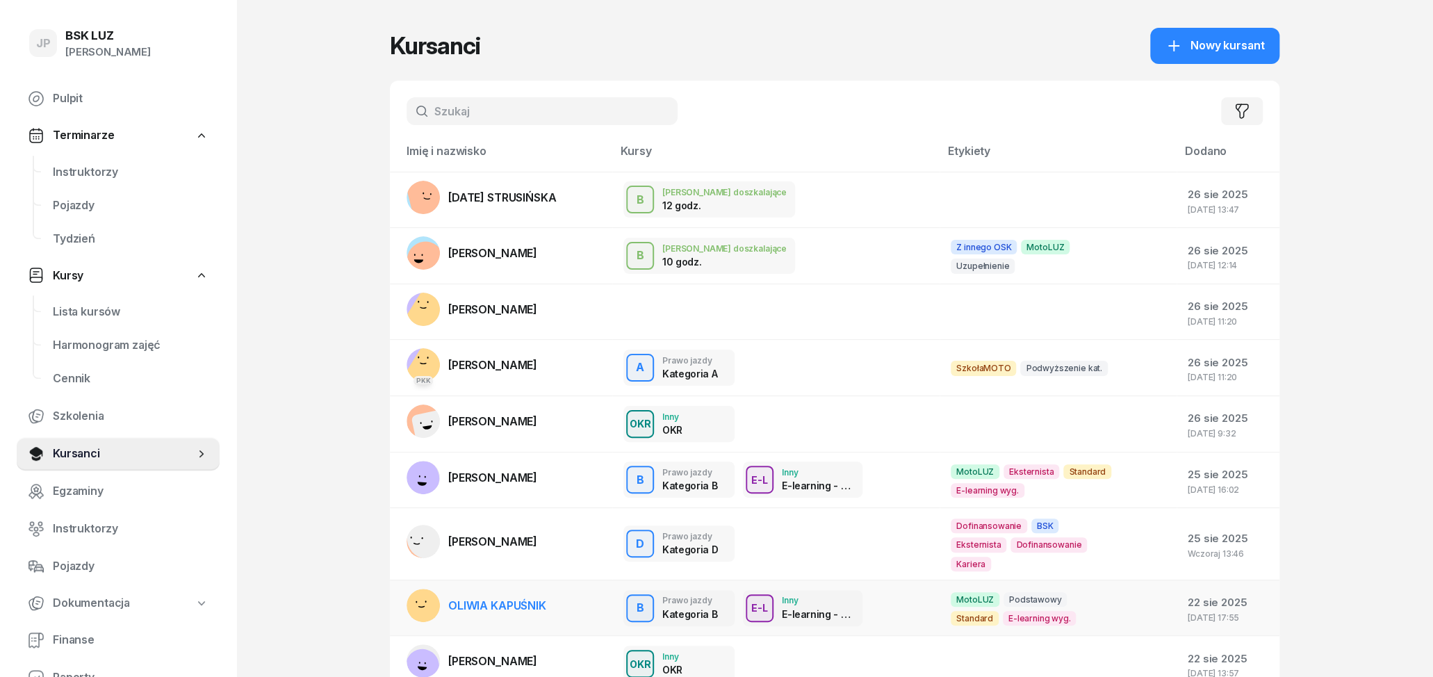
click at [532, 598] on span "OLIWIA KAPUŚNIK" at bounding box center [497, 605] width 98 height 14
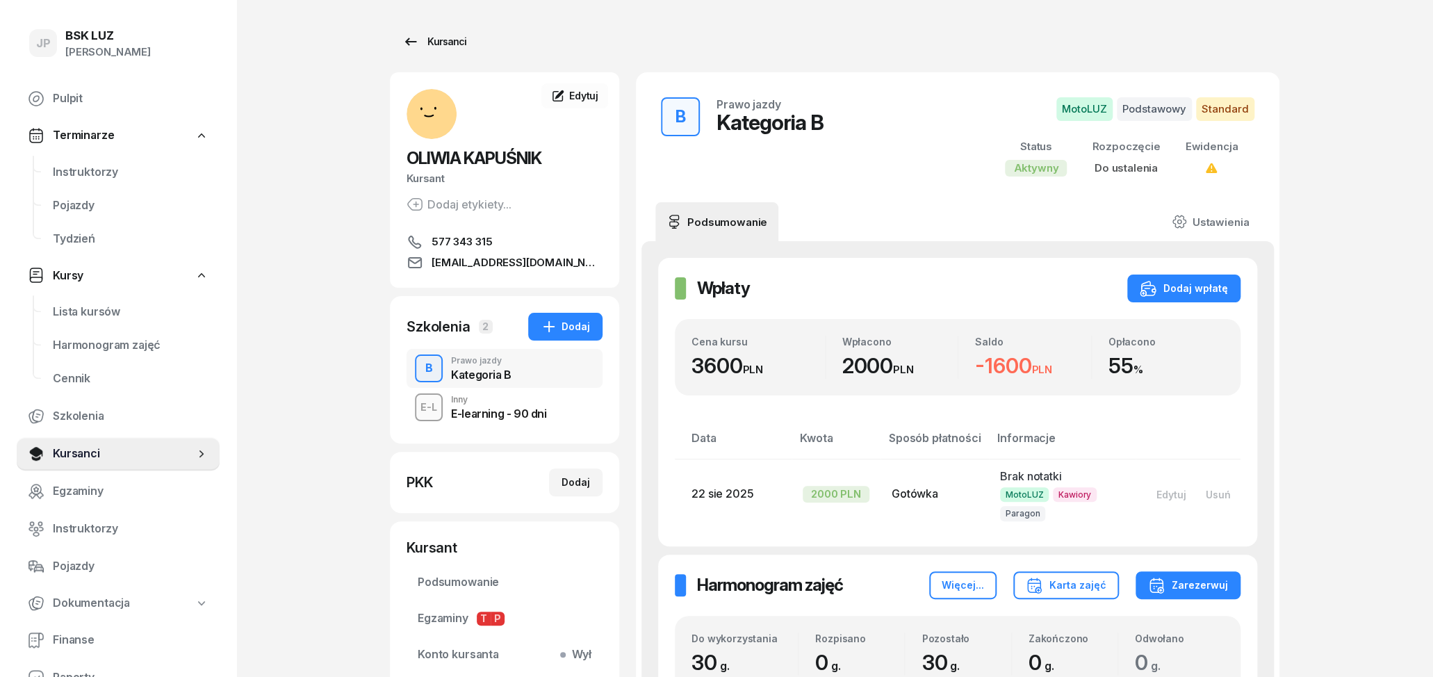
click at [411, 44] on icon at bounding box center [410, 41] width 17 height 17
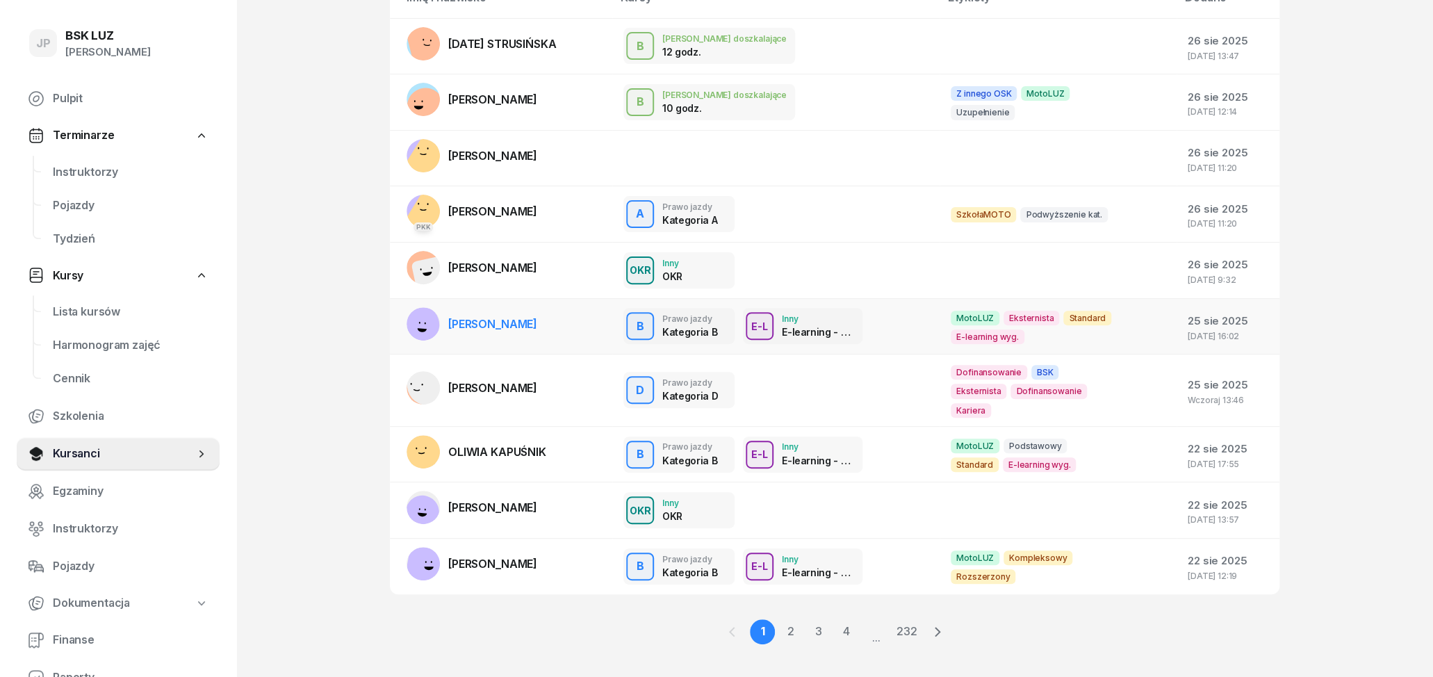
scroll to position [157, 0]
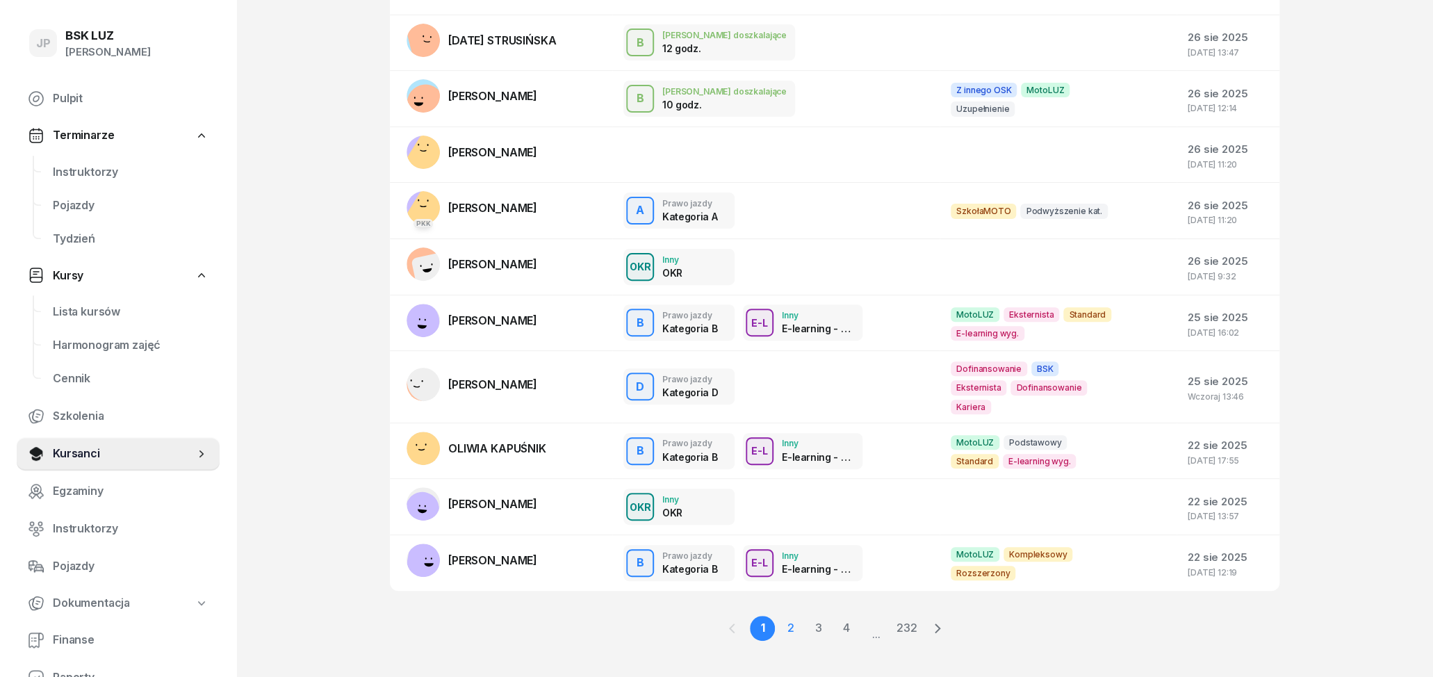
click at [806, 616] on link "2" at bounding box center [818, 628] width 25 height 25
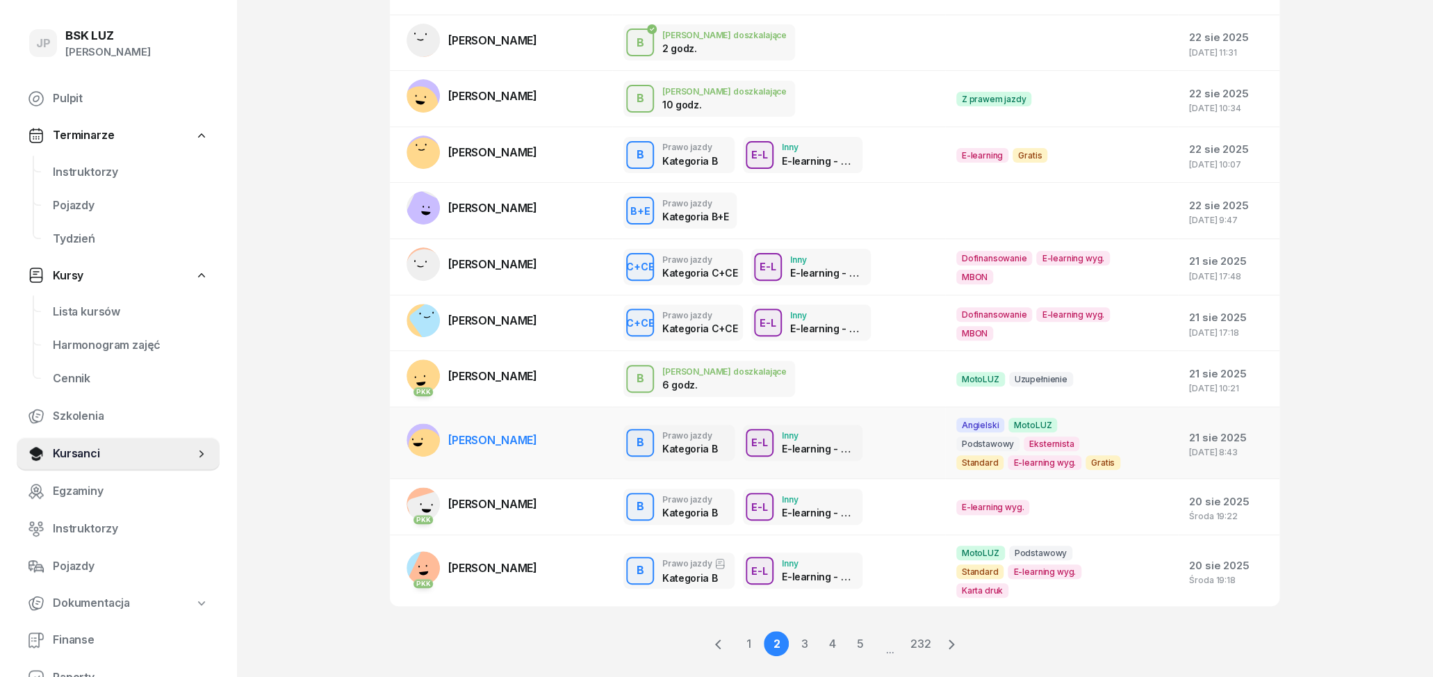
click at [487, 442] on span "[PERSON_NAME]" at bounding box center [492, 440] width 89 height 14
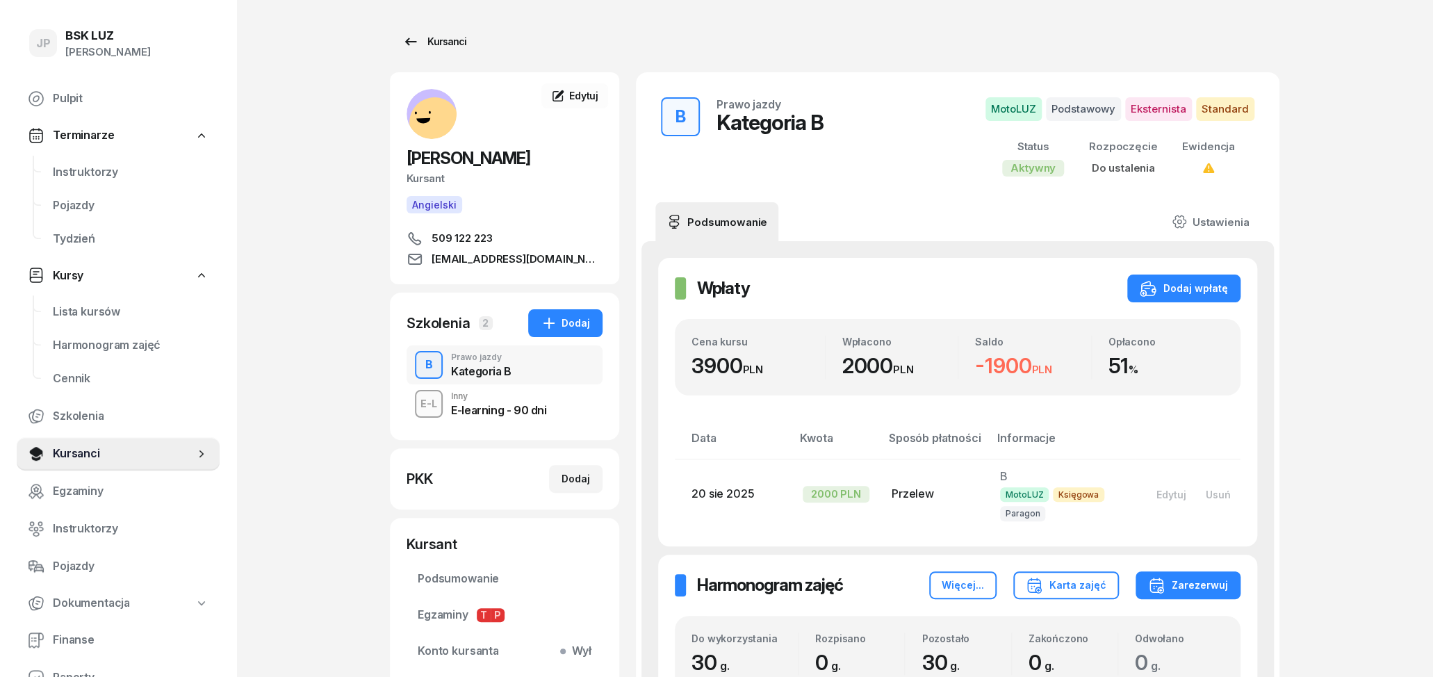
click at [411, 38] on icon at bounding box center [410, 41] width 17 height 17
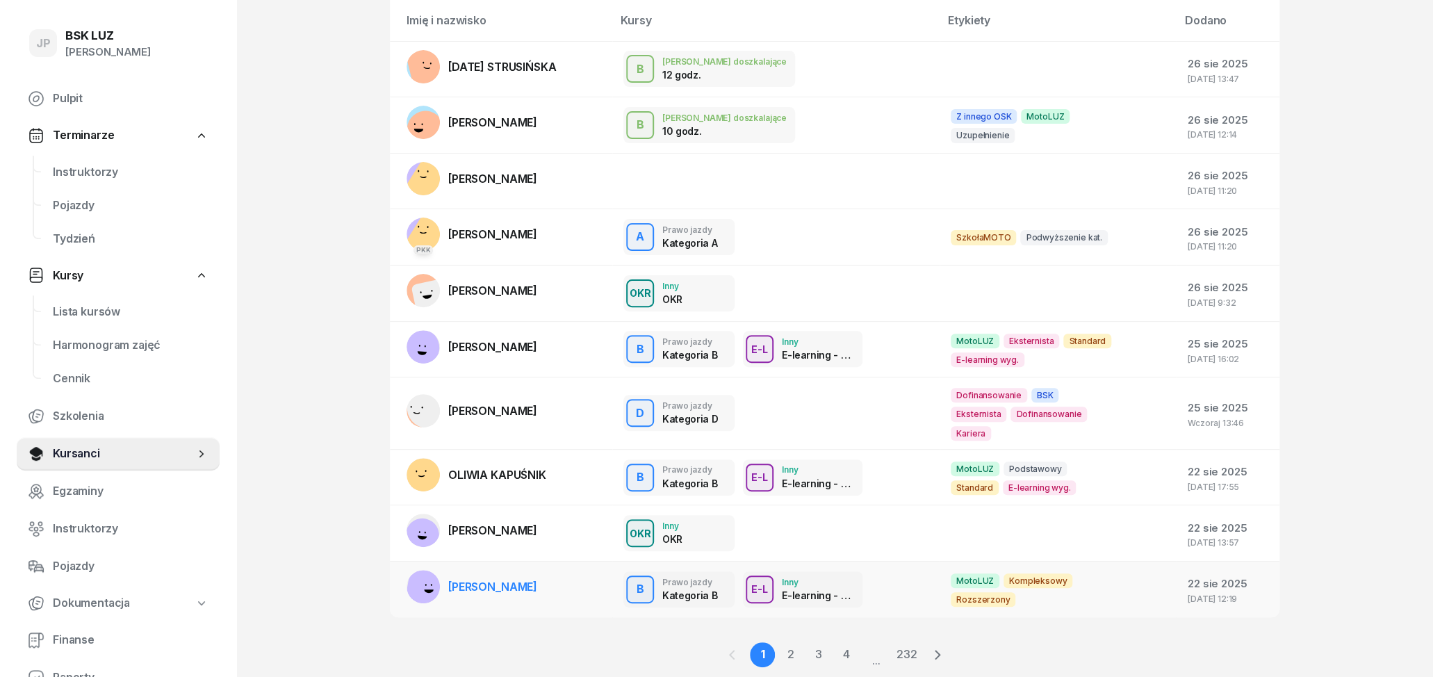
scroll to position [157, 0]
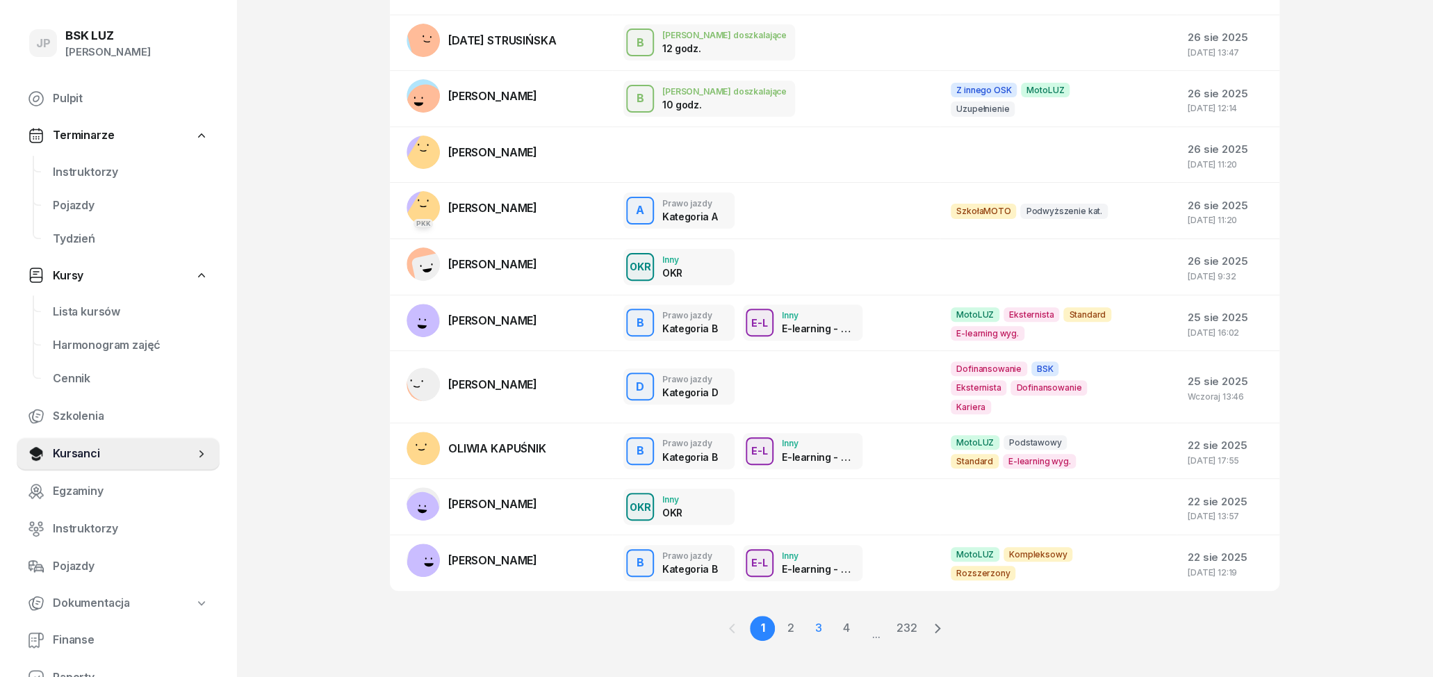
click at [833, 616] on link "3" at bounding box center [845, 628] width 25 height 25
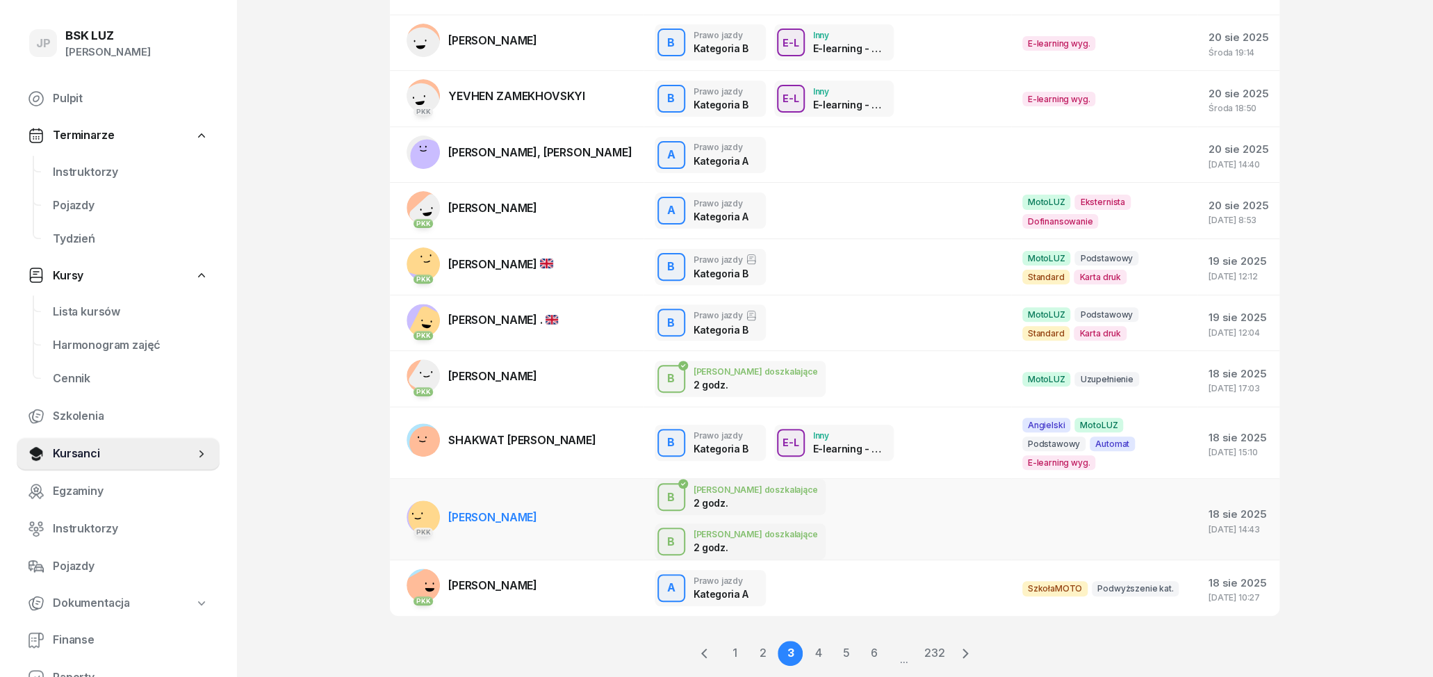
click at [509, 510] on span "[PERSON_NAME]" at bounding box center [492, 517] width 89 height 14
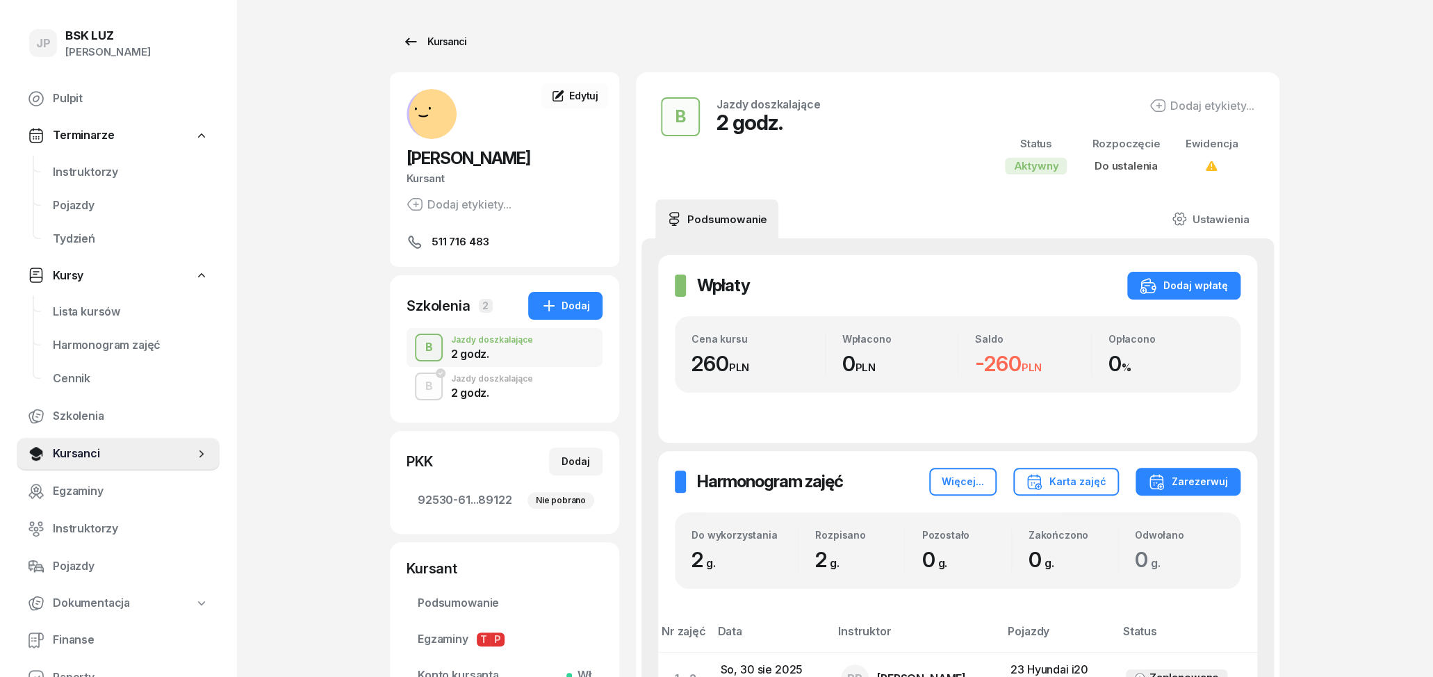
click at [408, 38] on icon at bounding box center [410, 41] width 17 height 17
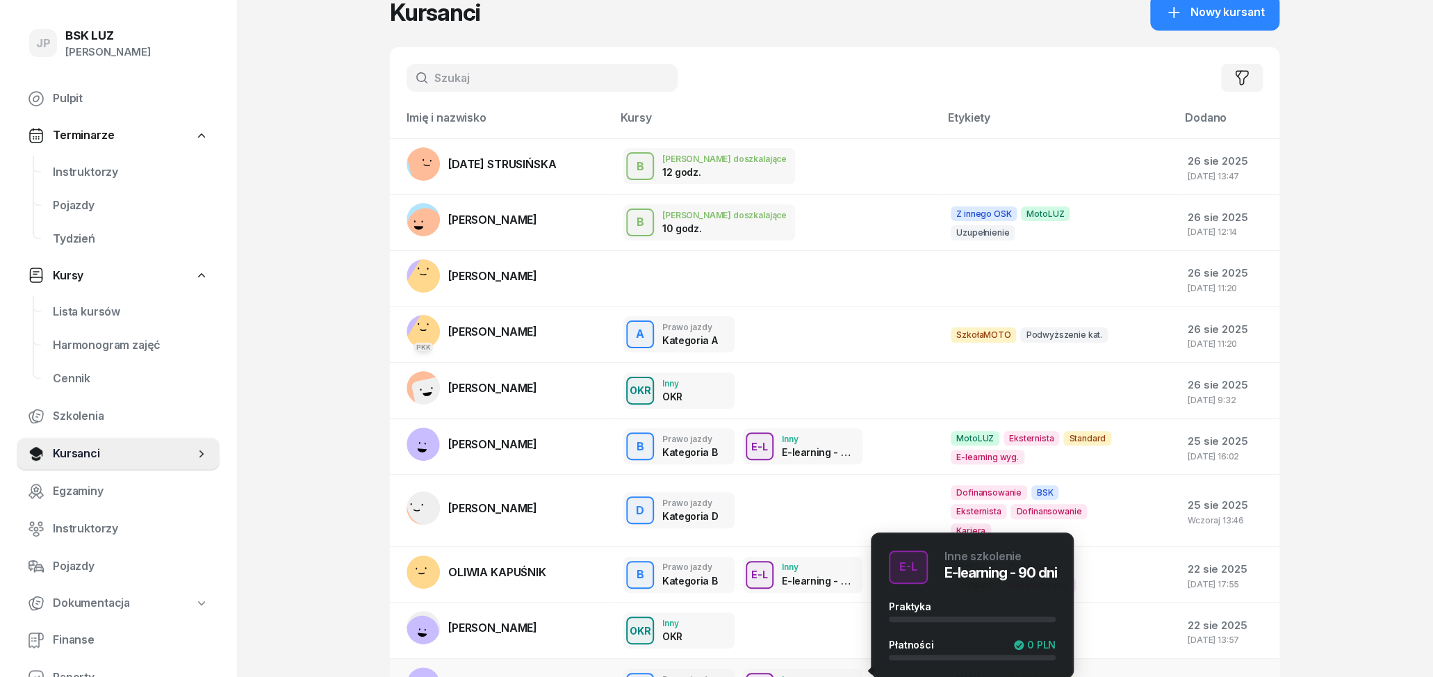
scroll to position [13, 0]
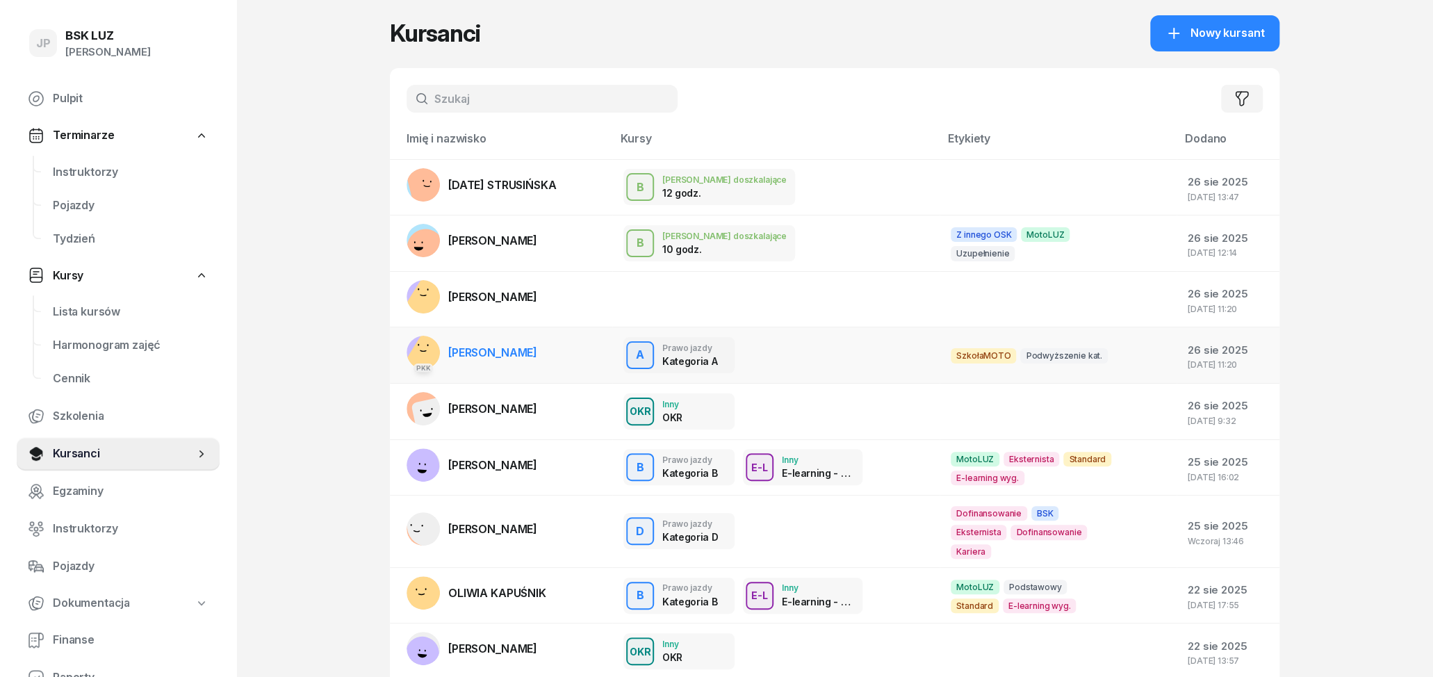
click at [557, 349] on td "PKK [PERSON_NAME]" at bounding box center [501, 355] width 222 height 56
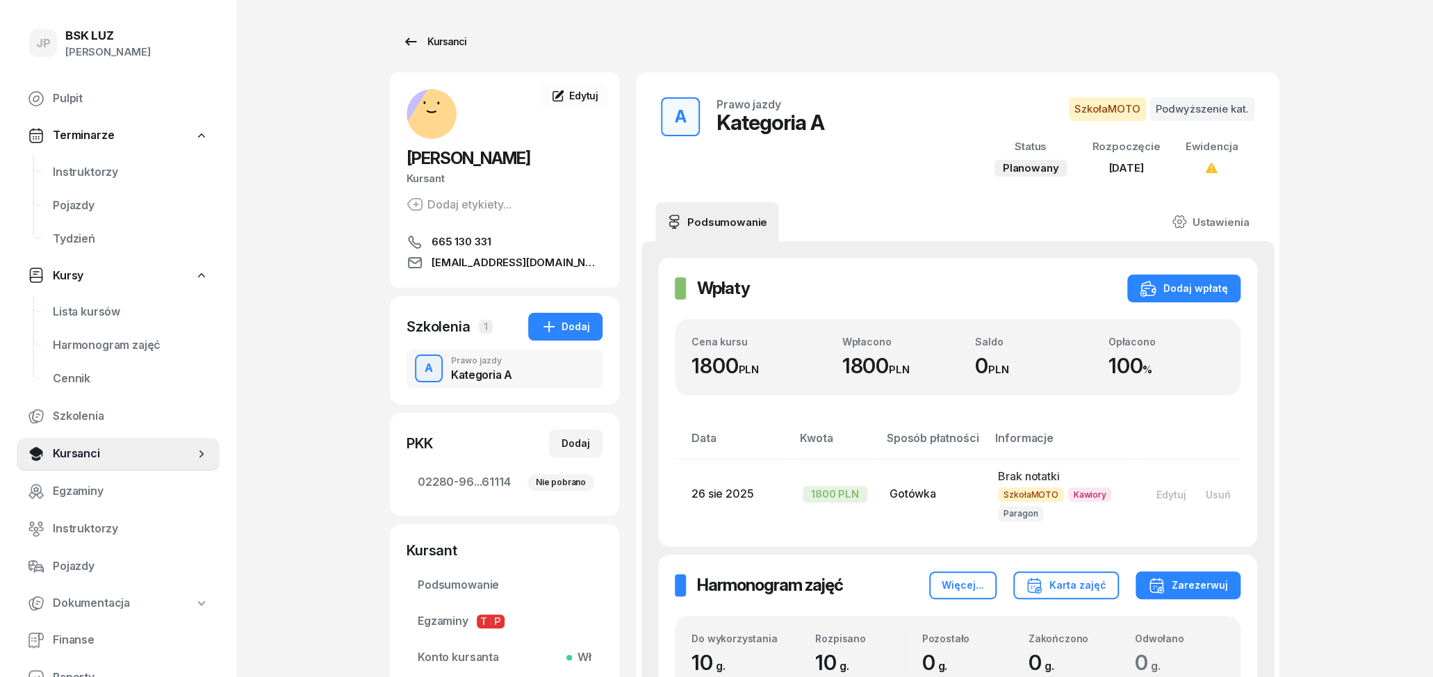
click at [405, 40] on icon at bounding box center [410, 41] width 17 height 17
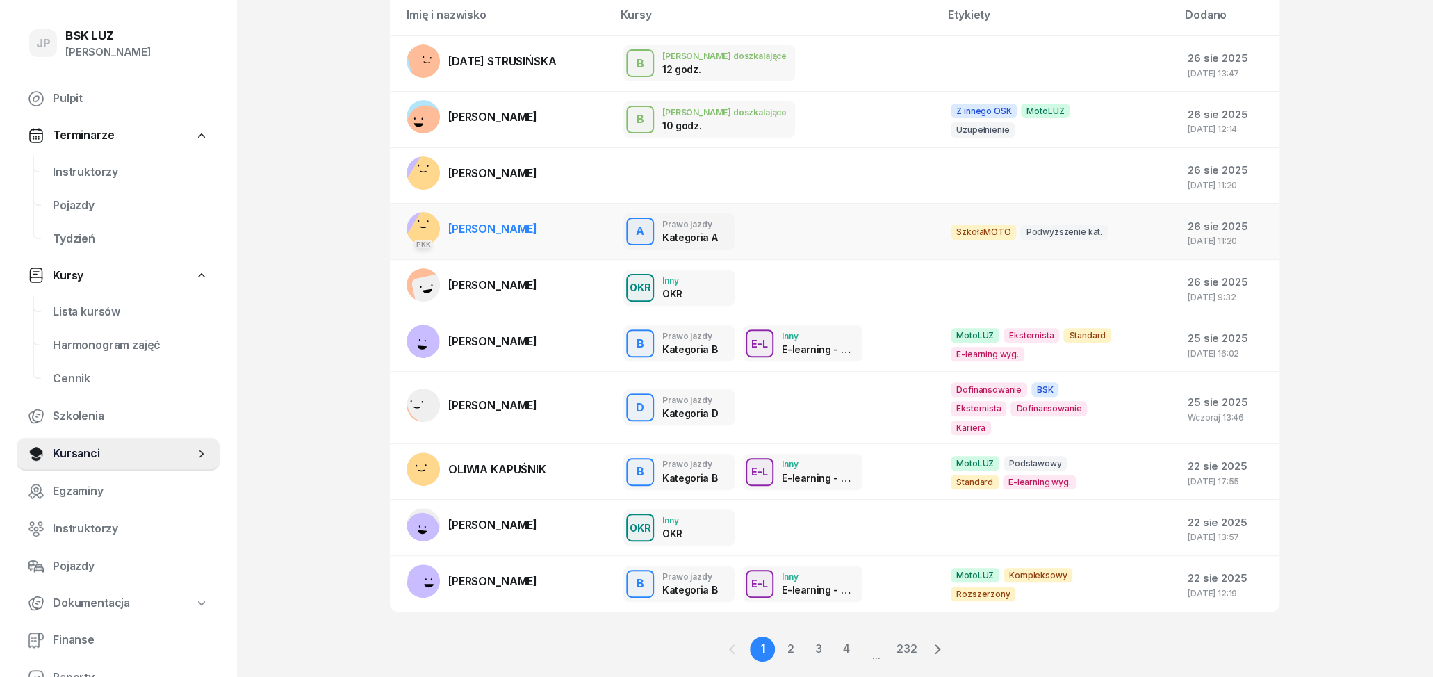
scroll to position [157, 0]
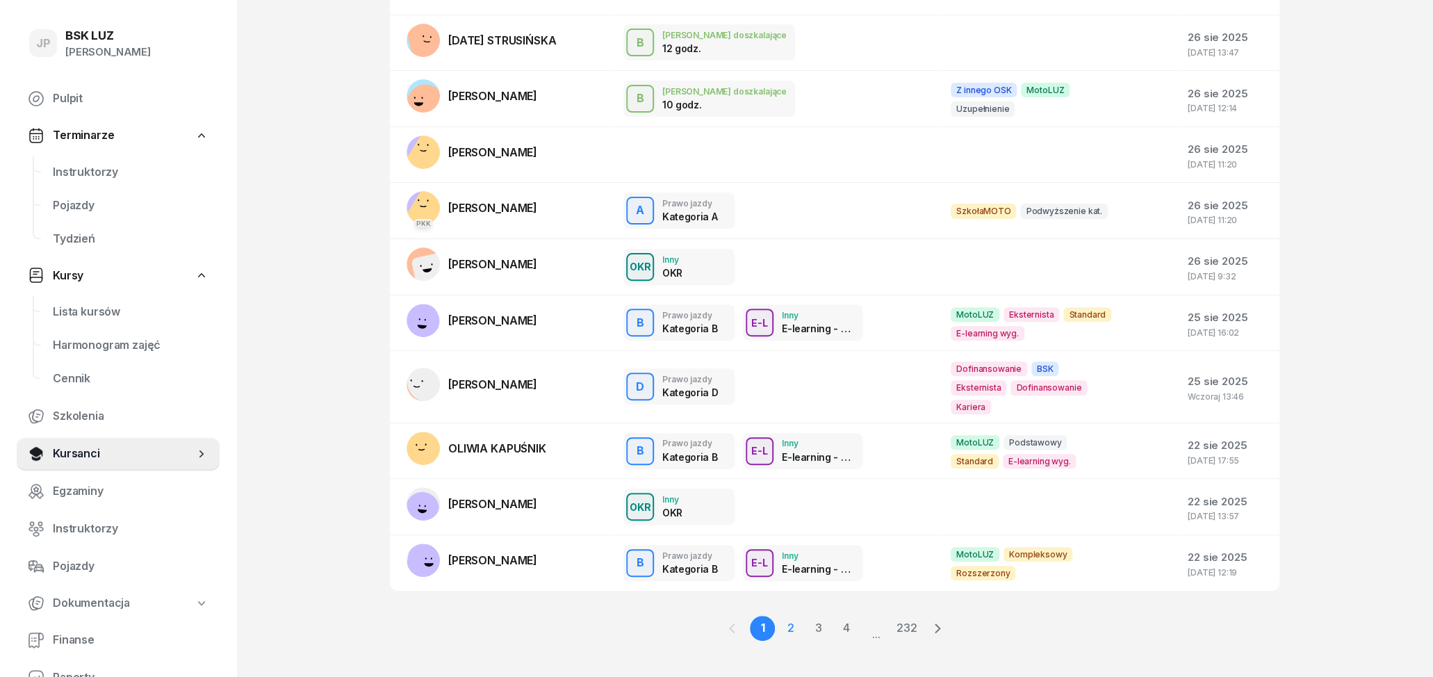
click at [806, 616] on link "2" at bounding box center [818, 628] width 25 height 25
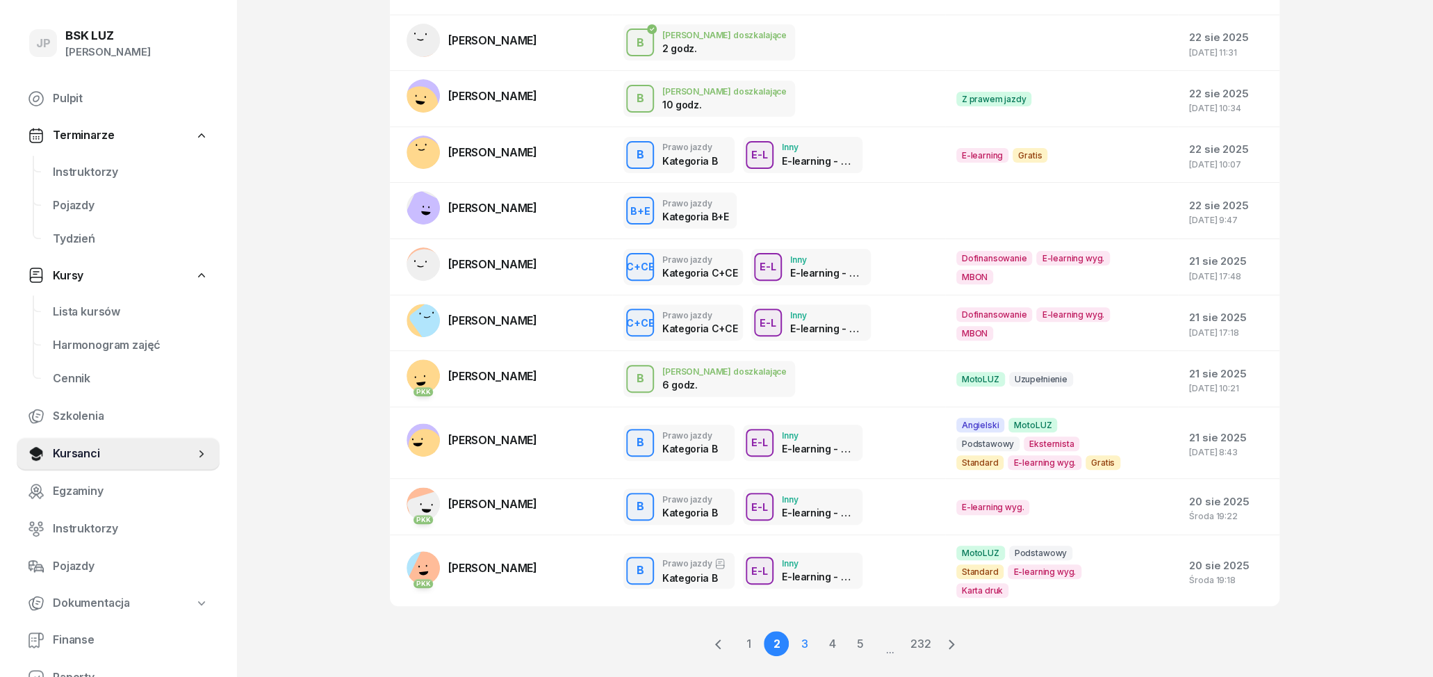
click at [819, 631] on link "3" at bounding box center [831, 643] width 25 height 25
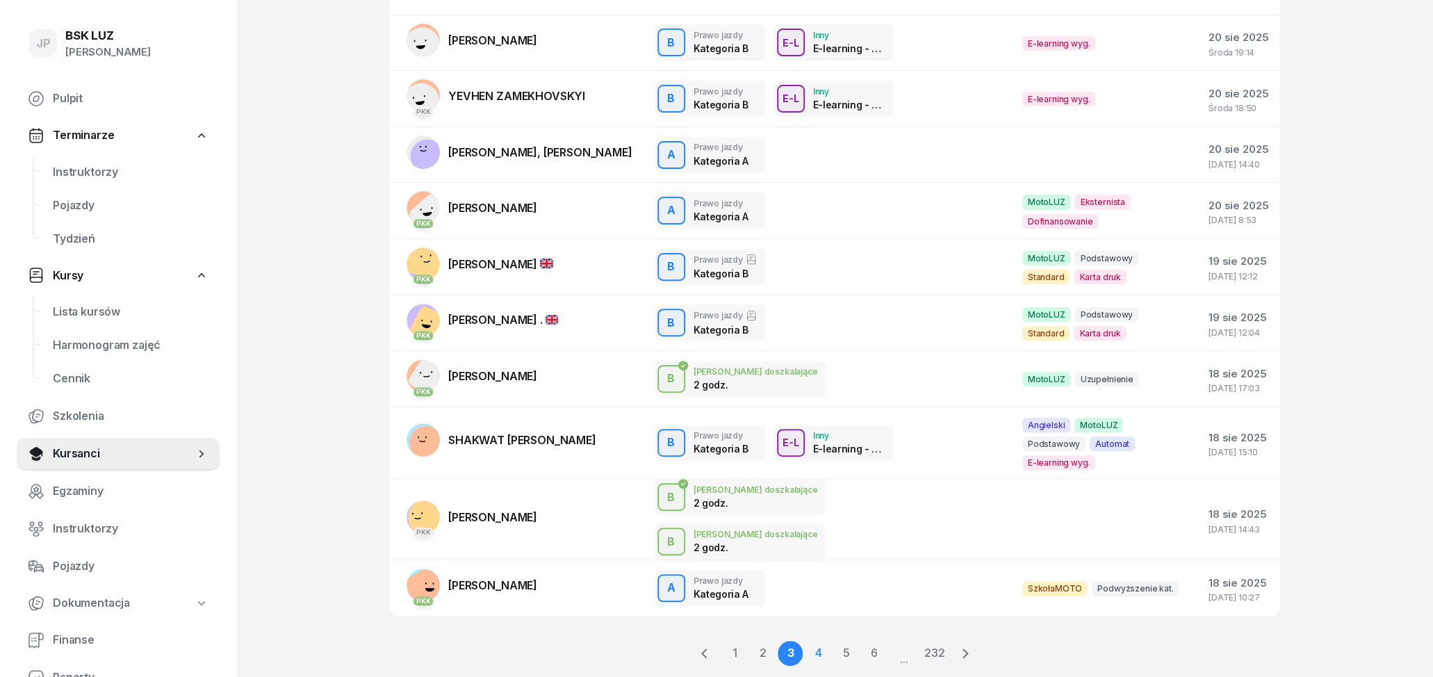
click at [833, 641] on link "4" at bounding box center [845, 653] width 25 height 25
